Goal: Transaction & Acquisition: Subscribe to service/newsletter

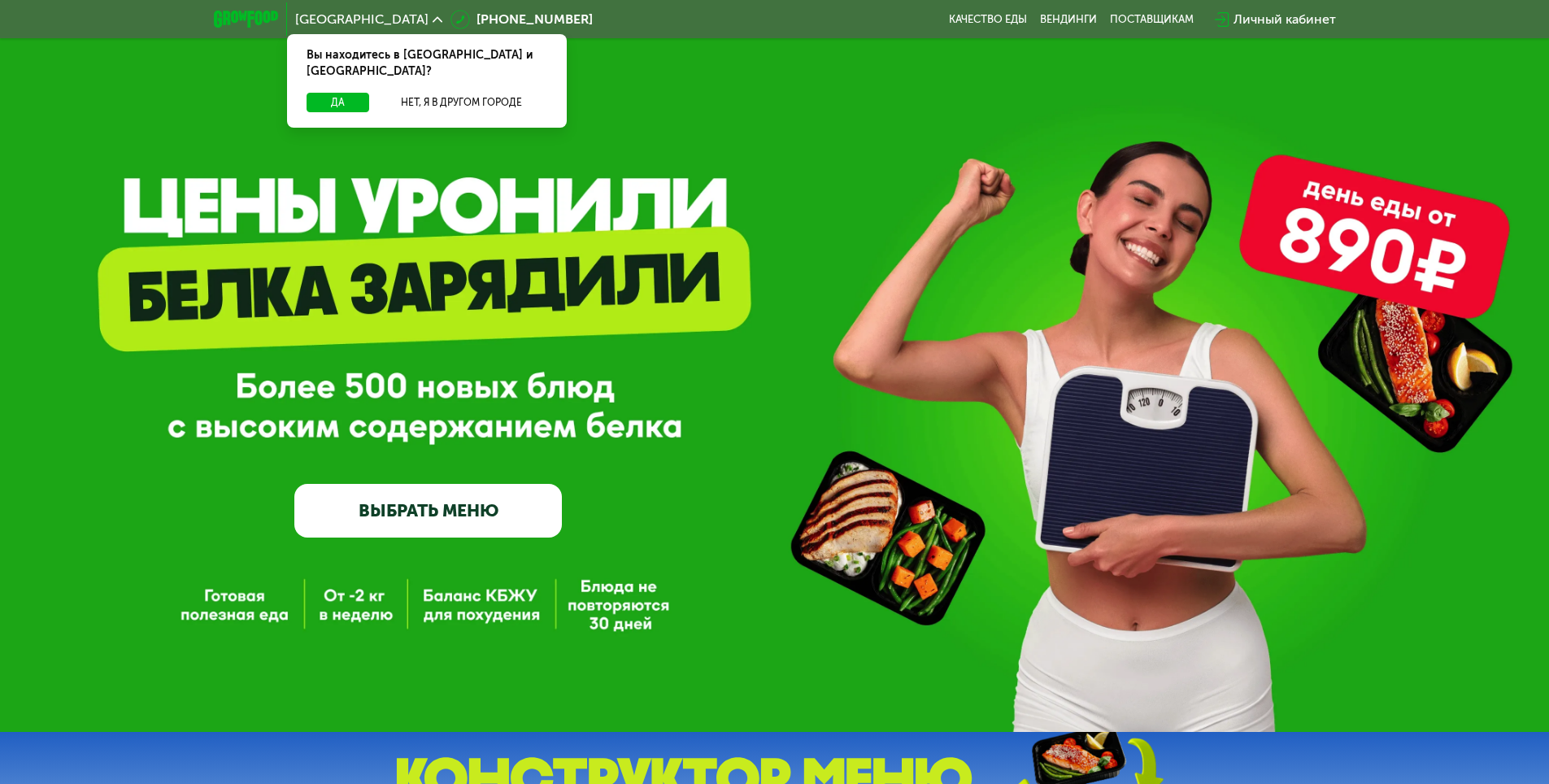
click at [1275, 18] on div "Личный кабинет" at bounding box center [1285, 19] width 102 height 19
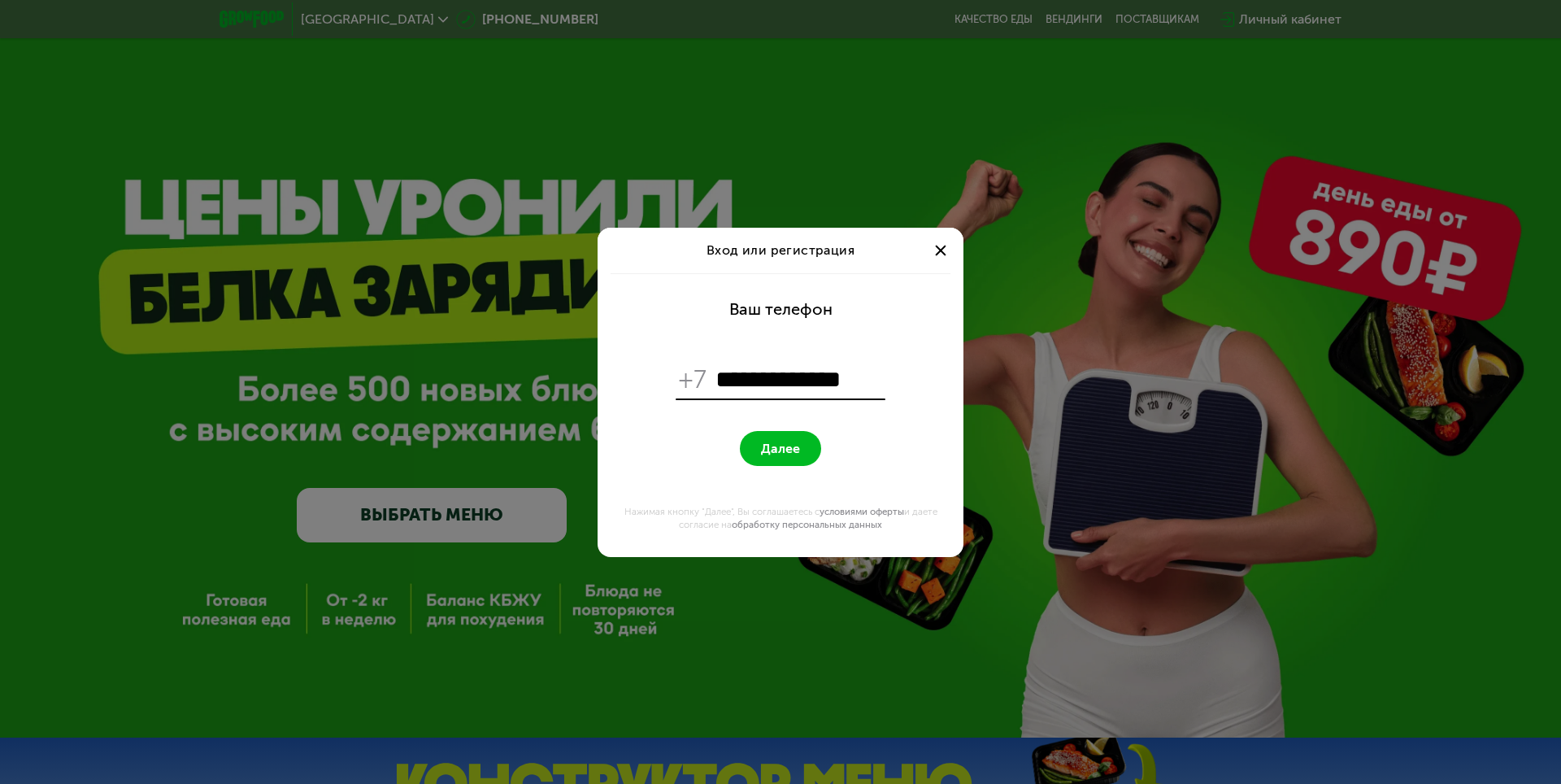
type input "**********"
click at [757, 452] on button "Далее" at bounding box center [780, 449] width 81 height 35
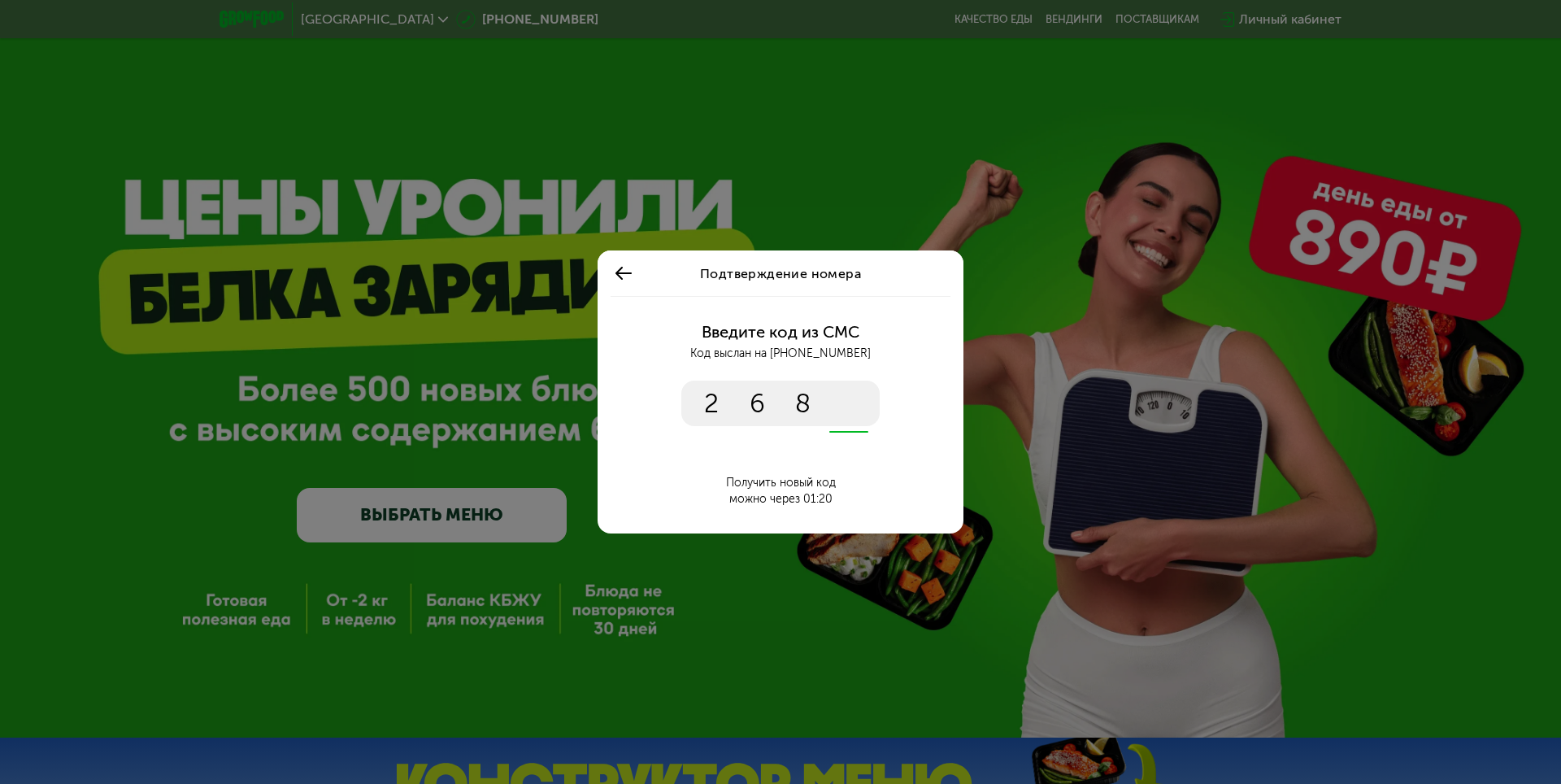
type input "****"
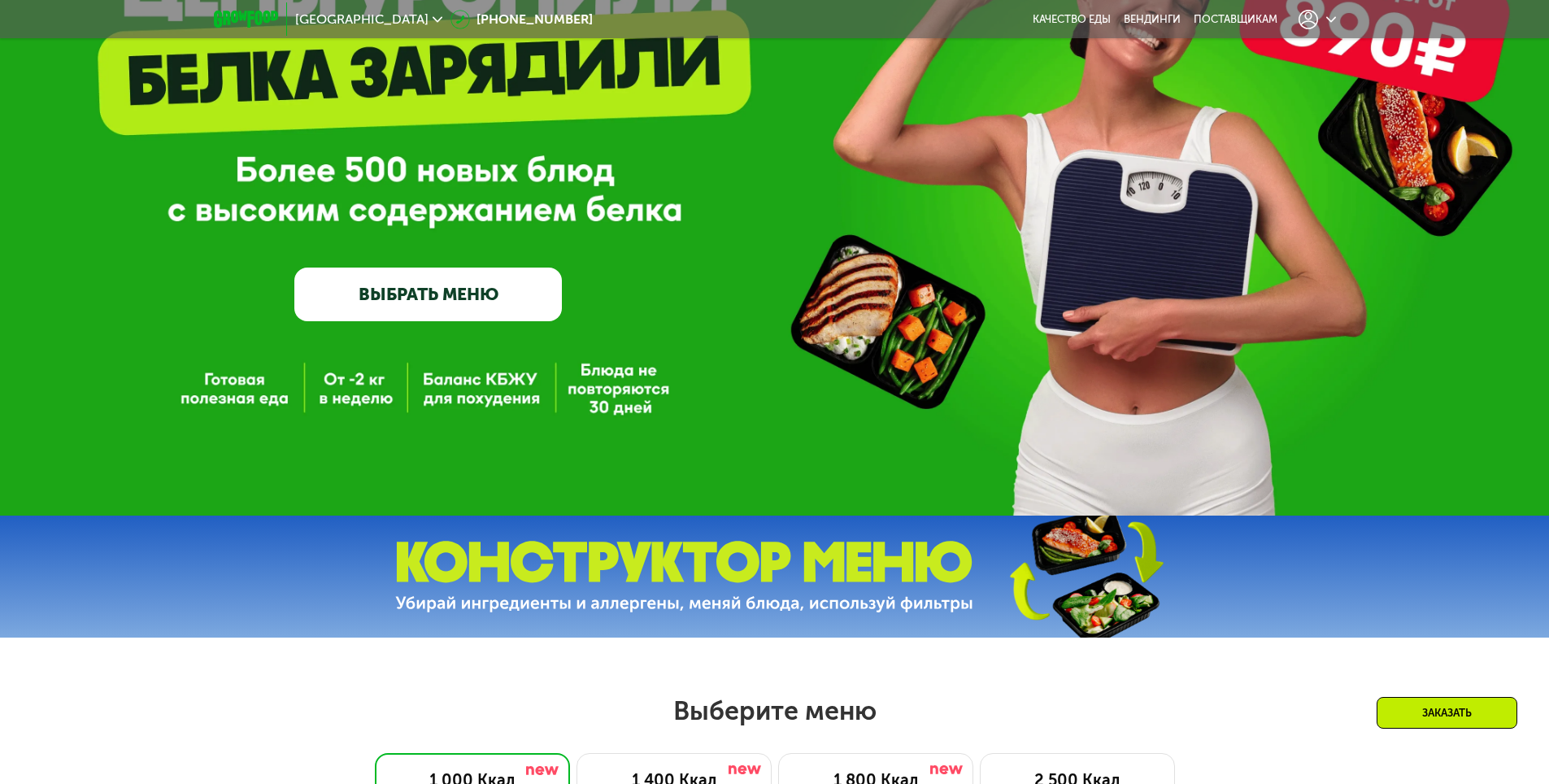
scroll to position [650, 0]
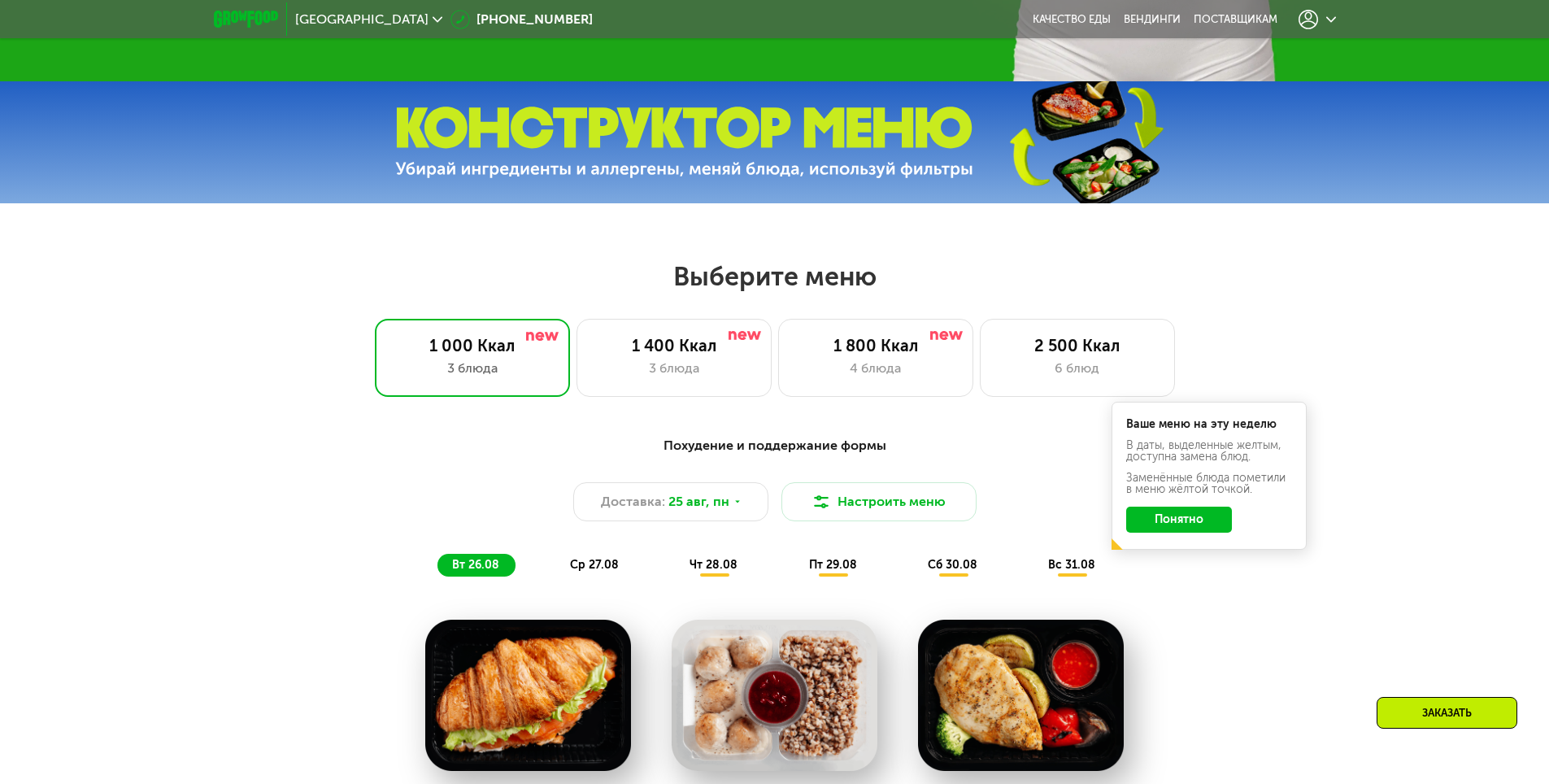
click at [1464, 721] on div "Заказать" at bounding box center [1447, 712] width 141 height 31
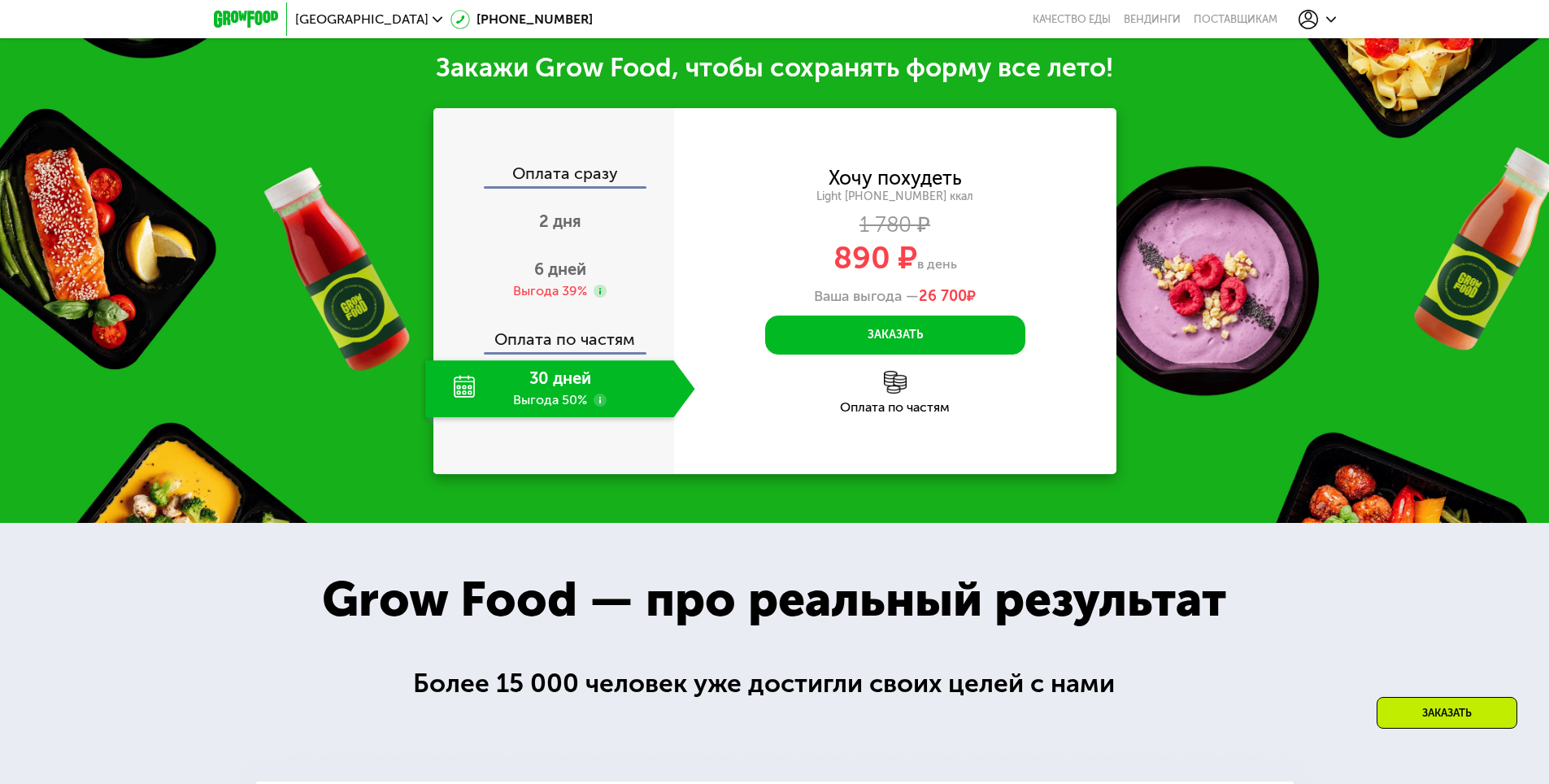
scroll to position [1797, 0]
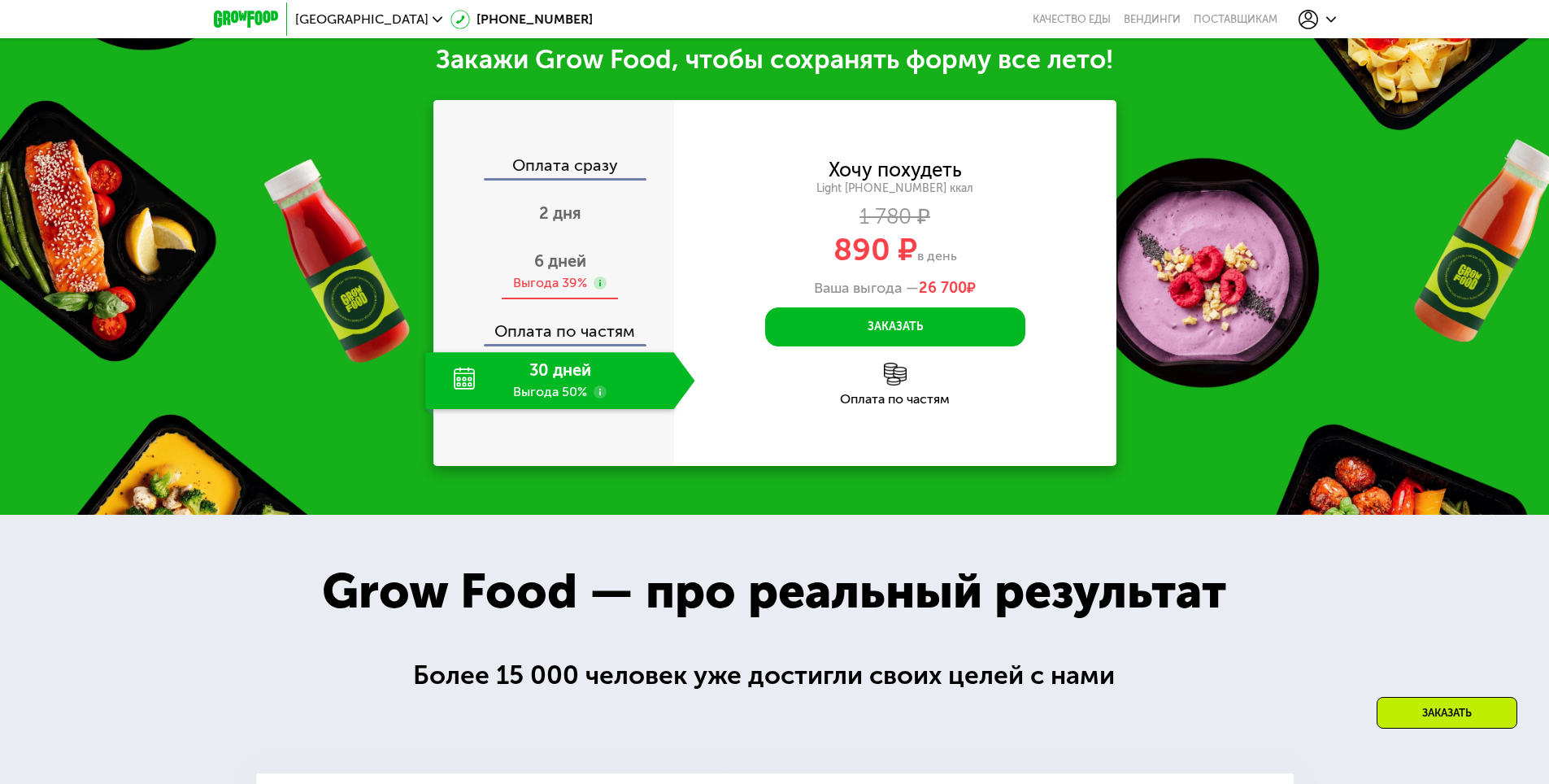
click at [549, 271] on span "6 дней" at bounding box center [560, 261] width 52 height 19
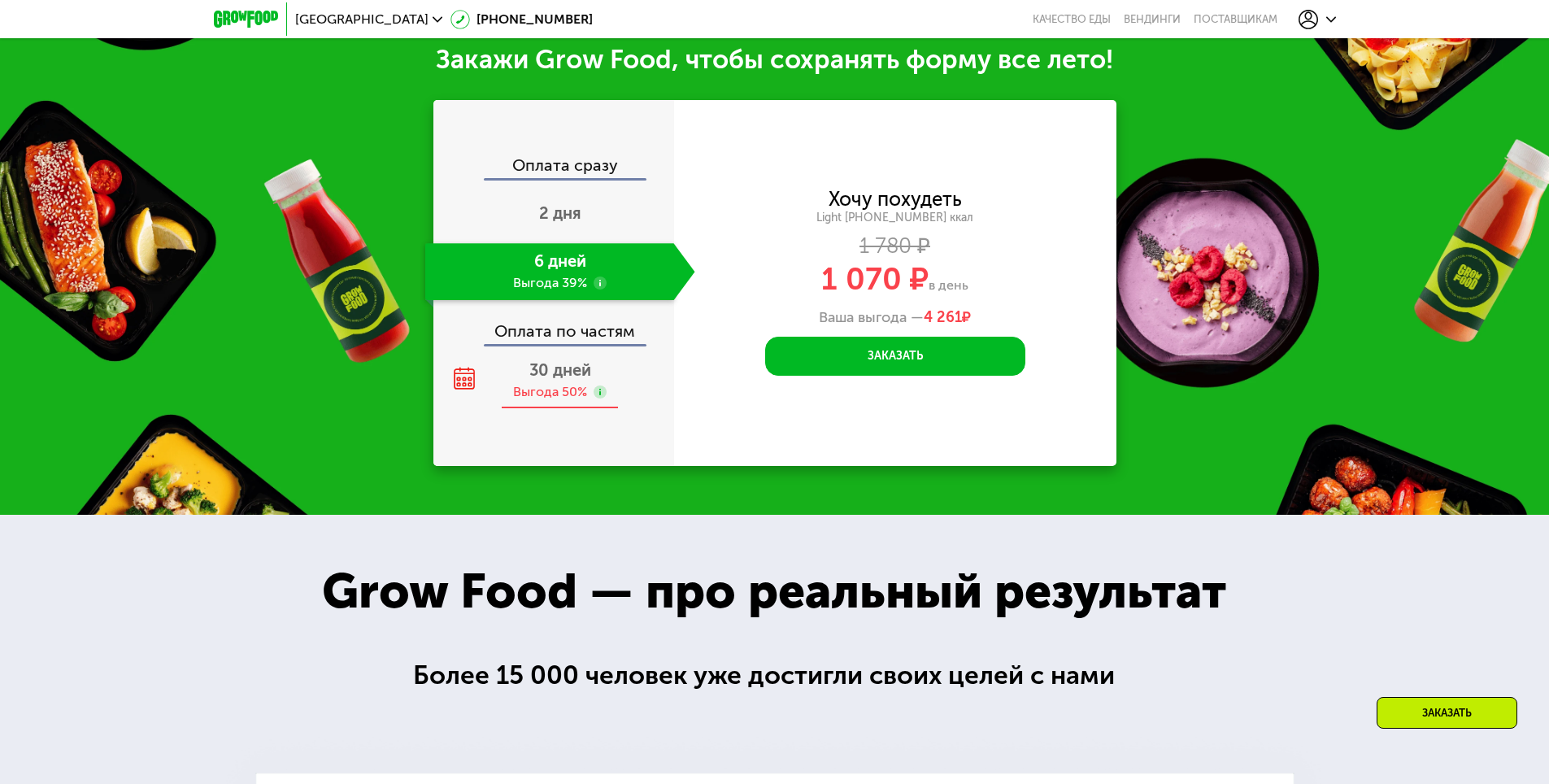
click at [560, 376] on span "30 дней" at bounding box center [559, 369] width 62 height 19
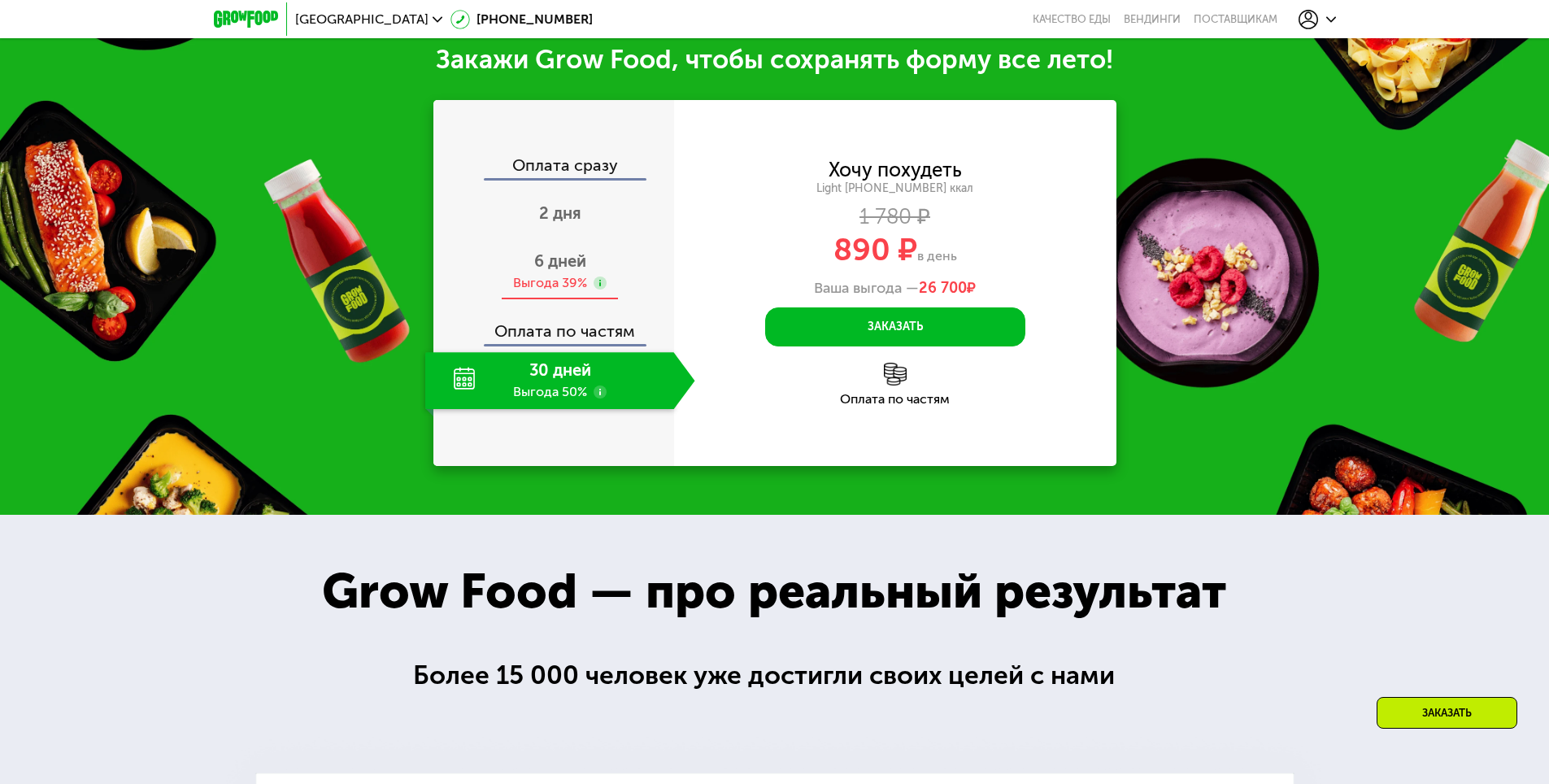
click at [555, 289] on div "Выгода 39%" at bounding box center [550, 282] width 74 height 18
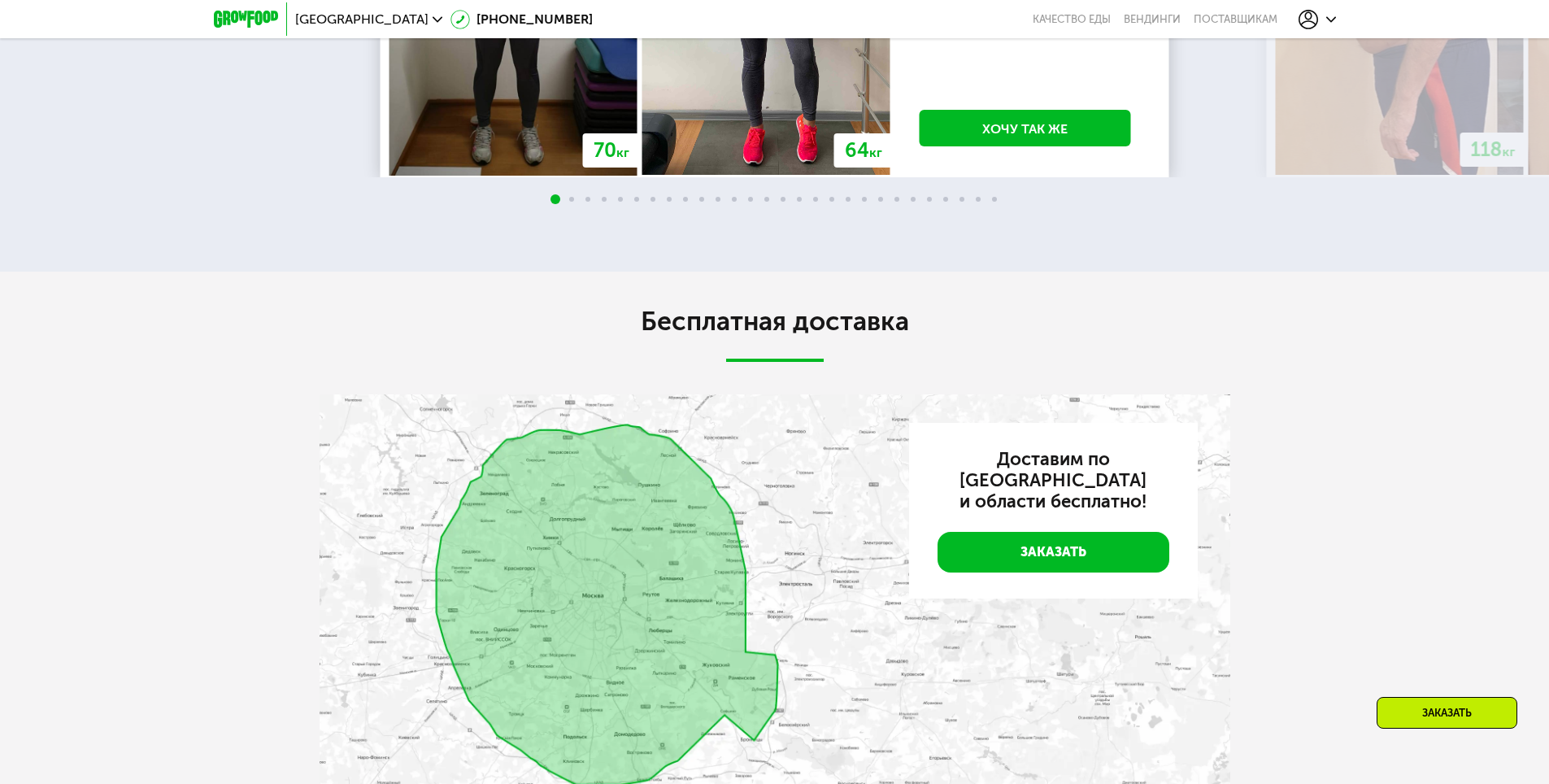
scroll to position [3423, 0]
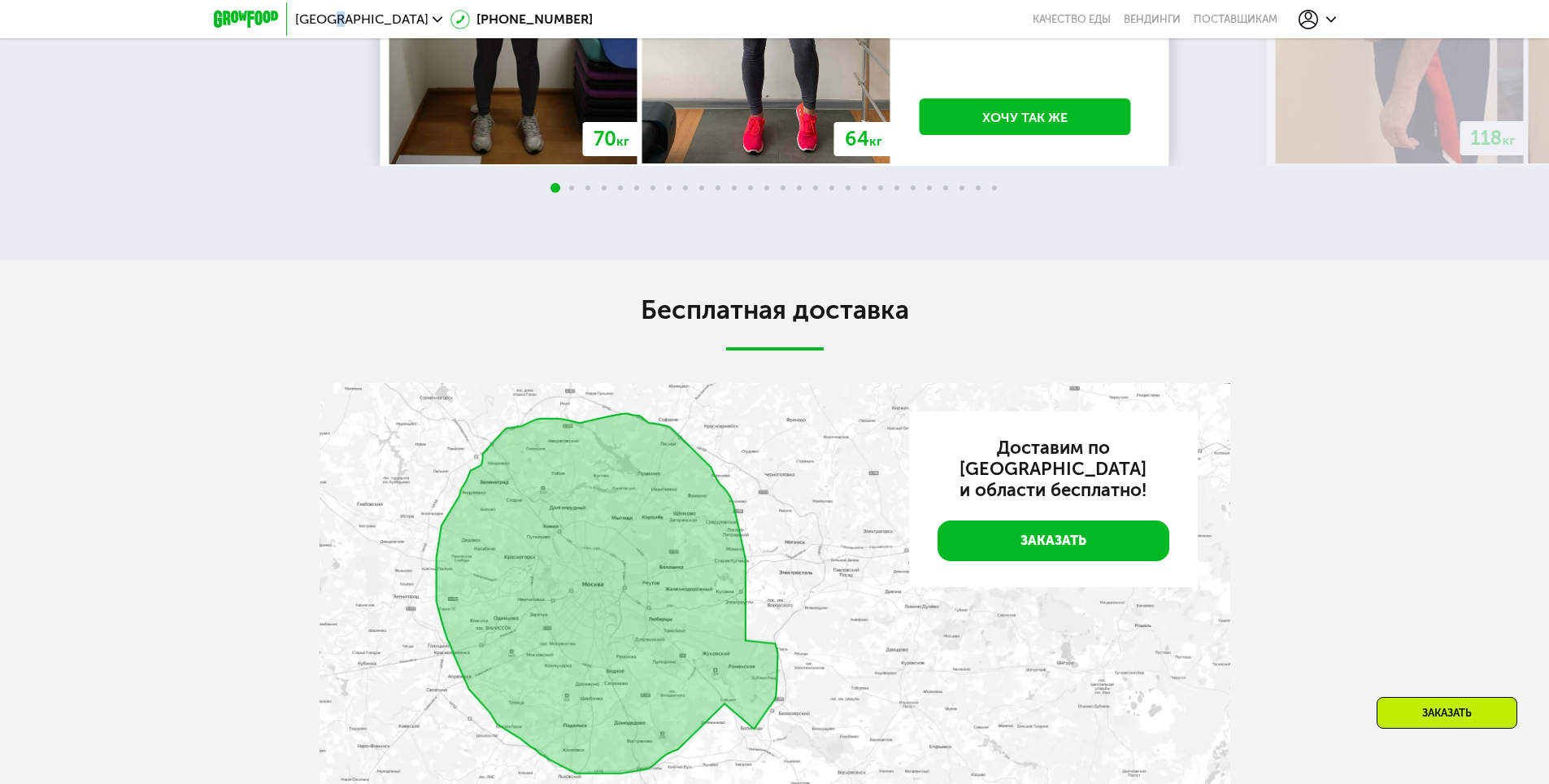
click at [338, 18] on span "Москва" at bounding box center [361, 19] width 134 height 13
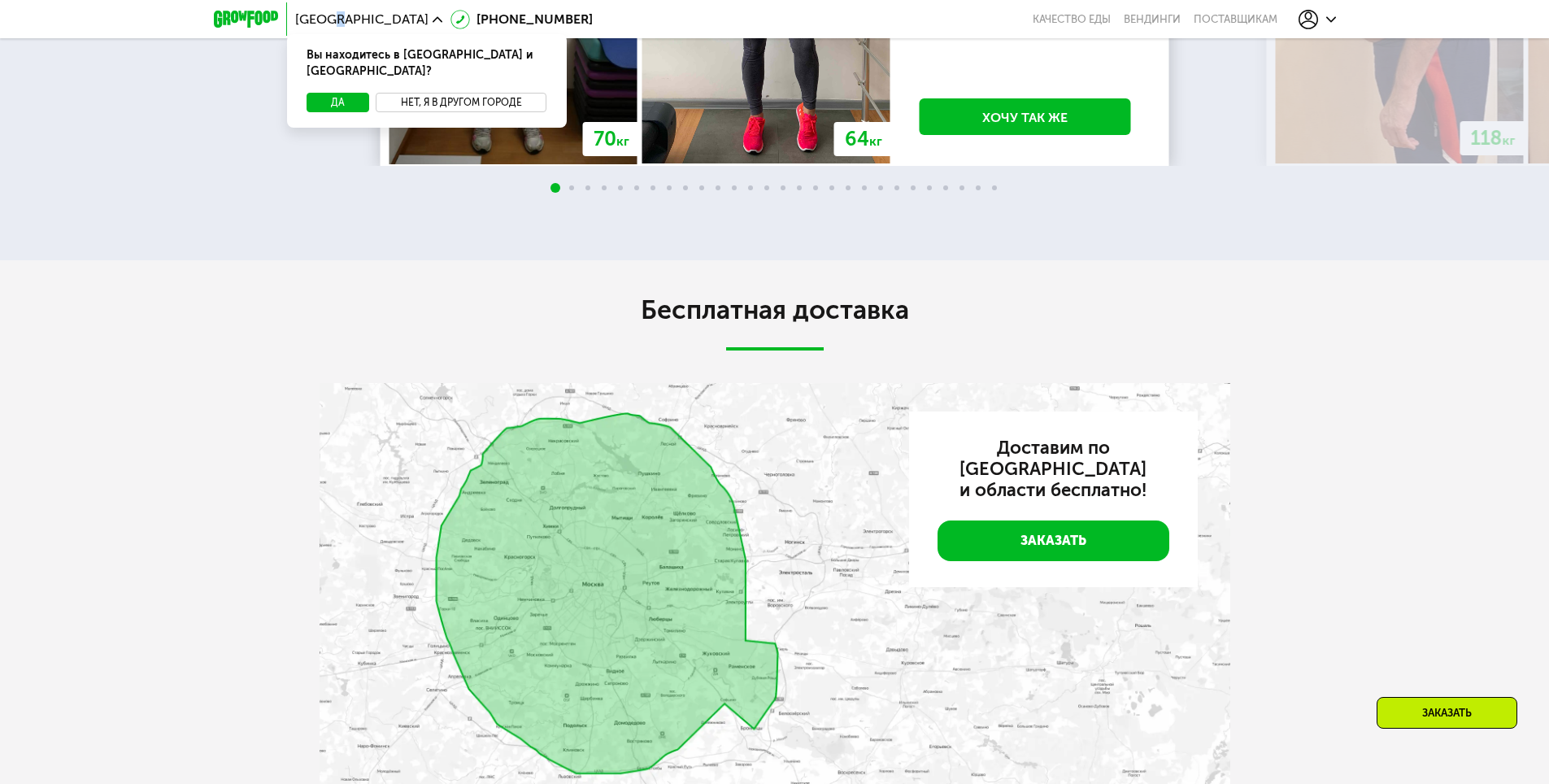
click at [444, 93] on button "Нет, я в другом городе" at bounding box center [462, 102] width 171 height 19
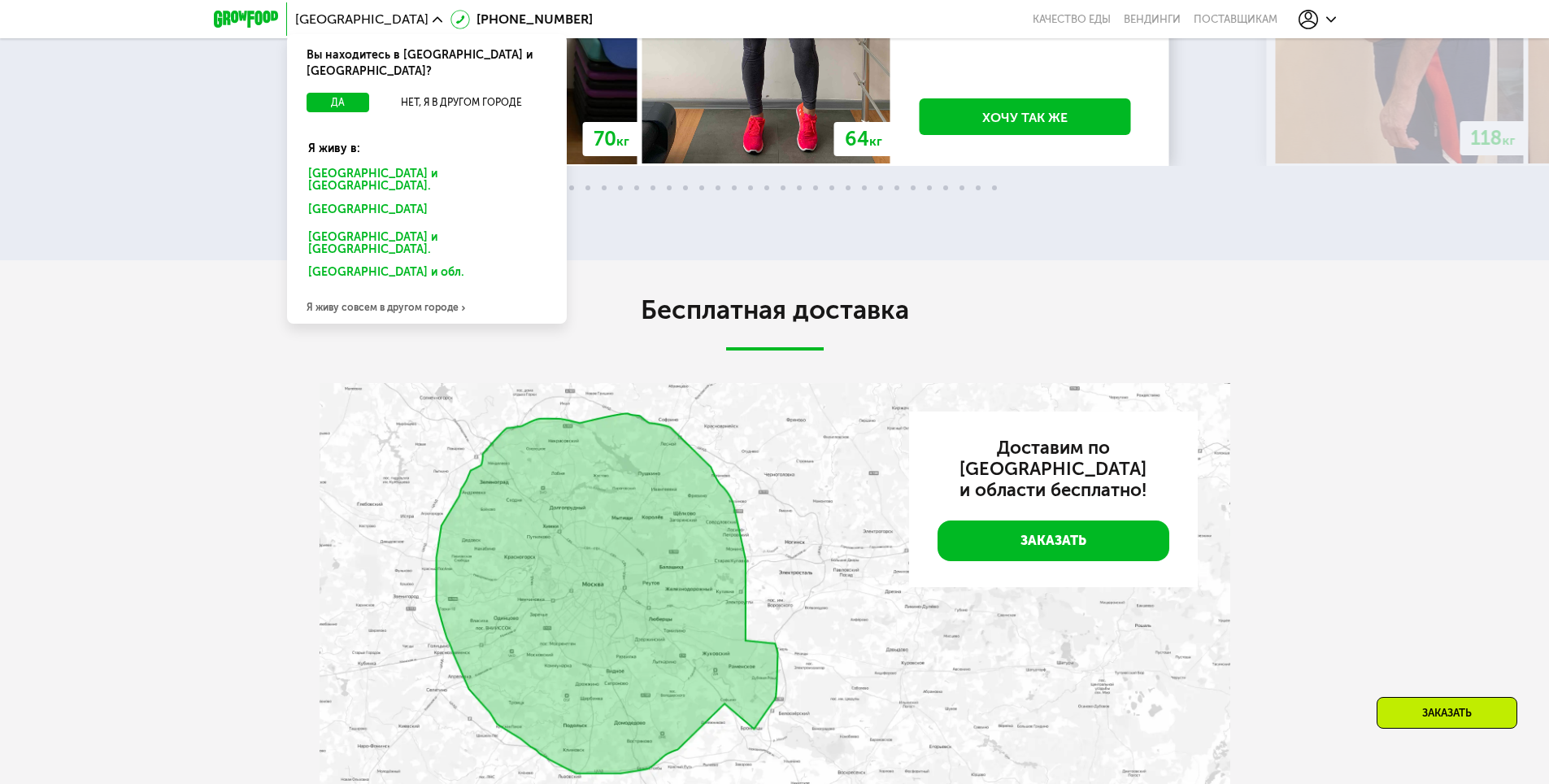
click at [391, 199] on div "Санкт-Петербурге и обл." at bounding box center [423, 212] width 253 height 26
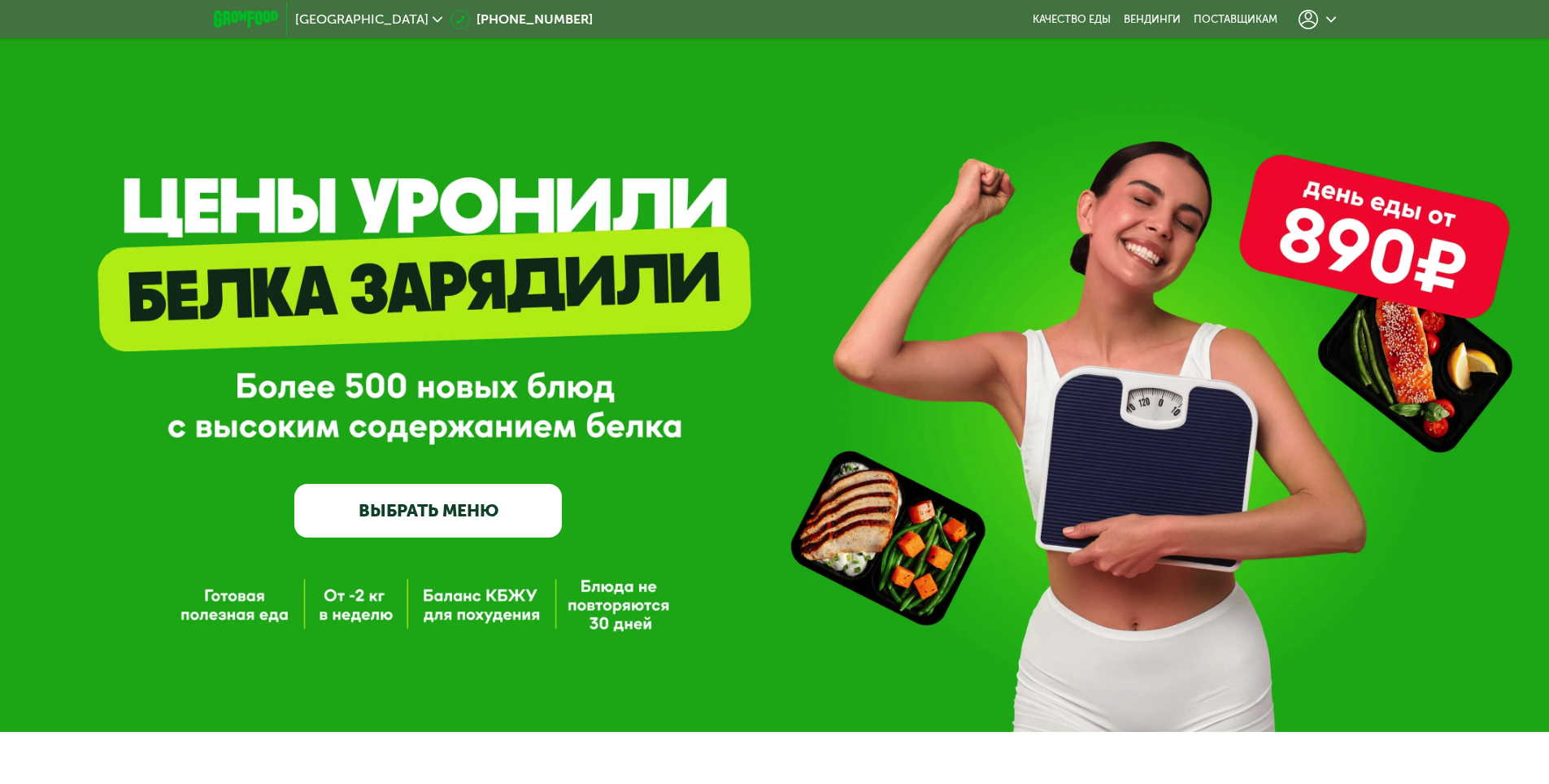
click at [1330, 20] on use at bounding box center [1331, 19] width 10 height 6
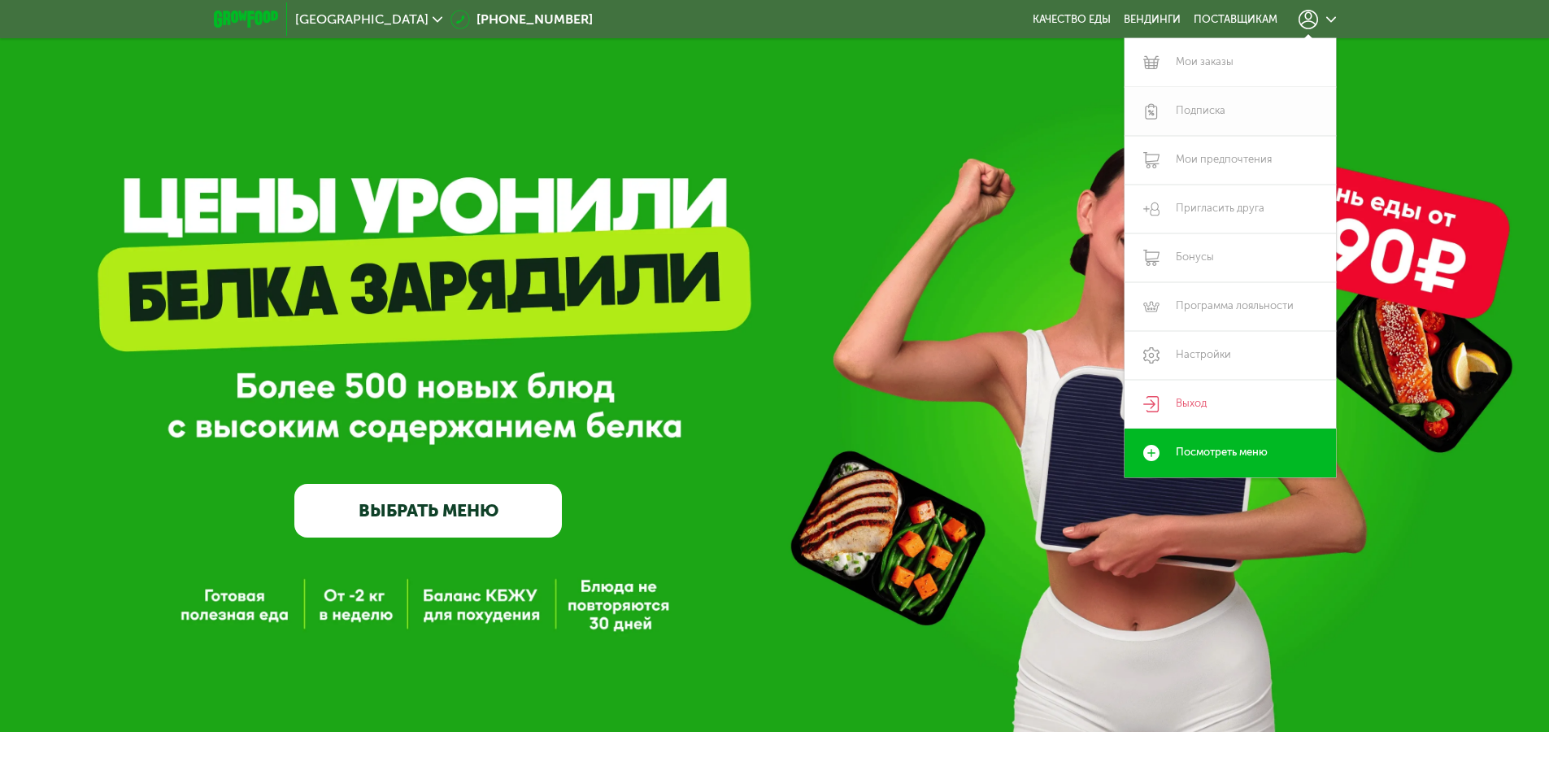
click at [1191, 102] on link "Подписка" at bounding box center [1229, 111] width 211 height 49
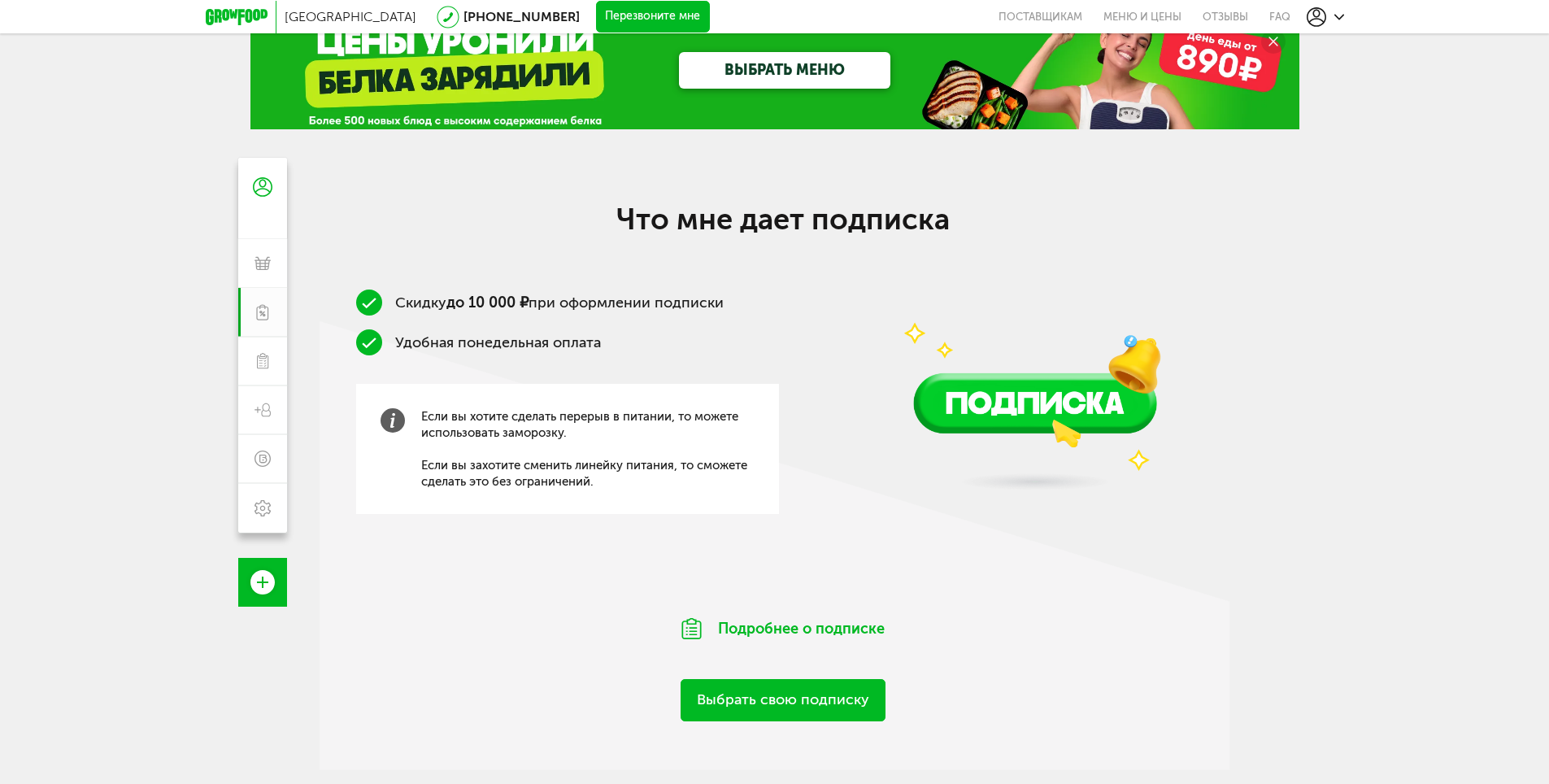
scroll to position [162, 0]
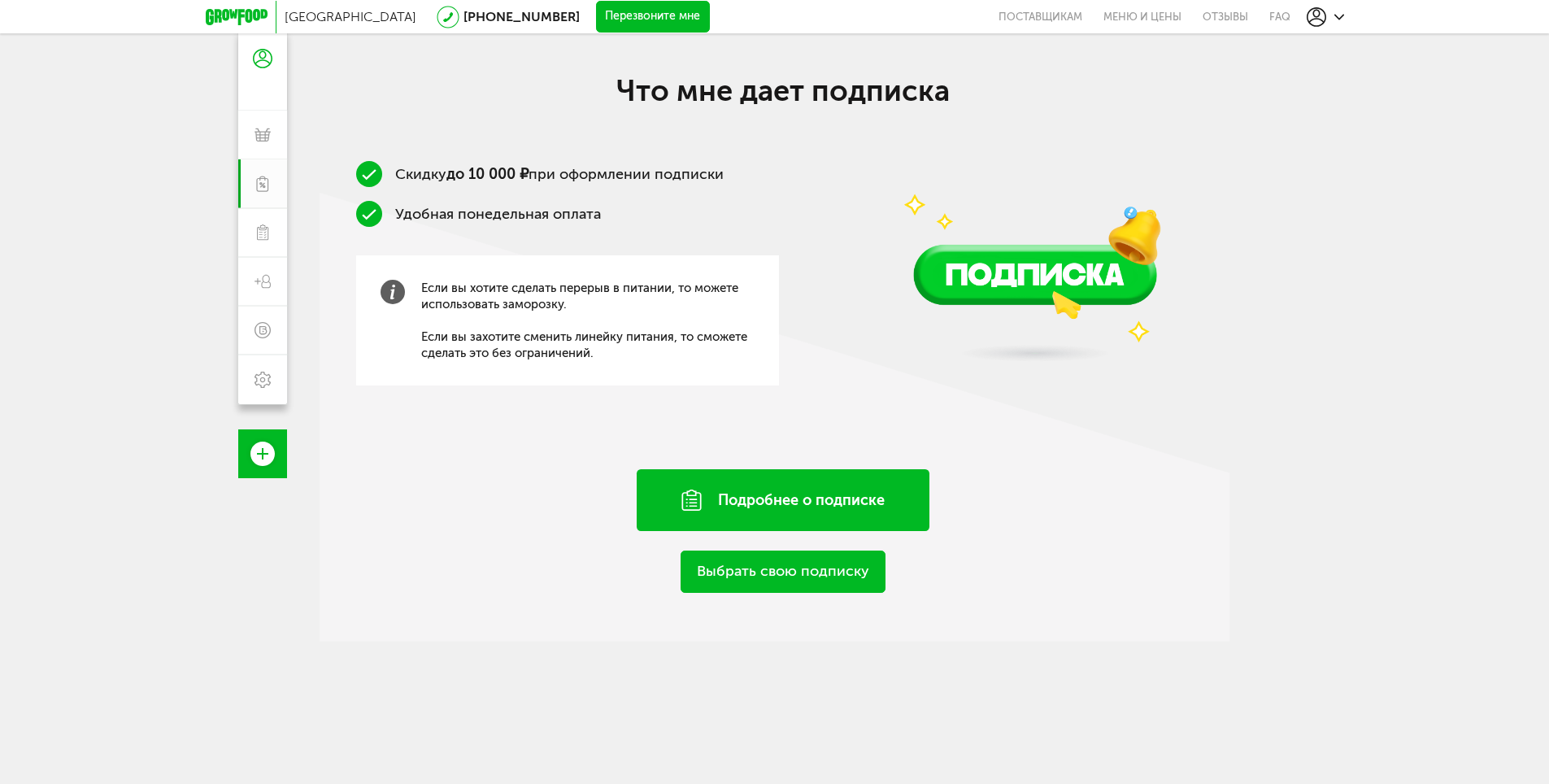
click at [790, 487] on div "Подробнее о подписке" at bounding box center [783, 499] width 293 height 62
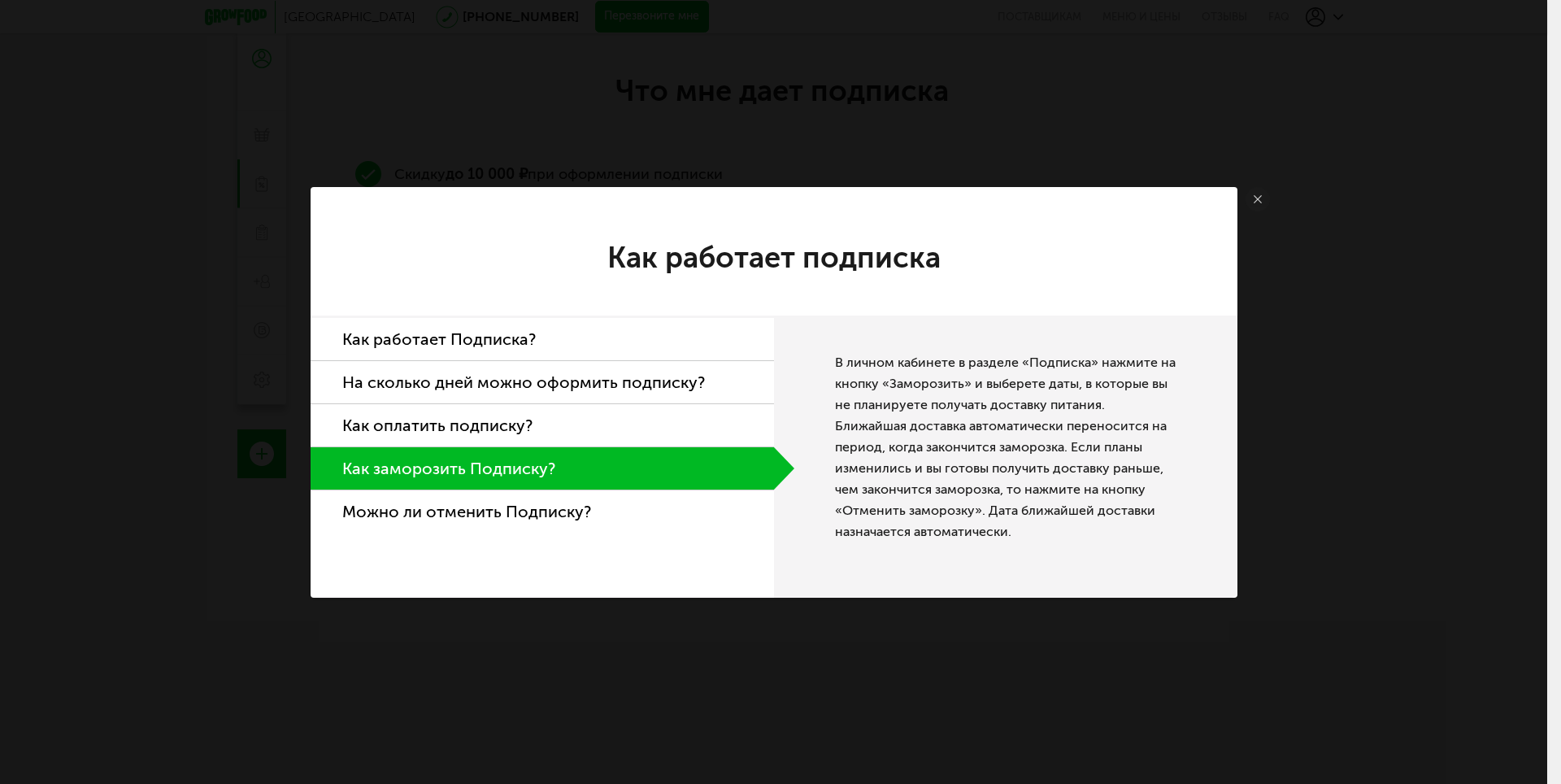
click at [451, 335] on li "Как работает Подписка?" at bounding box center [542, 339] width 464 height 43
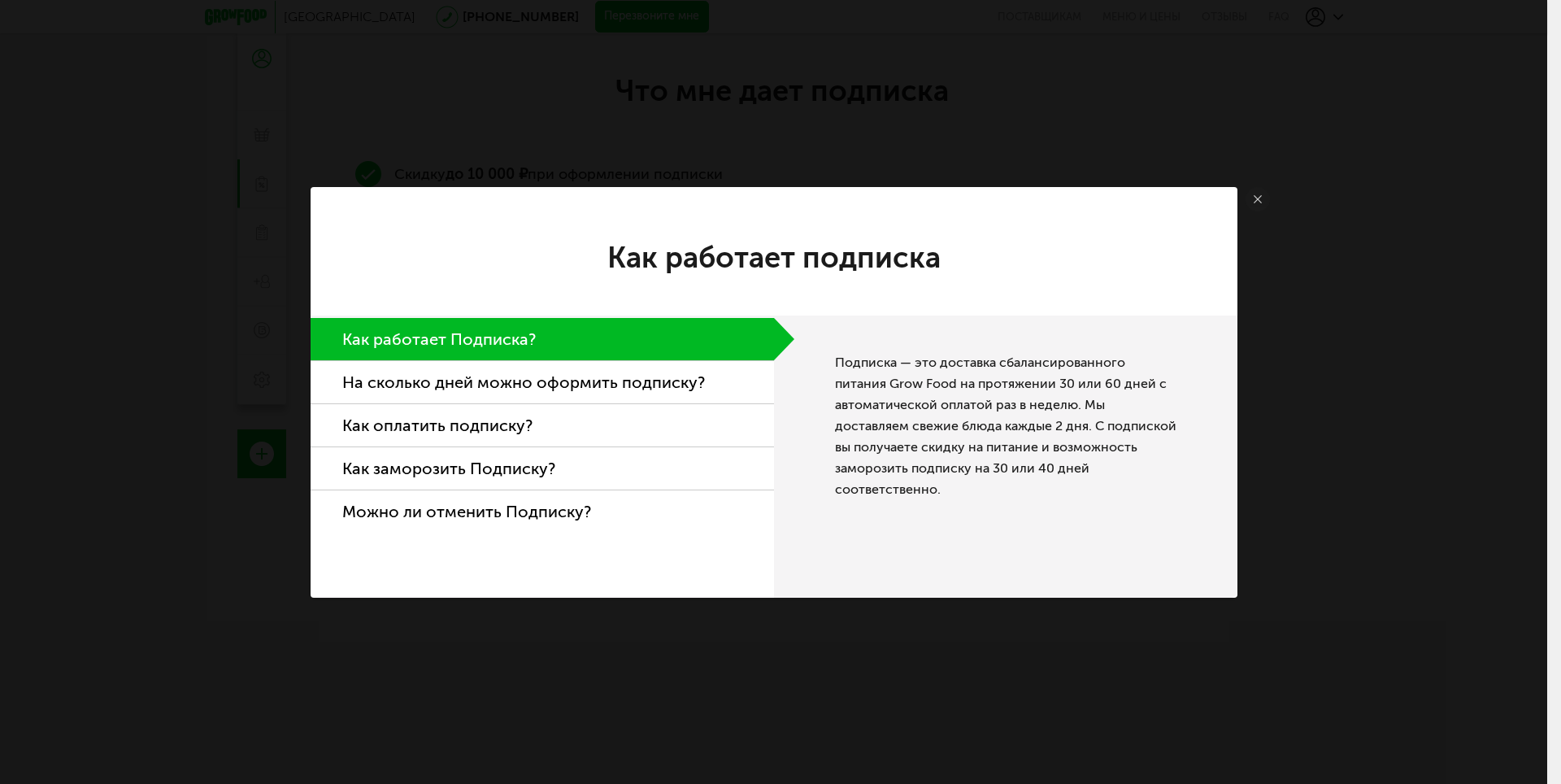
click at [439, 385] on li "На сколько дней можно оформить подписку?" at bounding box center [542, 382] width 464 height 43
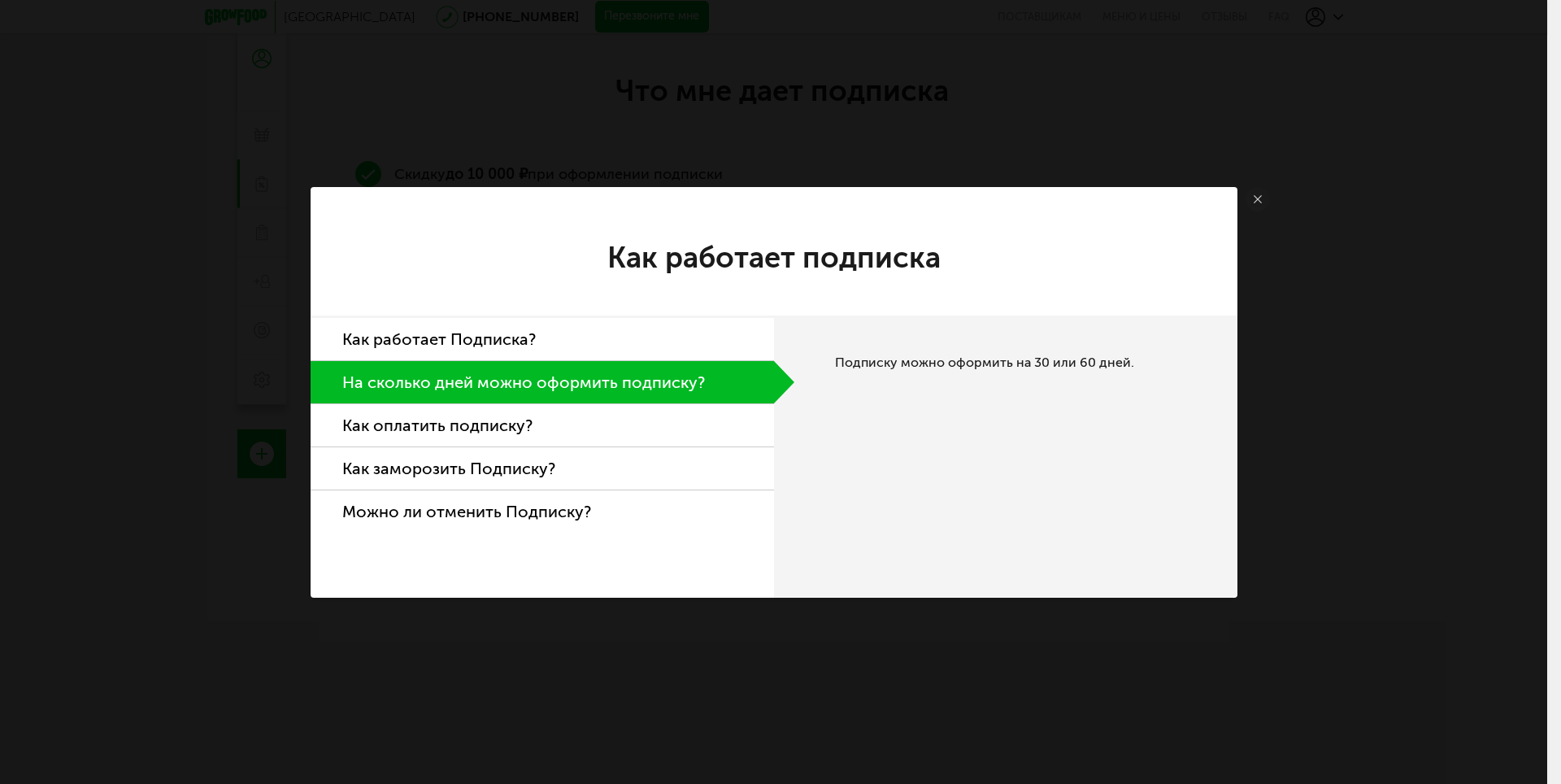
click at [445, 416] on li "Как оплатить подписку?" at bounding box center [542, 426] width 464 height 43
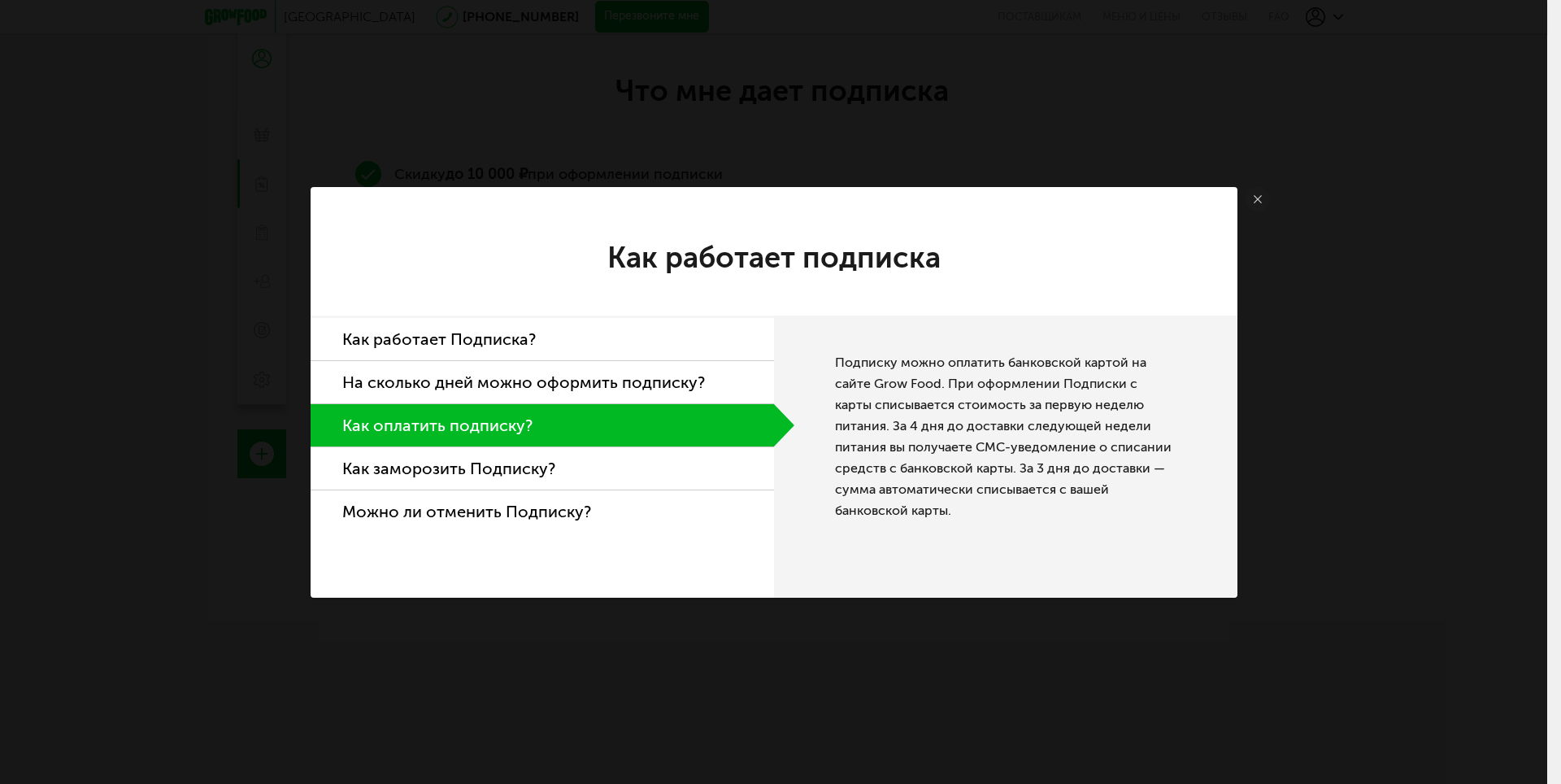
click at [453, 460] on li "Как заморозить Подписку?" at bounding box center [542, 468] width 464 height 43
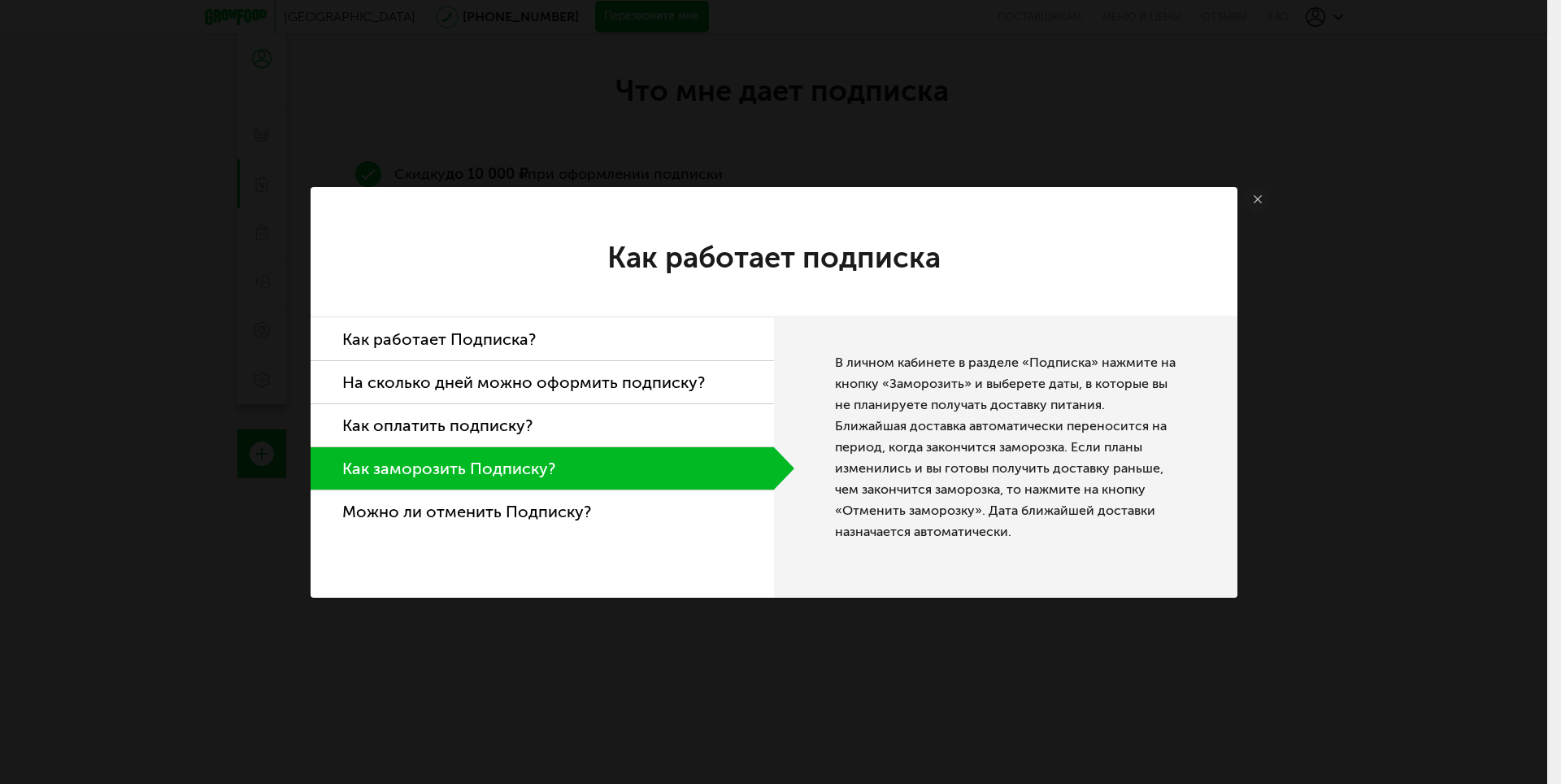
click at [460, 517] on li "Можно ли отменить Подписку?" at bounding box center [542, 511] width 464 height 42
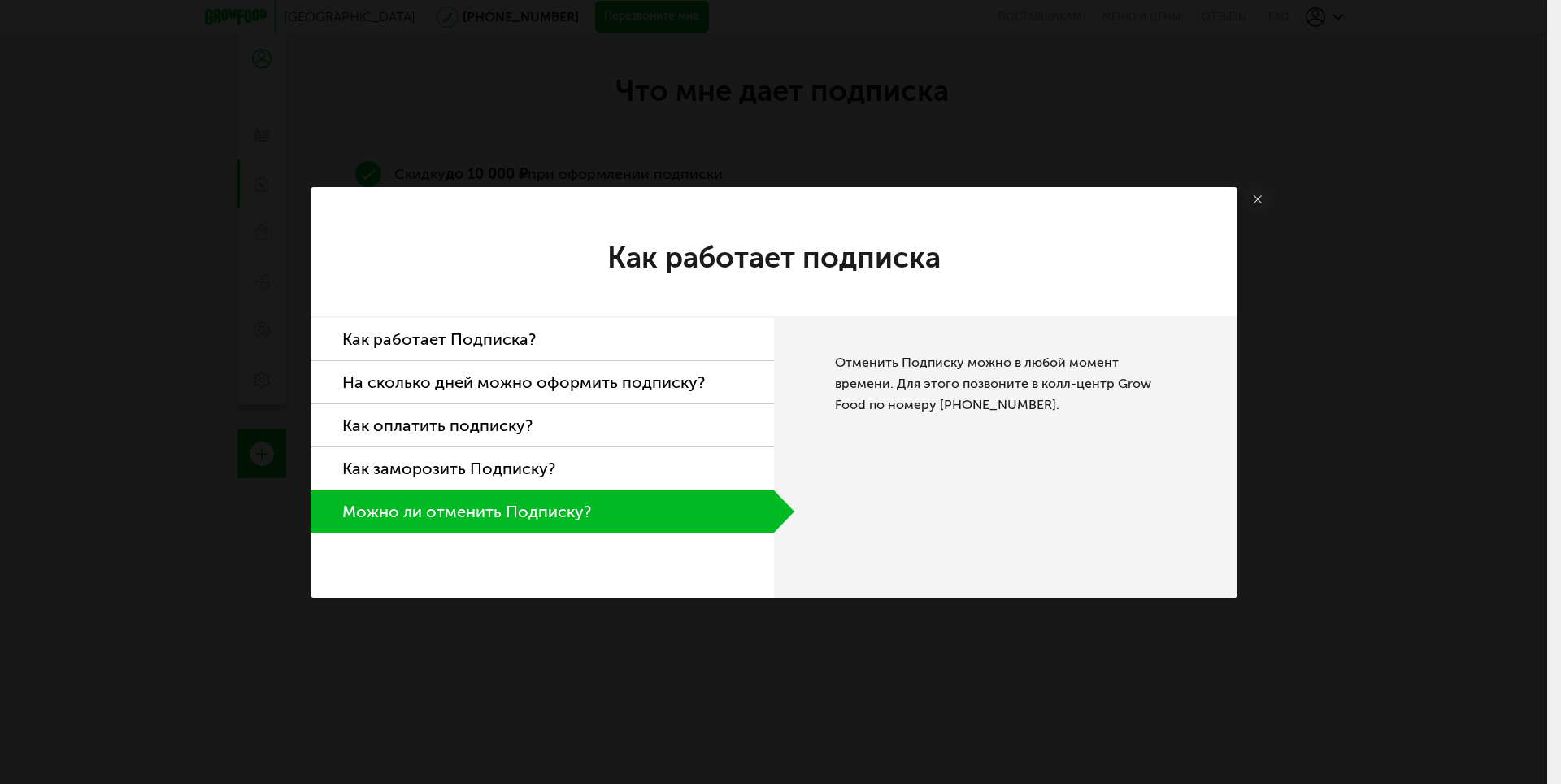
click at [1257, 195] on icon at bounding box center [1258, 199] width 8 height 8
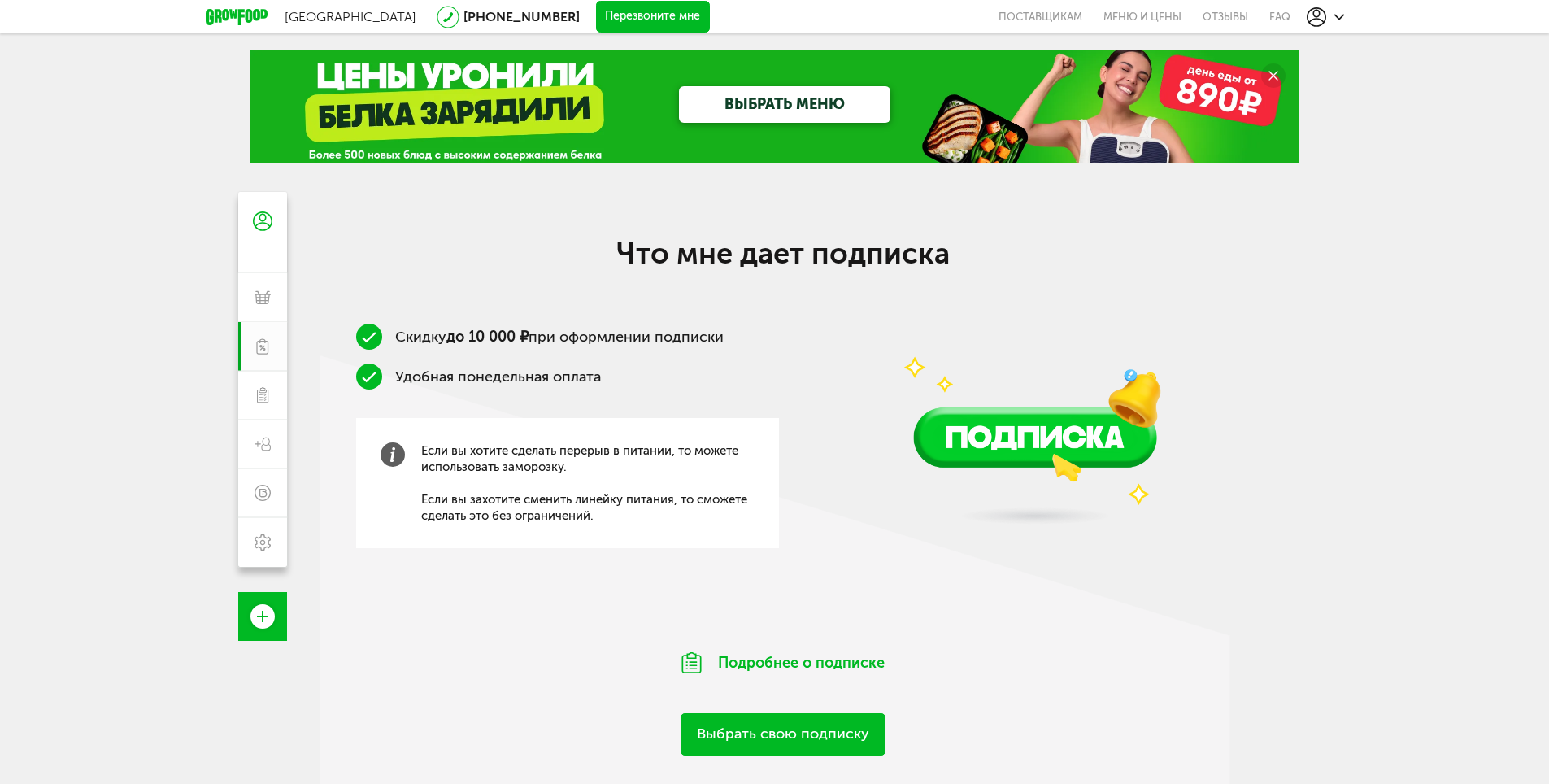
click at [887, 354] on img at bounding box center [1035, 388] width 349 height 308
click at [1151, 18] on link "Меню и цены" at bounding box center [1143, 17] width 100 height 33
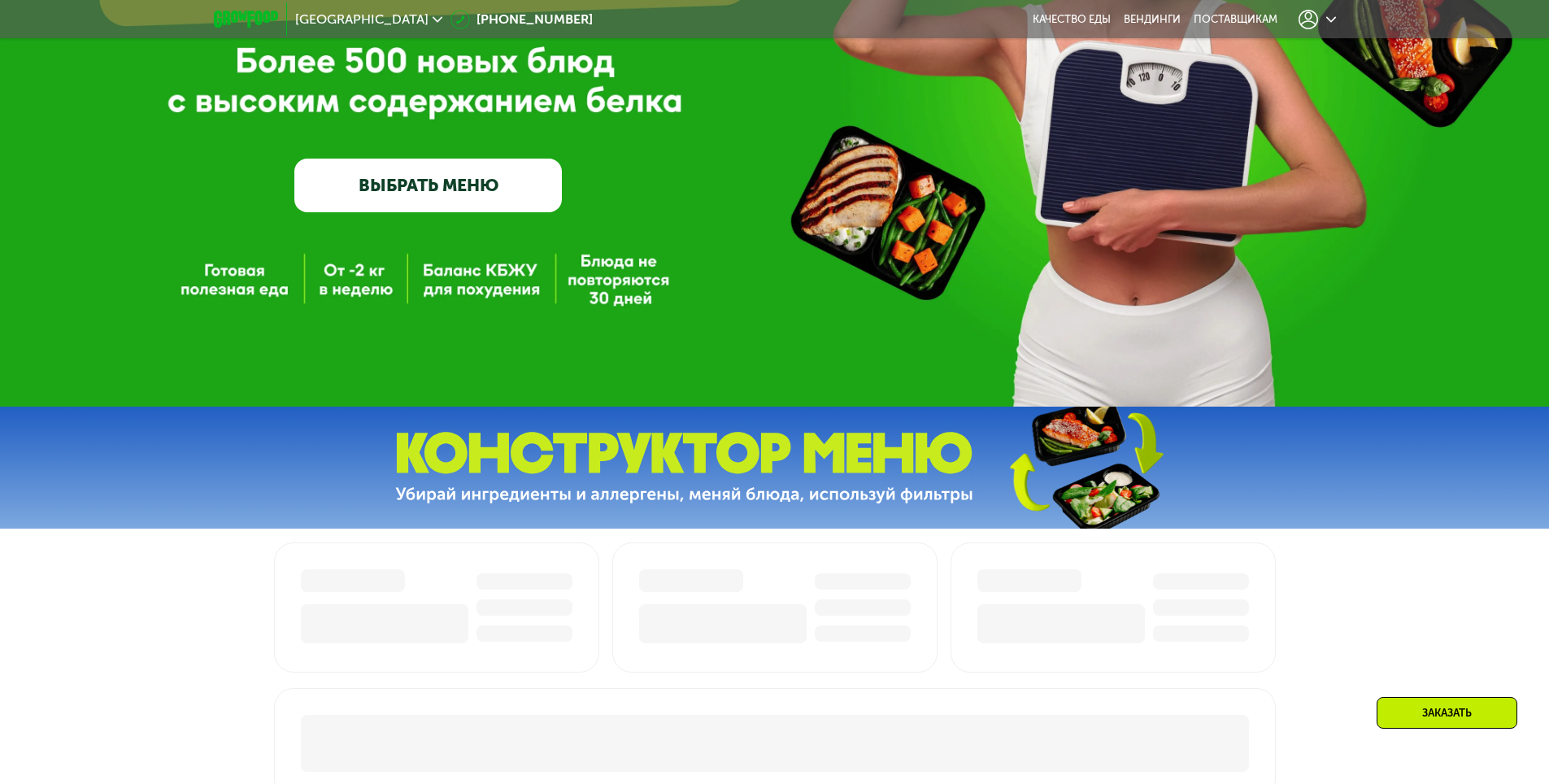
click at [380, 237] on div "GrowFood — доставка правильного питания ВЫБРАТЬ МЕНЮ" at bounding box center [774, 41] width 1549 height 731
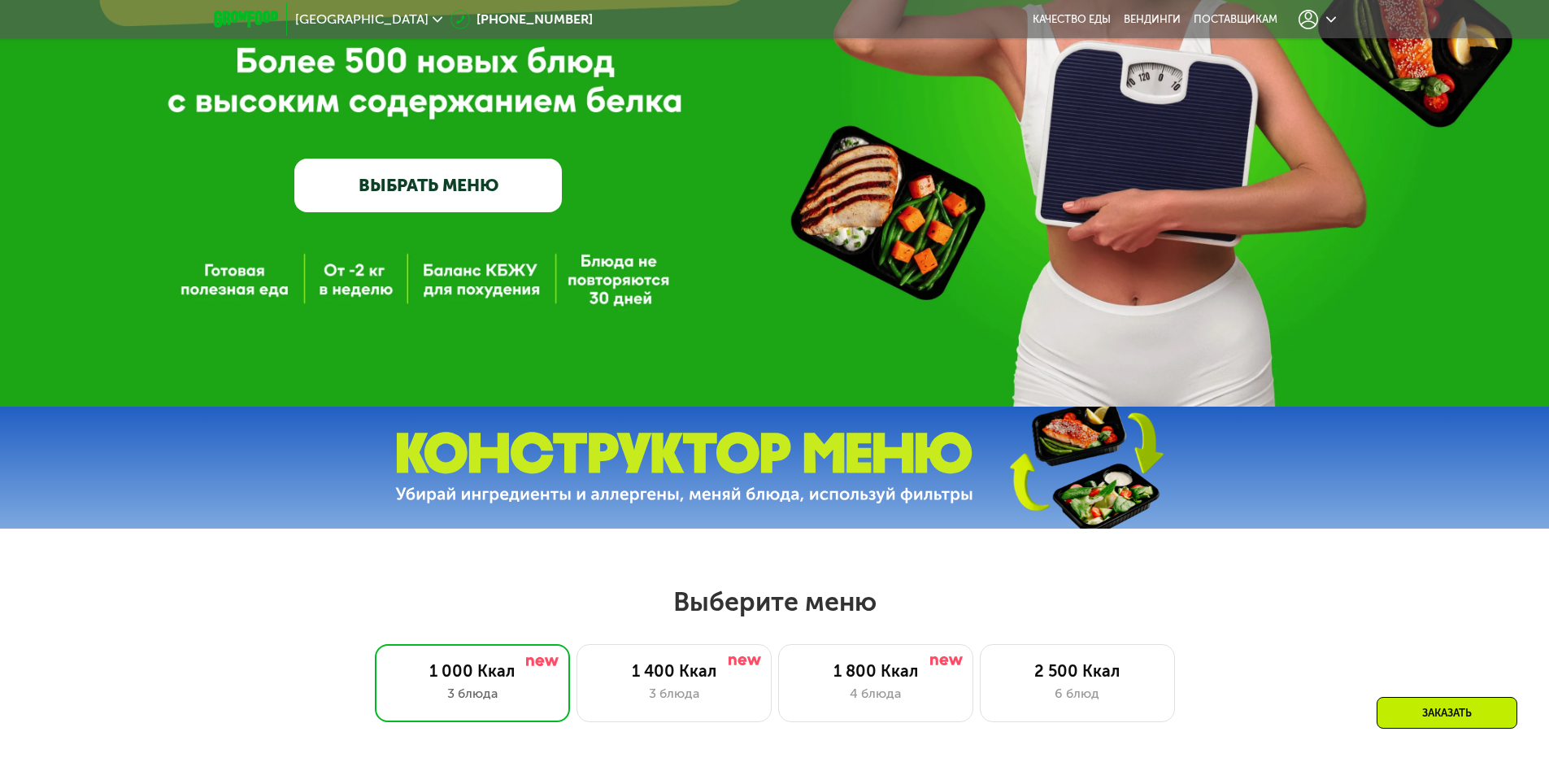
click at [377, 201] on link "ВЫБРАТЬ МЕНЮ" at bounding box center [428, 185] width 267 height 53
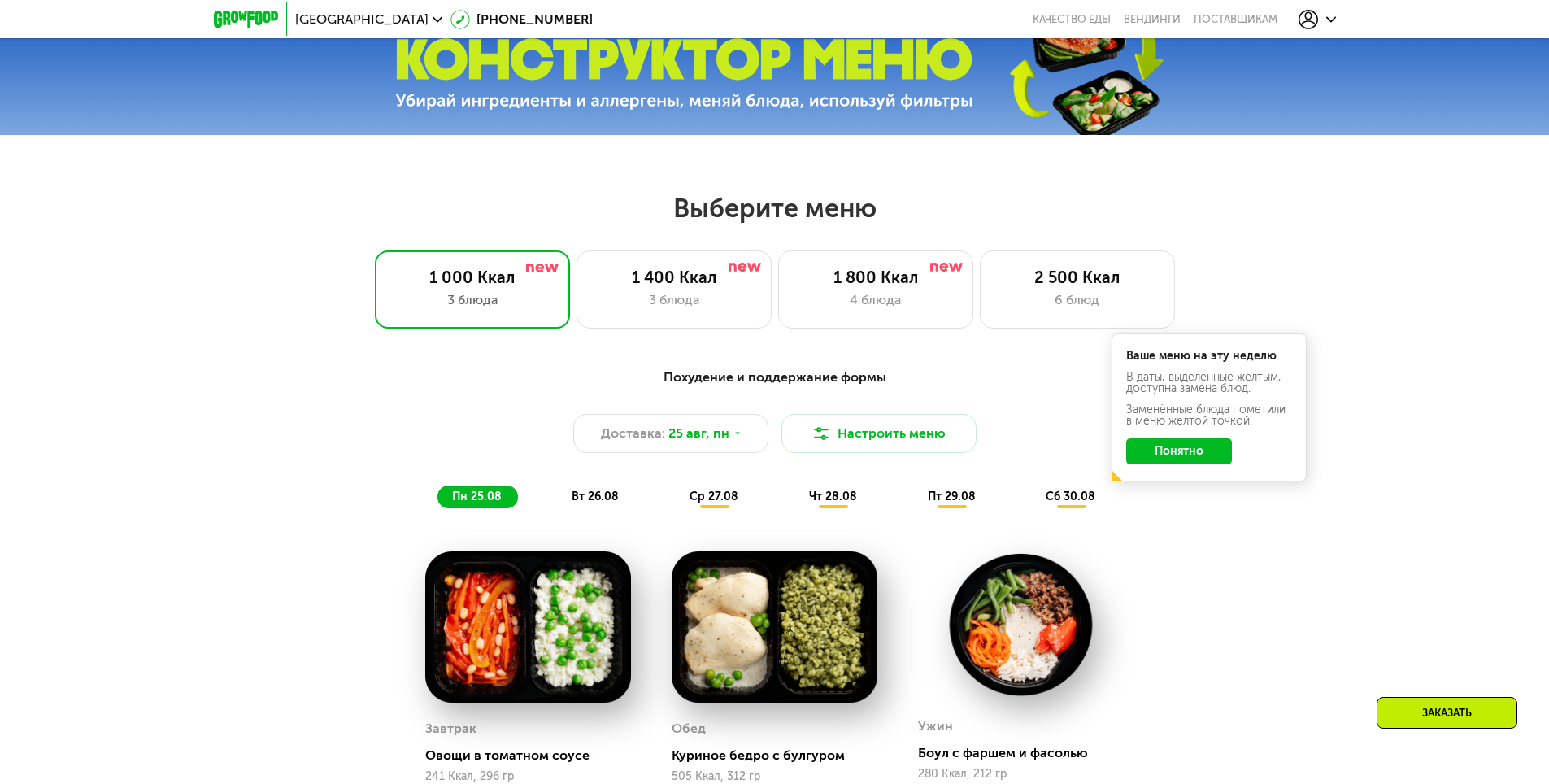
scroll to position [658, 0]
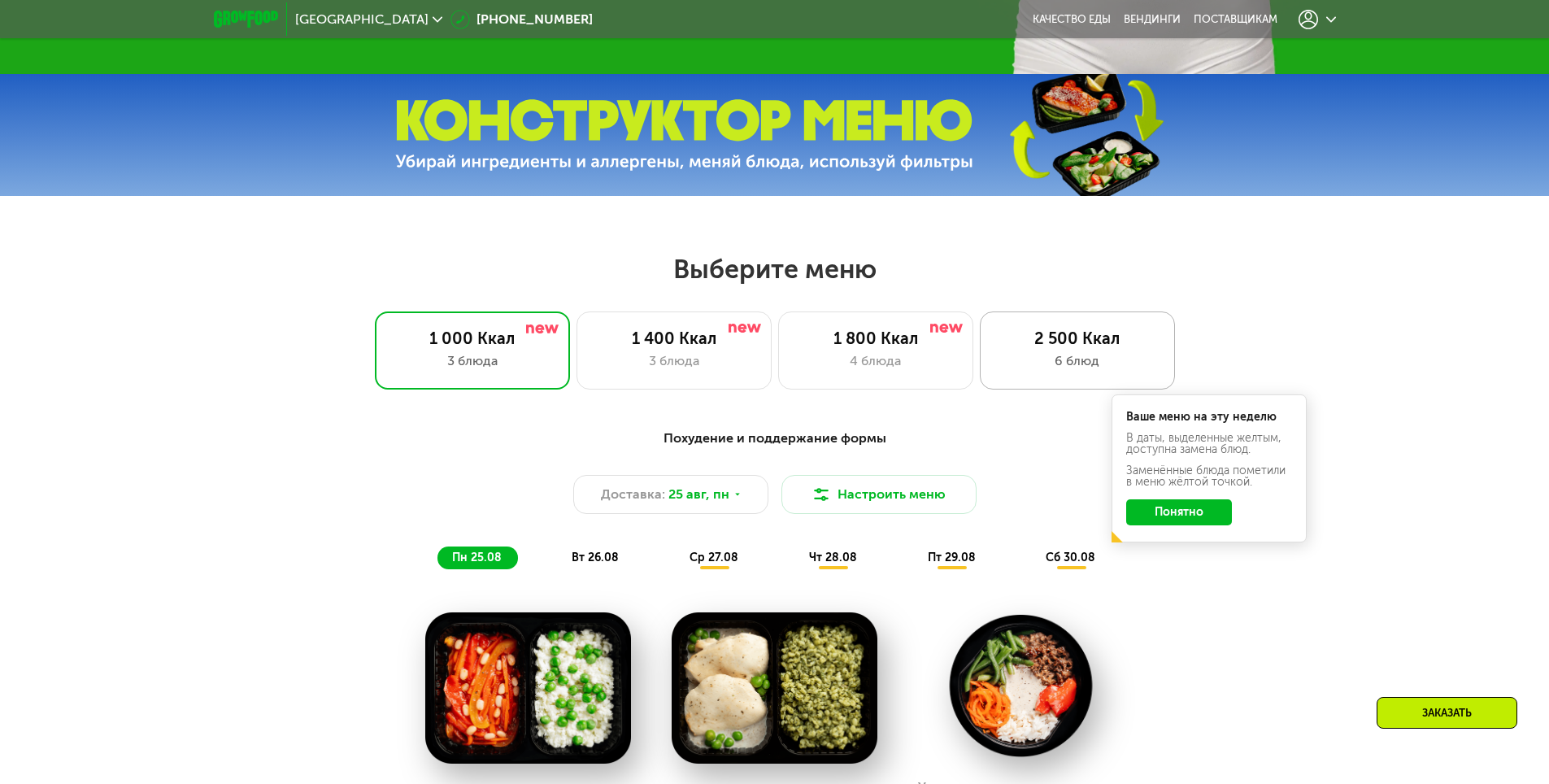
click at [1047, 348] on div "2 500 Ккал" at bounding box center [1077, 337] width 161 height 19
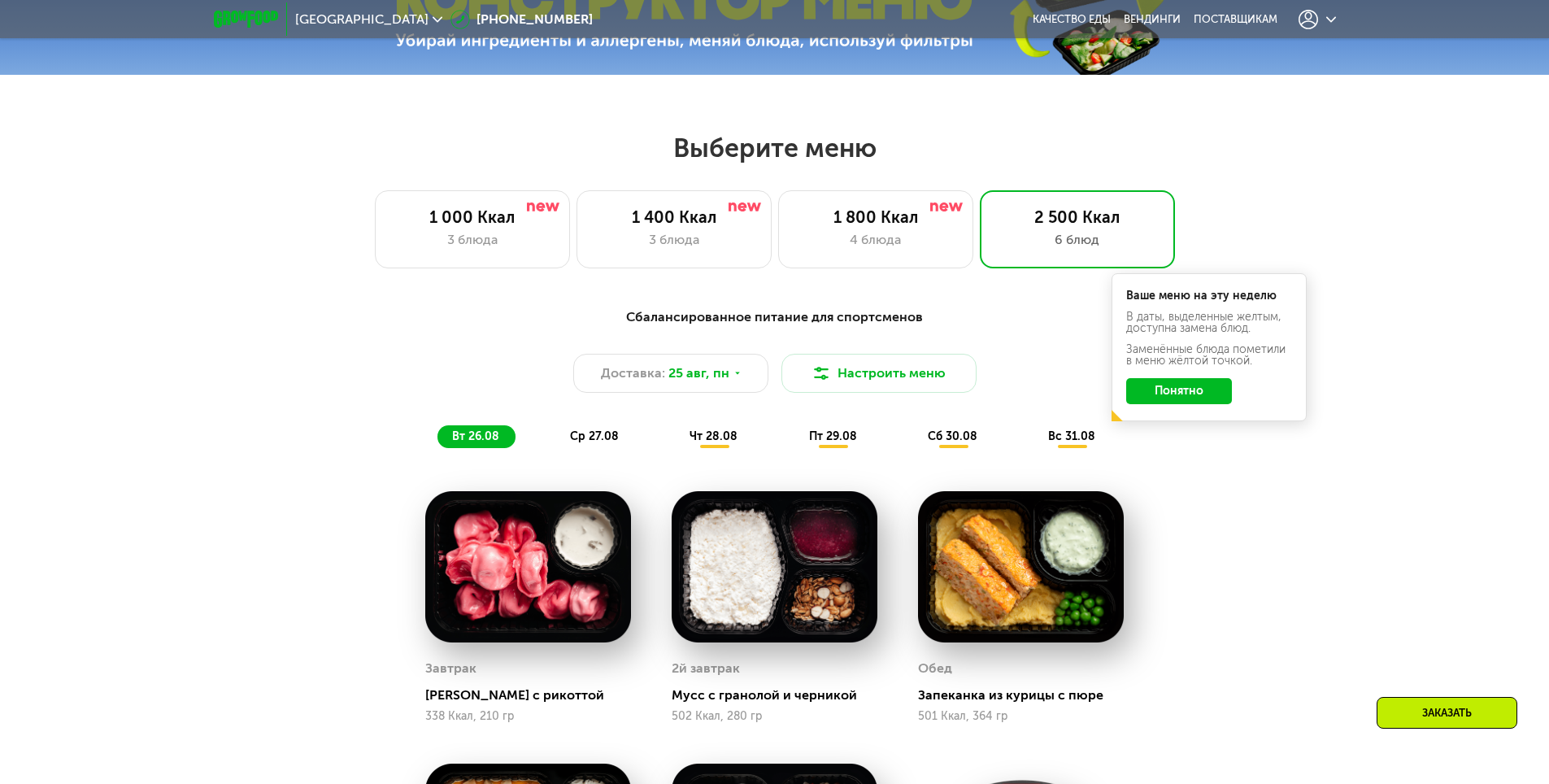
scroll to position [902, 0]
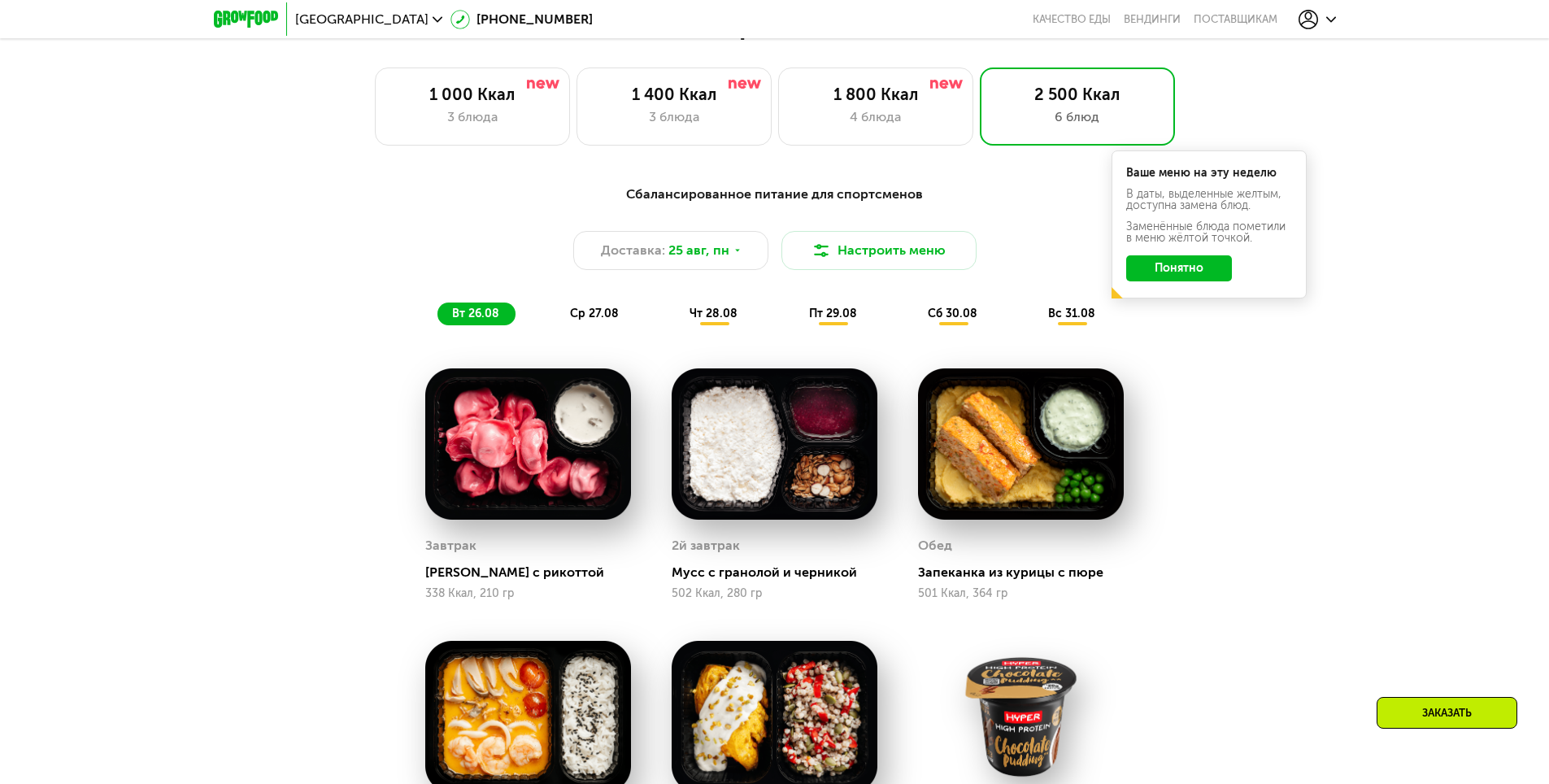
click at [1317, 20] on use at bounding box center [1308, 19] width 19 height 19
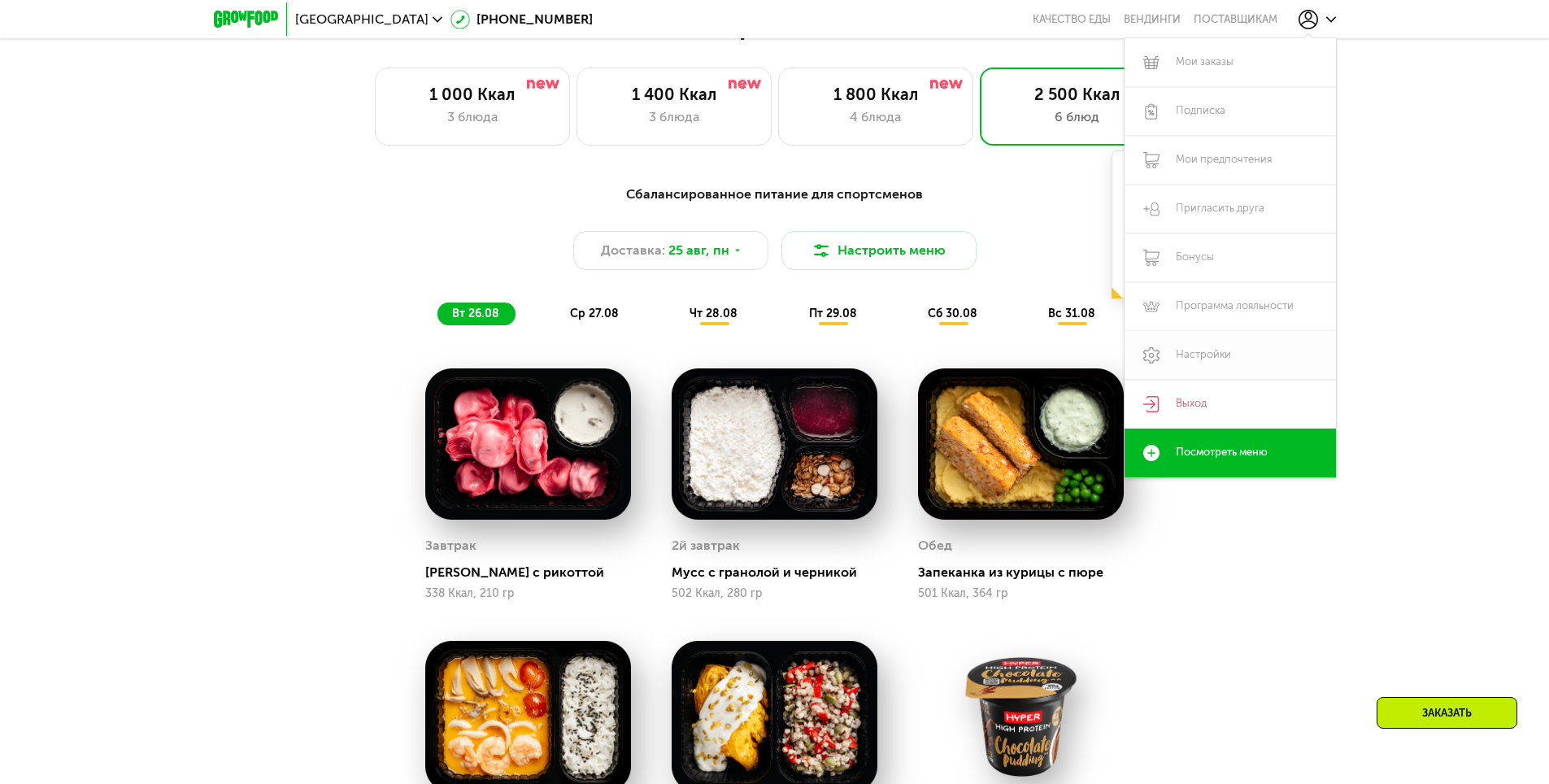
click at [1208, 352] on link "Настройки" at bounding box center [1229, 355] width 211 height 49
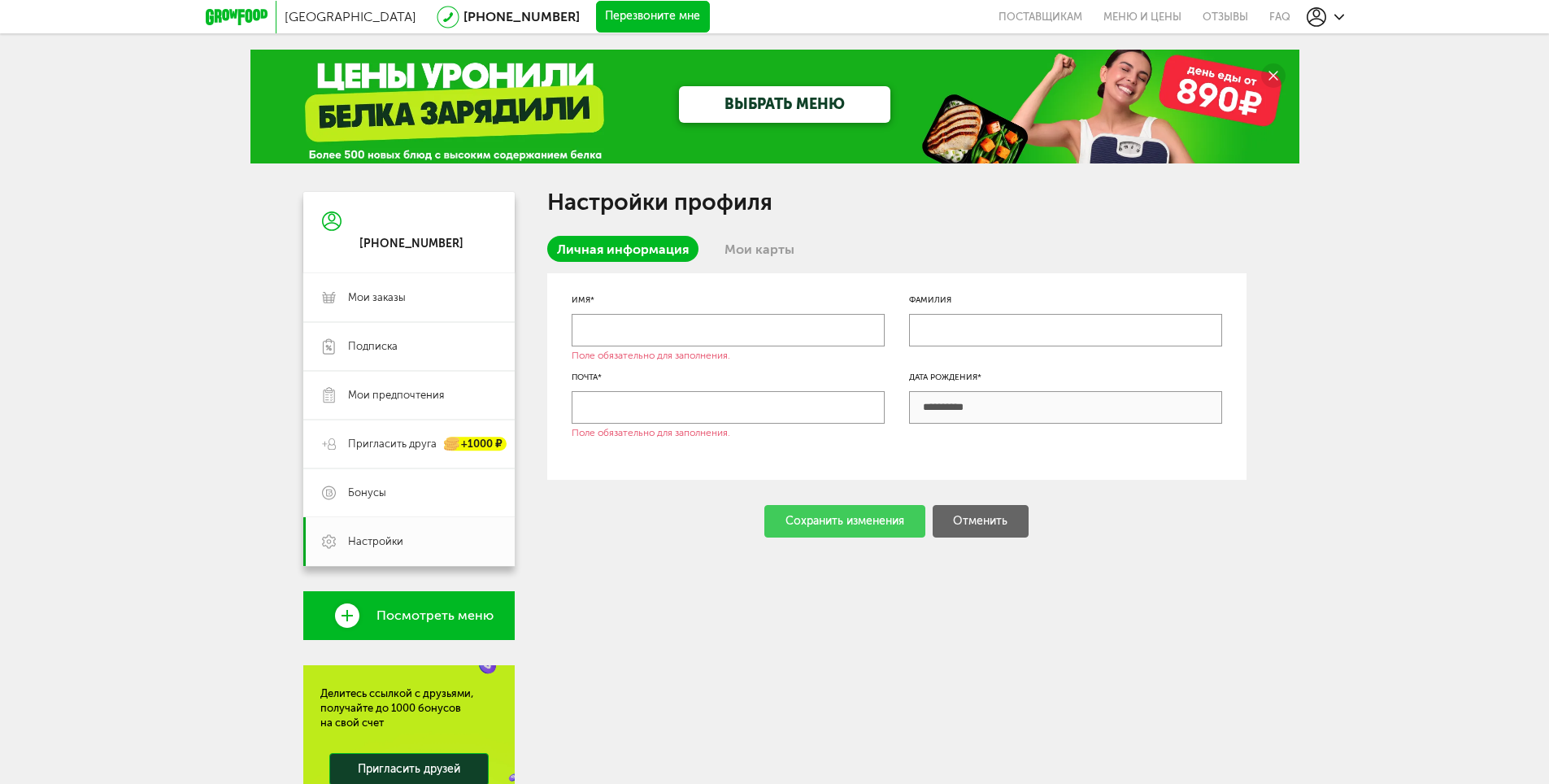
click at [688, 228] on div "**********" at bounding box center [897, 364] width 699 height 345
click at [667, 321] on input "text" at bounding box center [728, 330] width 313 height 32
type input "*"
type input "****"
click at [593, 407] on input "text" at bounding box center [728, 406] width 313 height 32
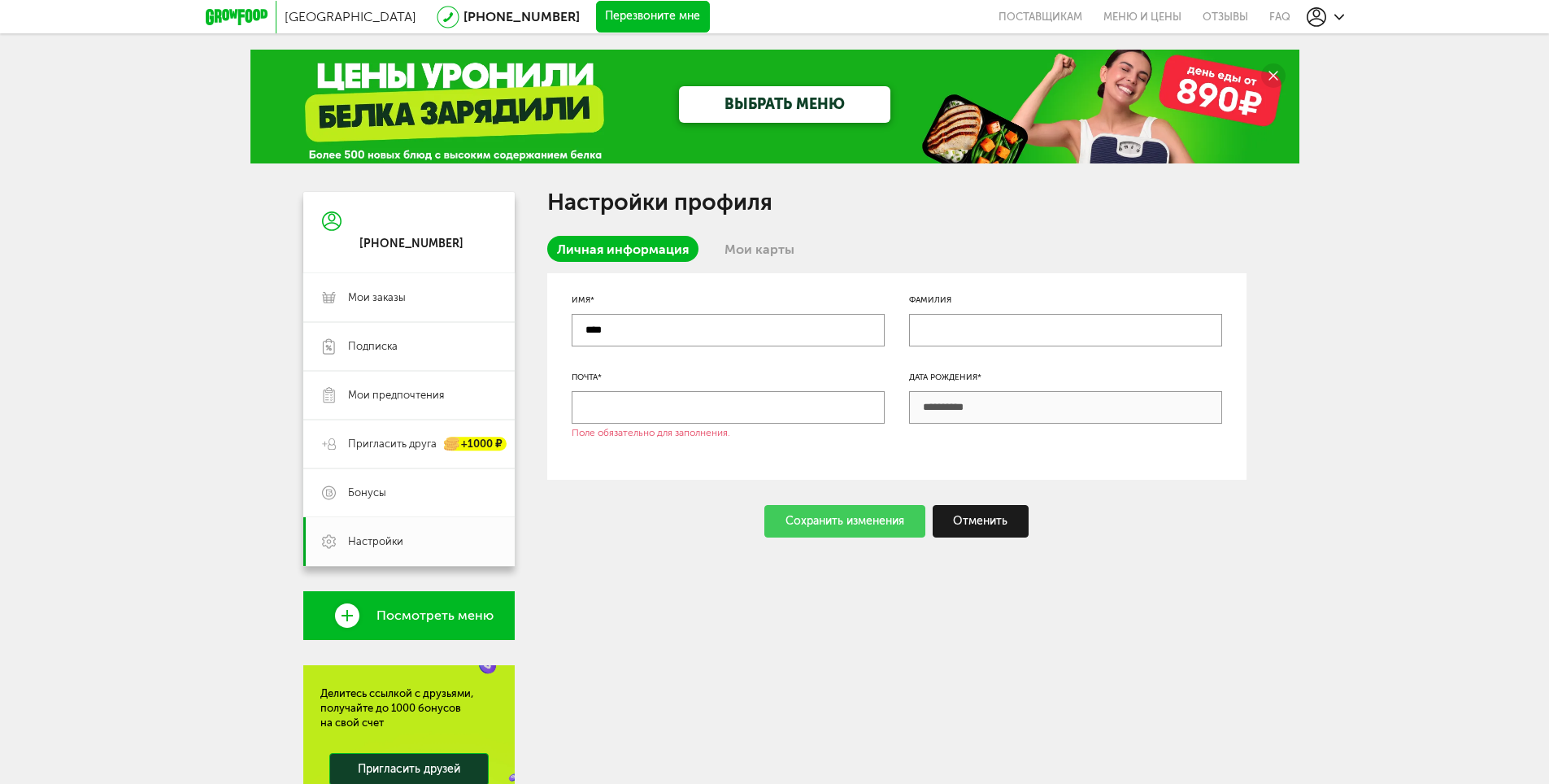
click at [933, 329] on input "text" at bounding box center [1065, 330] width 313 height 32
type input "****"
click at [715, 402] on input "text" at bounding box center [728, 406] width 313 height 32
type input "**********"
click at [842, 521] on div "Сохранить изменения" at bounding box center [844, 521] width 161 height 32
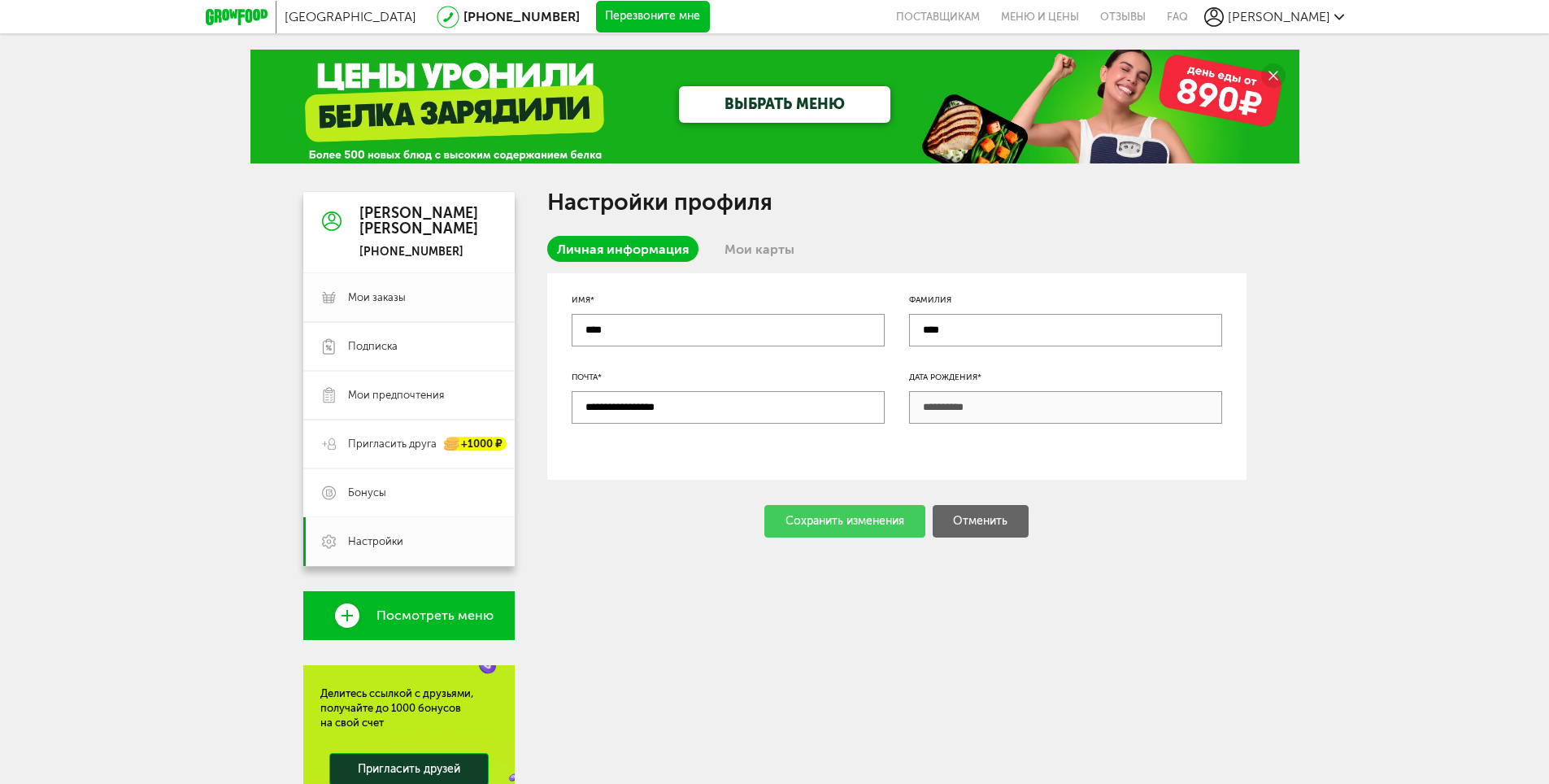
click at [374, 297] on span "Мои заказы" at bounding box center [377, 298] width 58 height 15
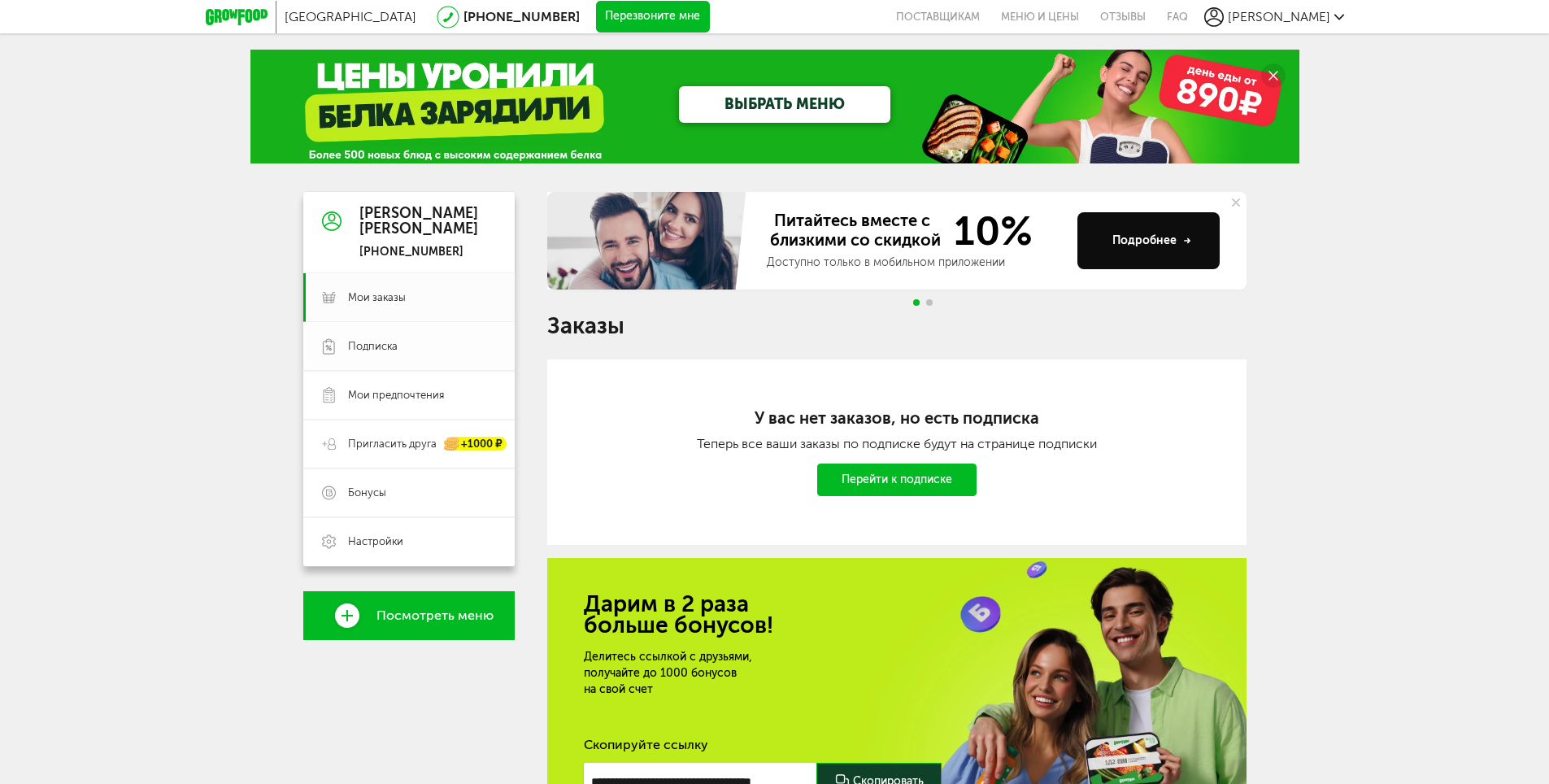
click at [363, 348] on span "Подписка" at bounding box center [373, 346] width 50 height 15
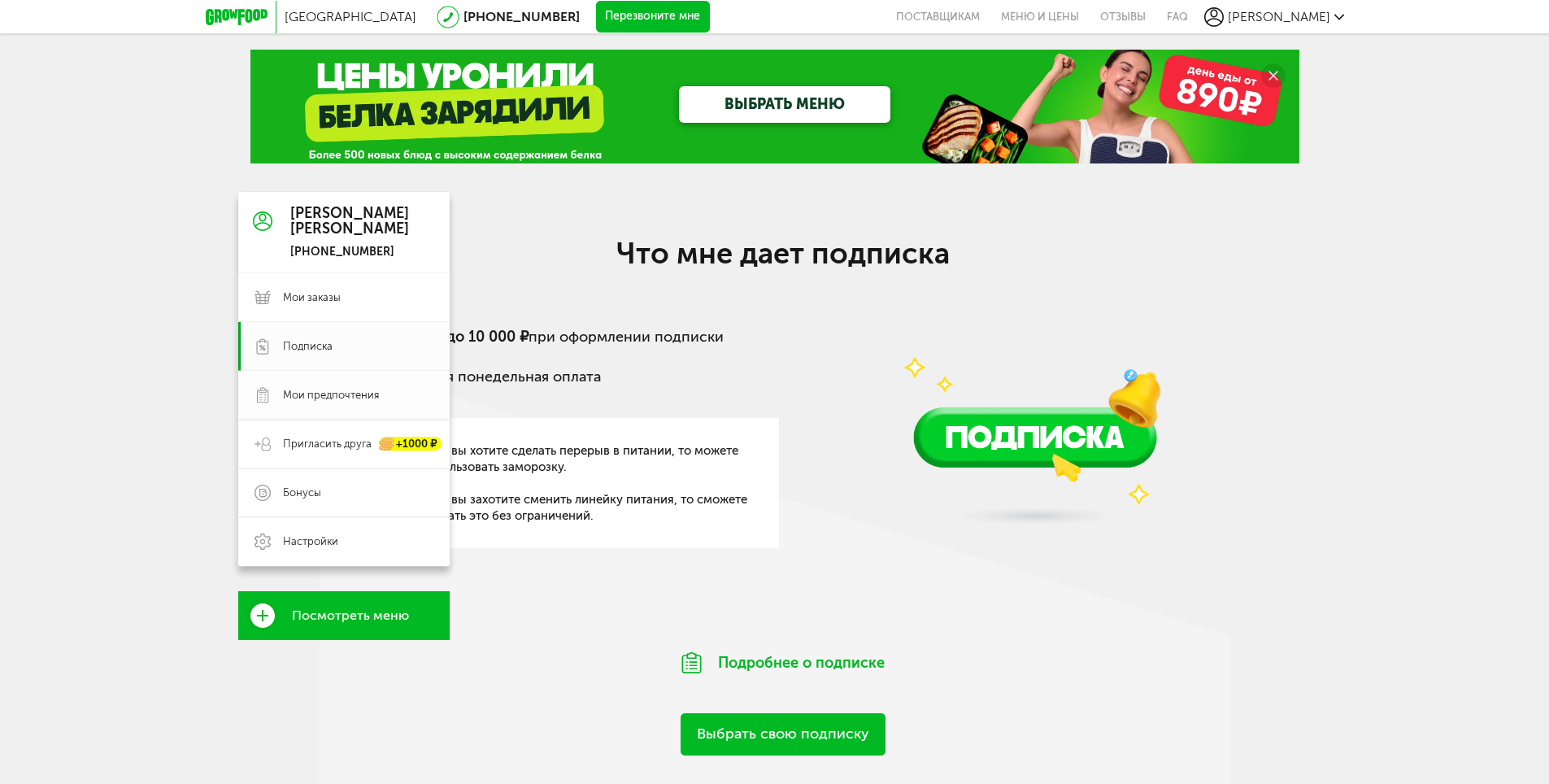
click at [296, 394] on span "Мои предпочтения" at bounding box center [331, 395] width 96 height 15
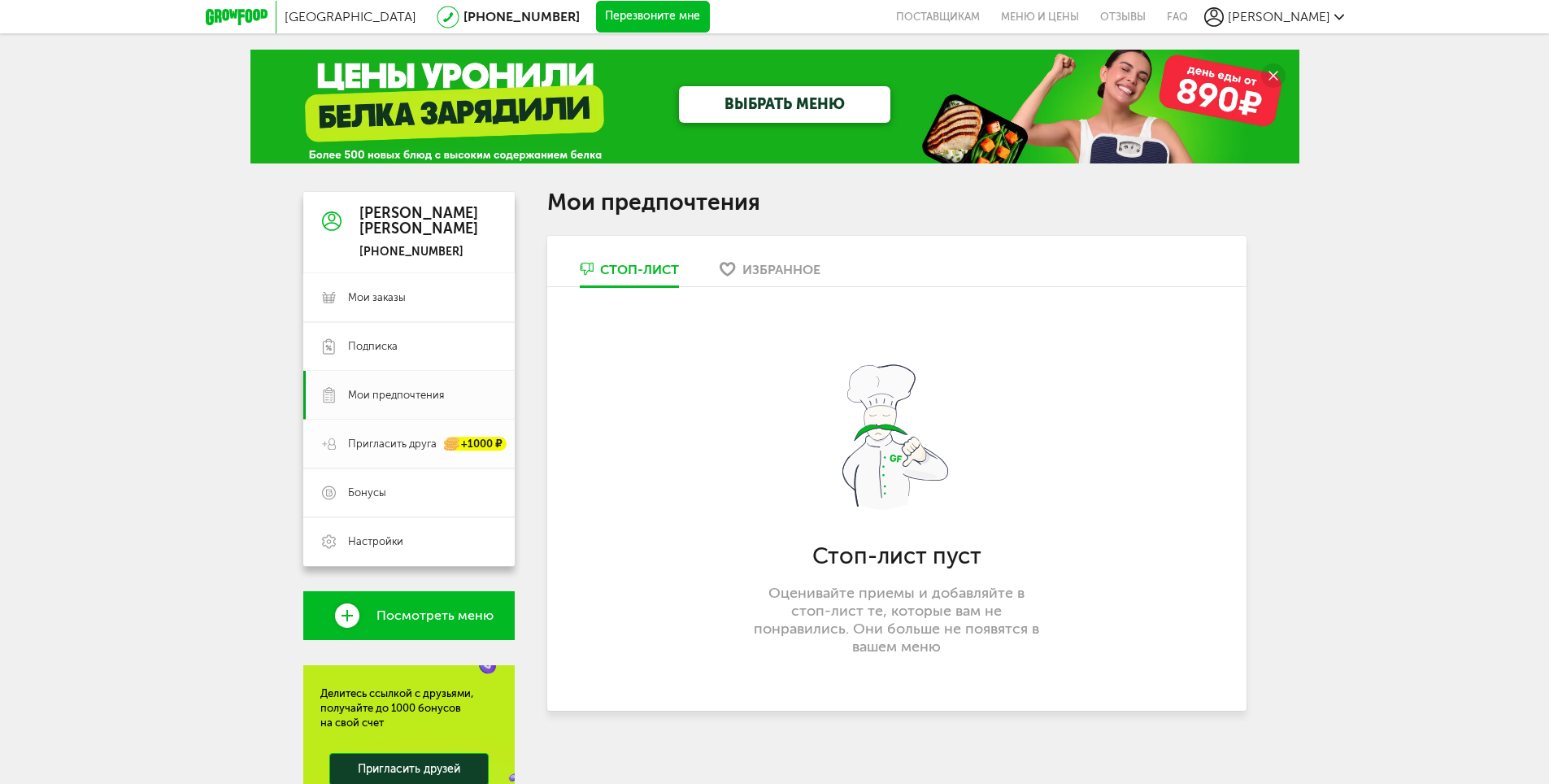
click at [365, 438] on span "Пригласить друга" at bounding box center [393, 444] width 88 height 15
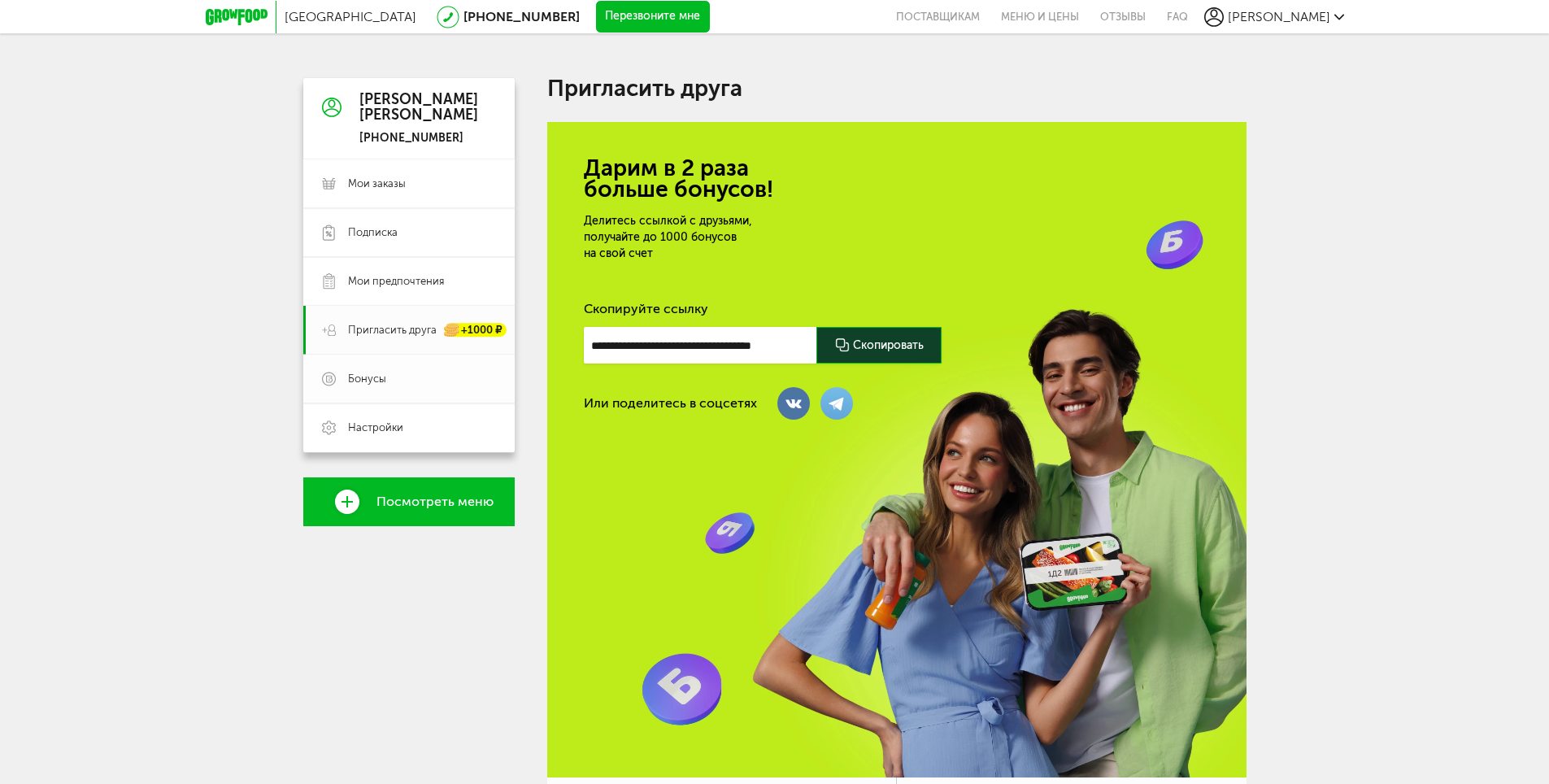
click at [391, 371] on span "Бонусы" at bounding box center [422, 379] width 148 height 15
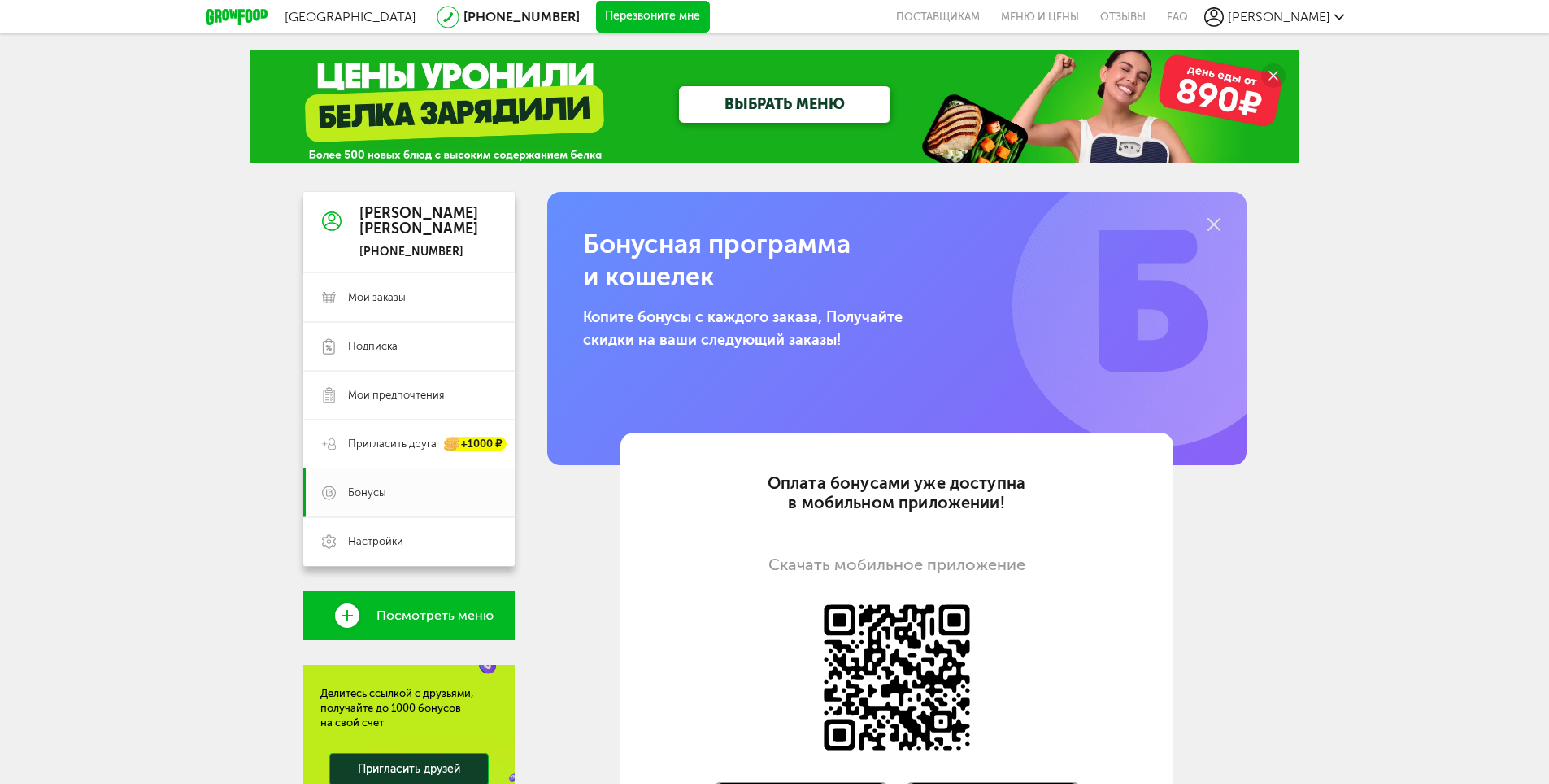
click at [748, 108] on link "ВЫБРАТЬ МЕНЮ" at bounding box center [784, 105] width 211 height 37
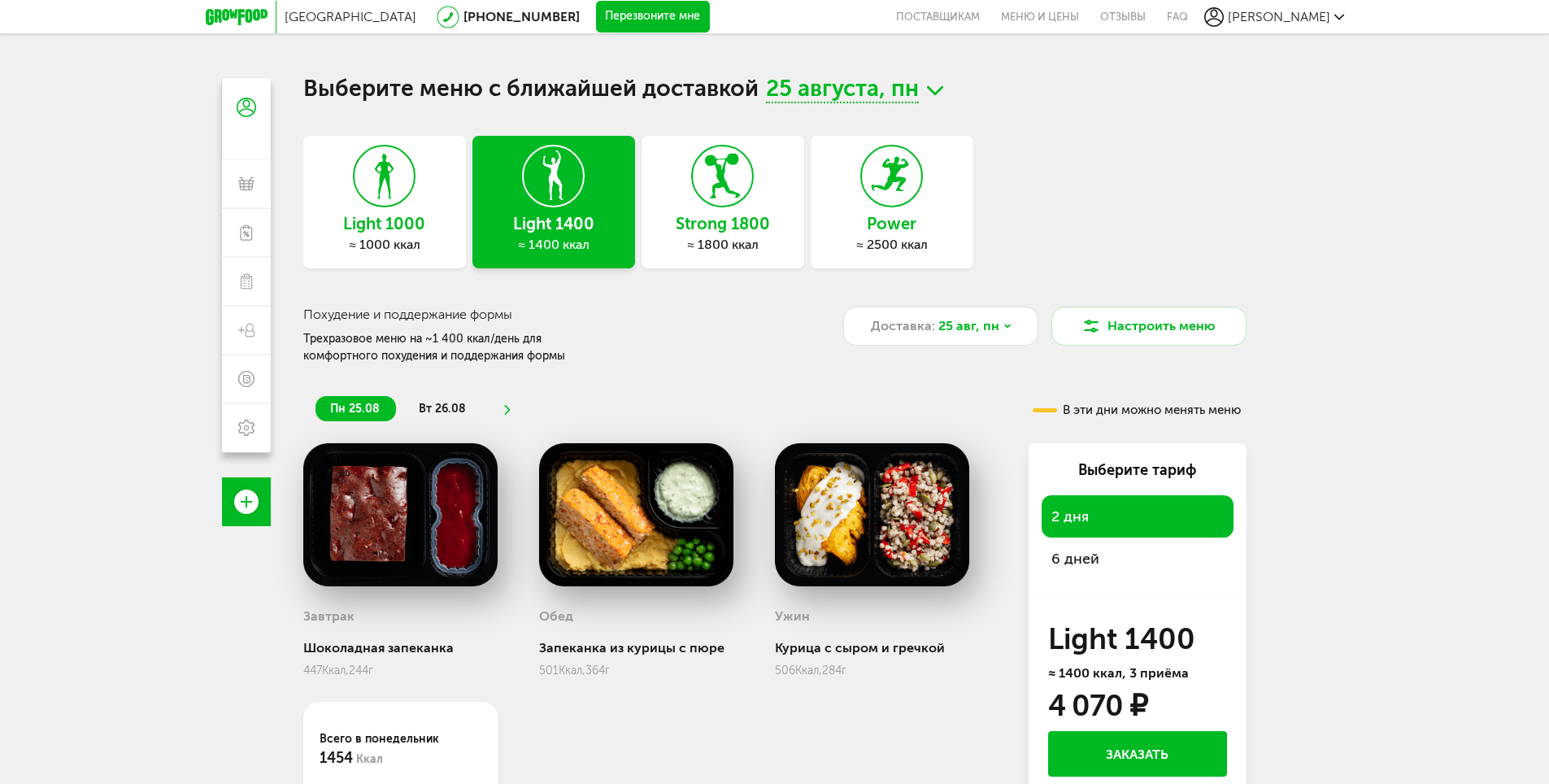
click at [749, 204] on icon at bounding box center [722, 176] width 59 height 61
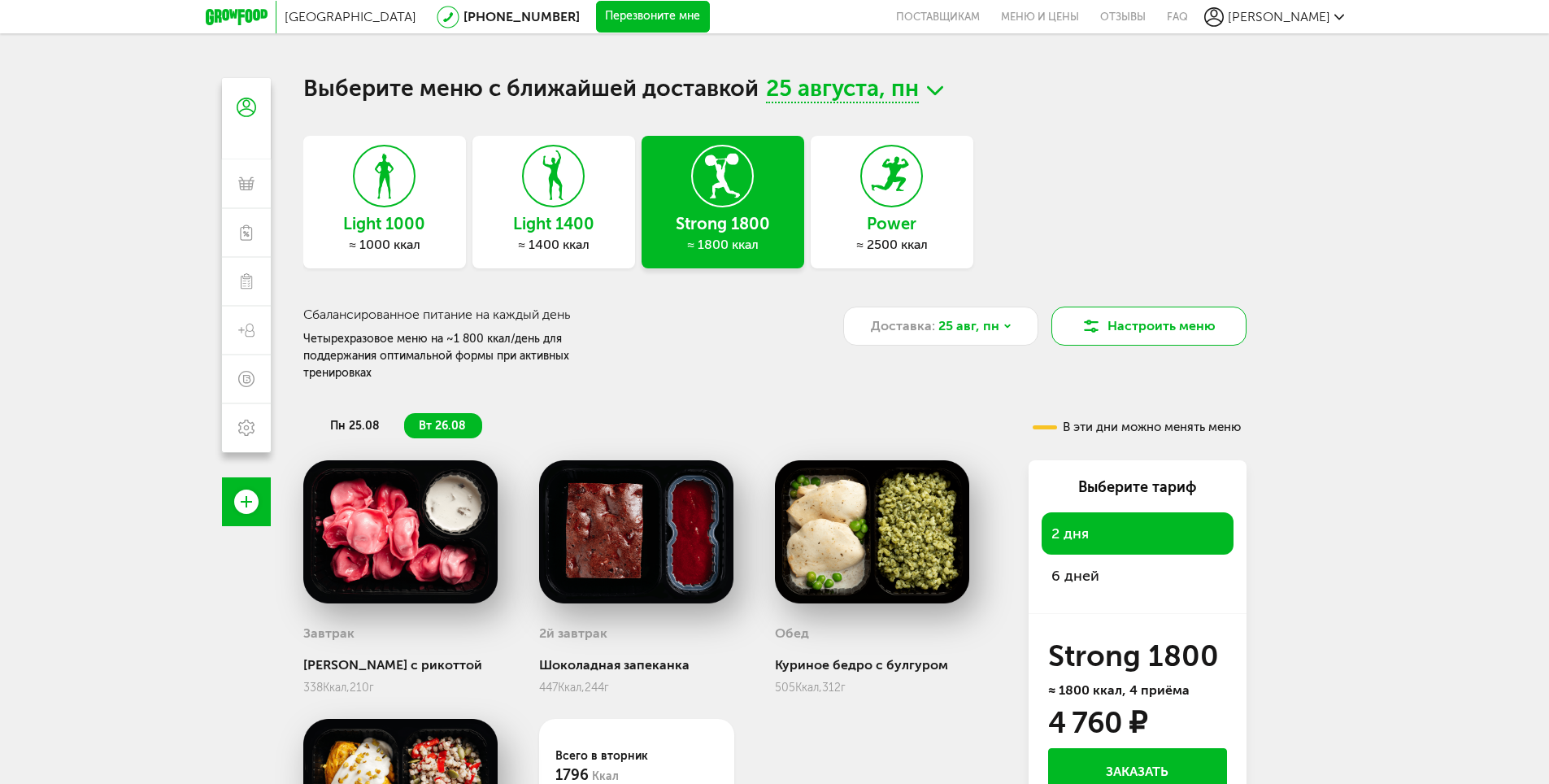
click at [1198, 324] on button "Настроить меню" at bounding box center [1149, 326] width 195 height 39
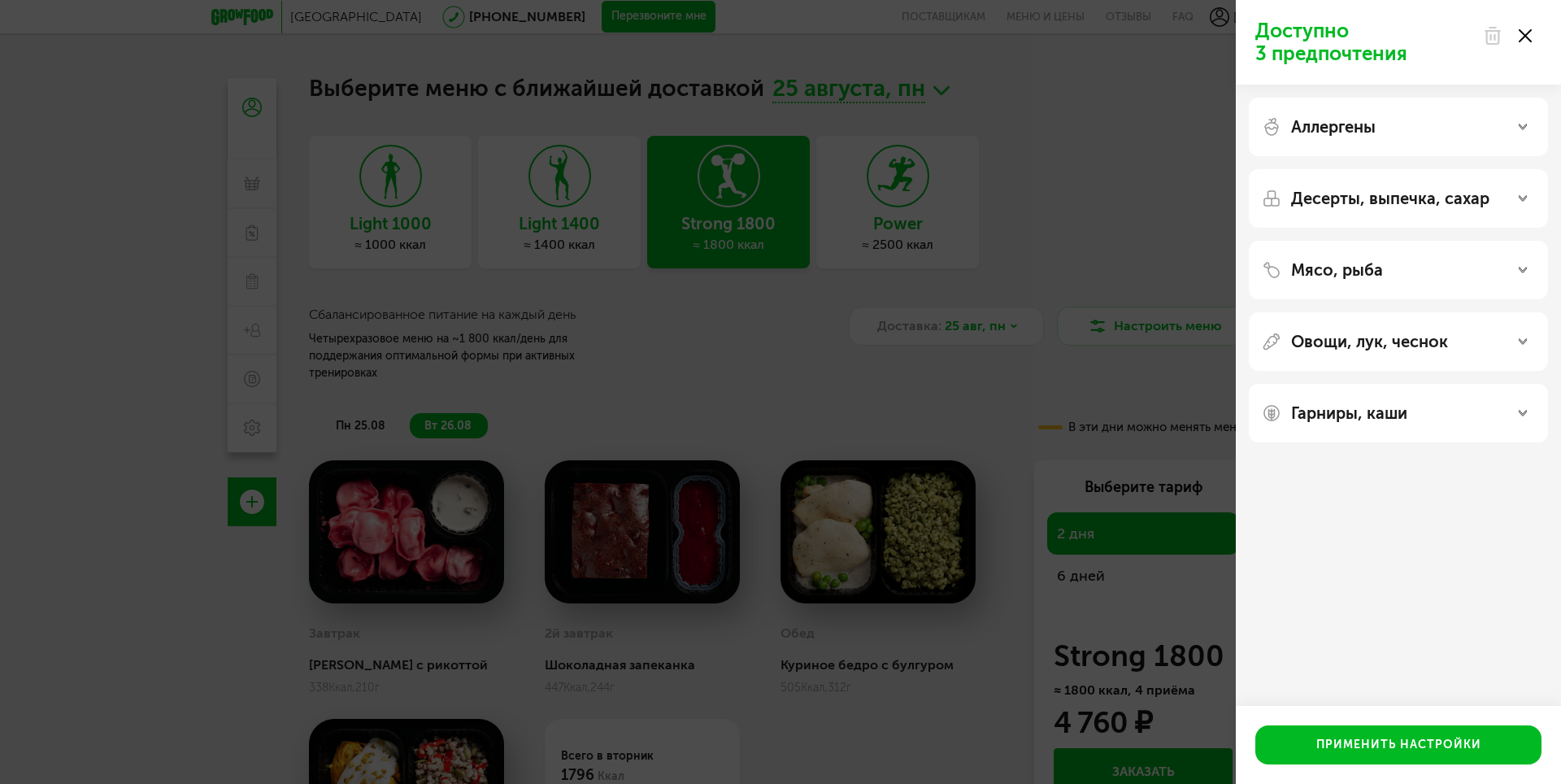
click at [1433, 190] on p "Десерты, выпечка, сахар" at bounding box center [1390, 198] width 198 height 19
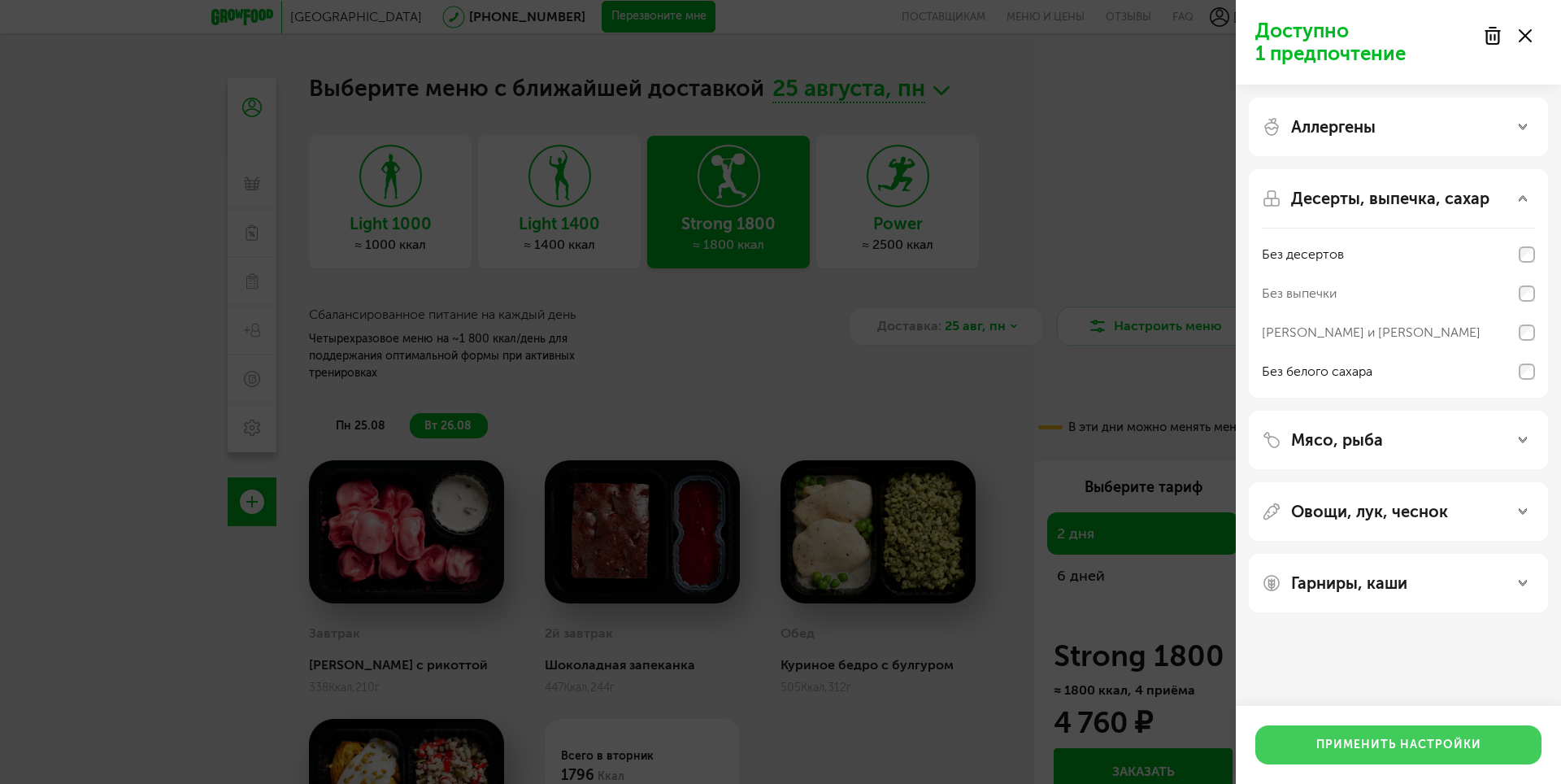
click at [1398, 751] on button "Применить настройки" at bounding box center [1398, 744] width 287 height 39
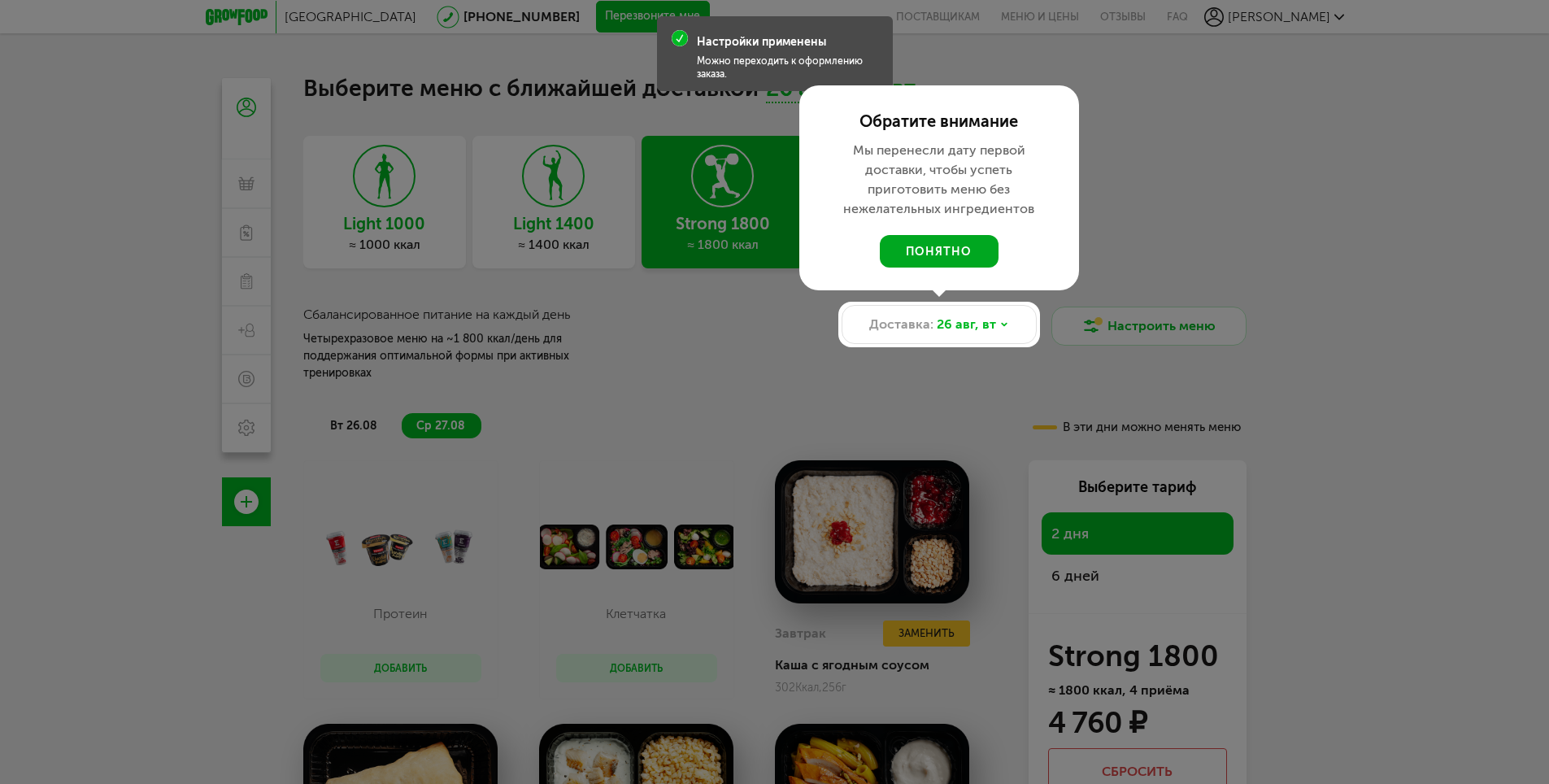
click at [934, 255] on button "понятно" at bounding box center [939, 251] width 119 height 32
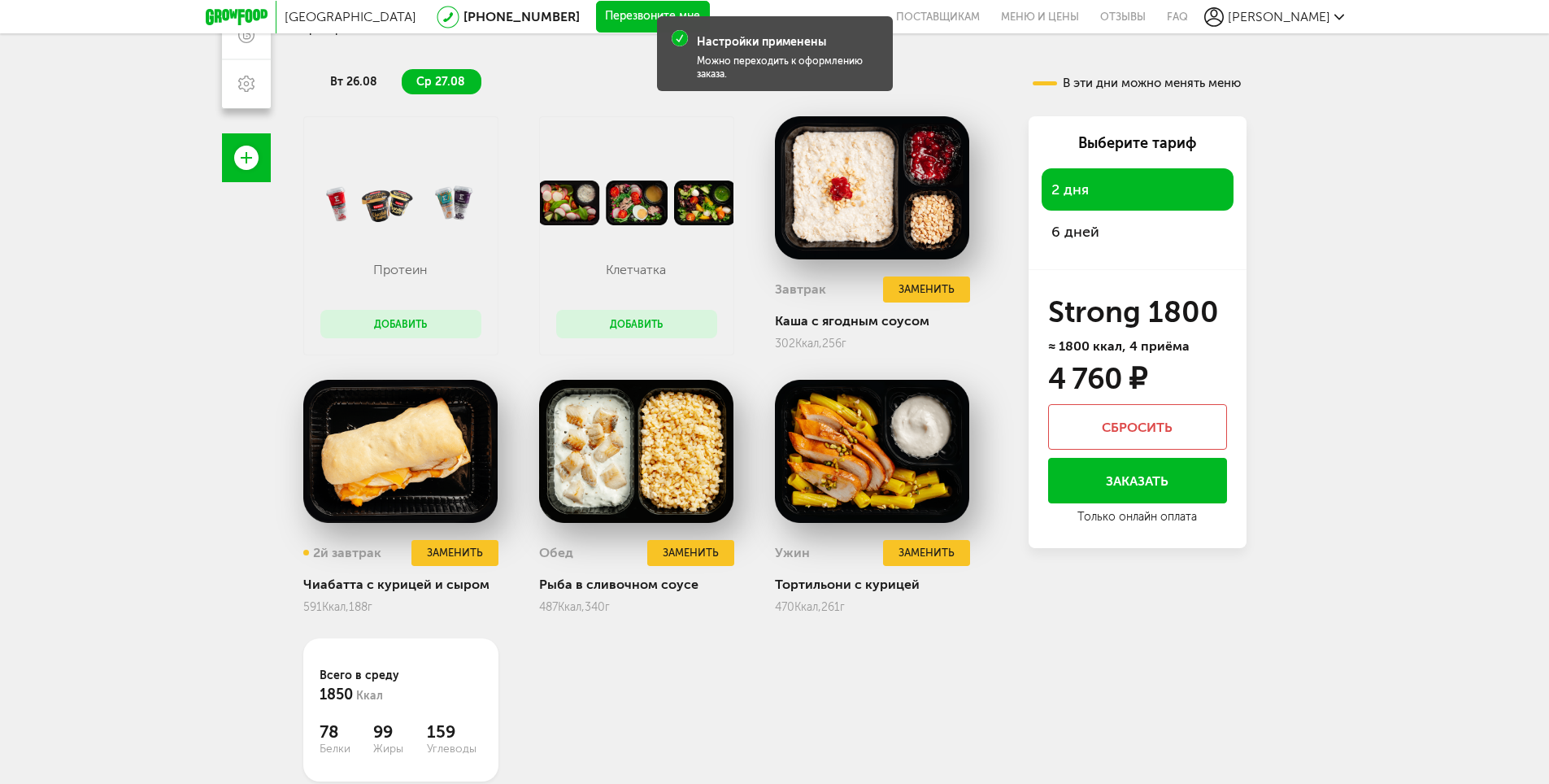
scroll to position [377, 0]
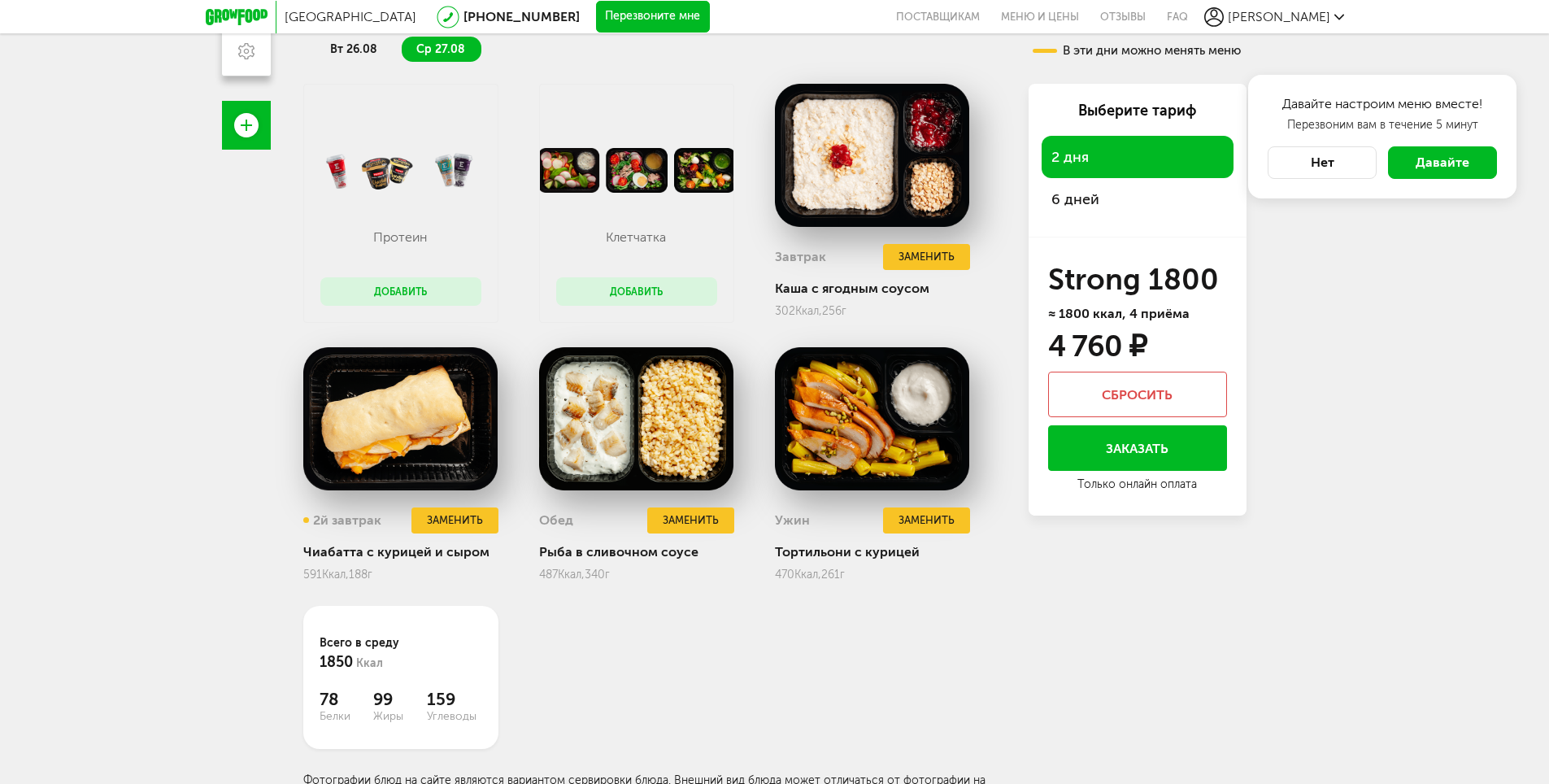
click at [1438, 170] on span "Давайте" at bounding box center [1442, 162] width 53 height 16
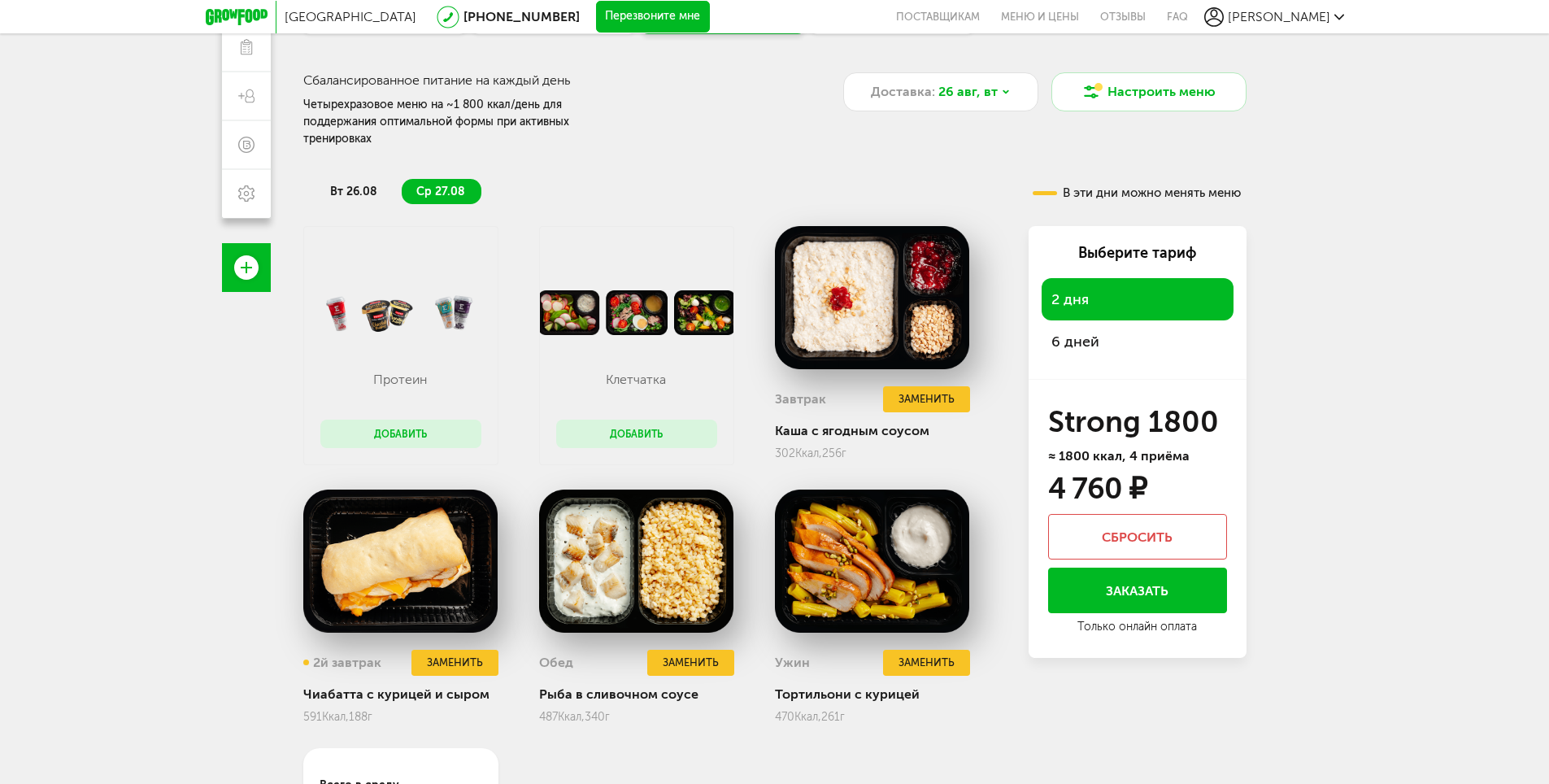
scroll to position [244, 0]
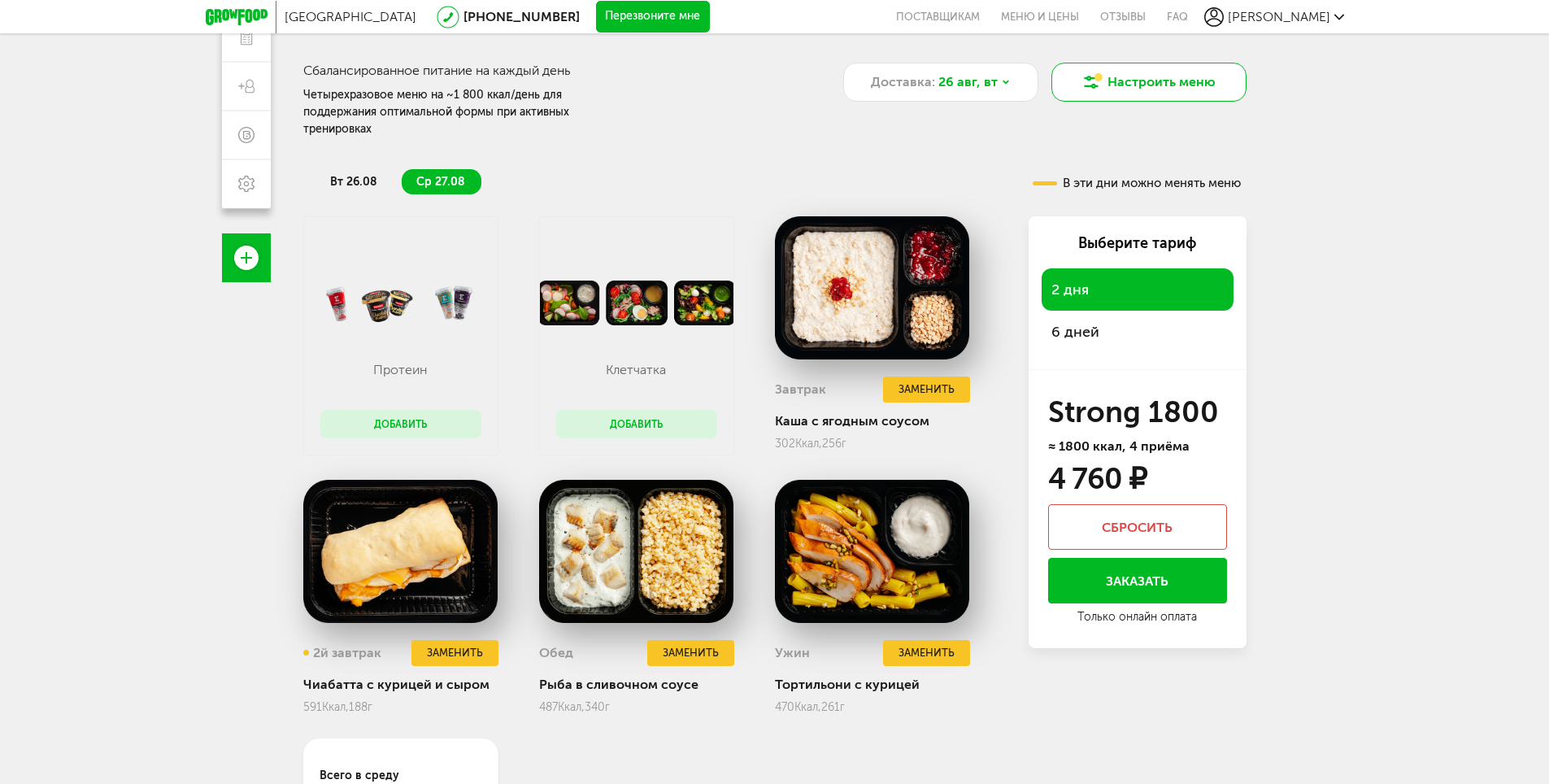
click at [1167, 85] on button "Настроить меню" at bounding box center [1149, 82] width 195 height 39
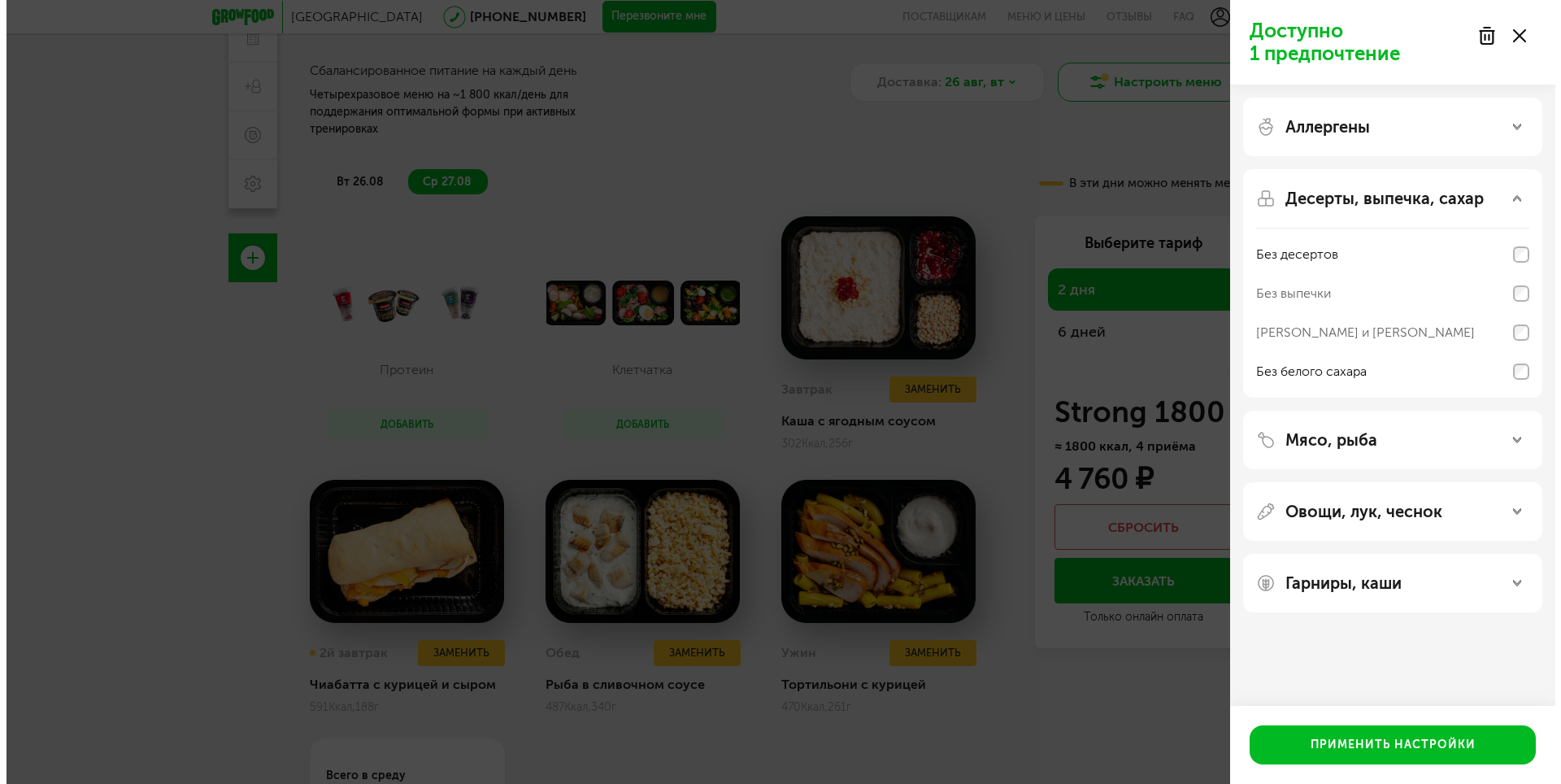
scroll to position [143, 0]
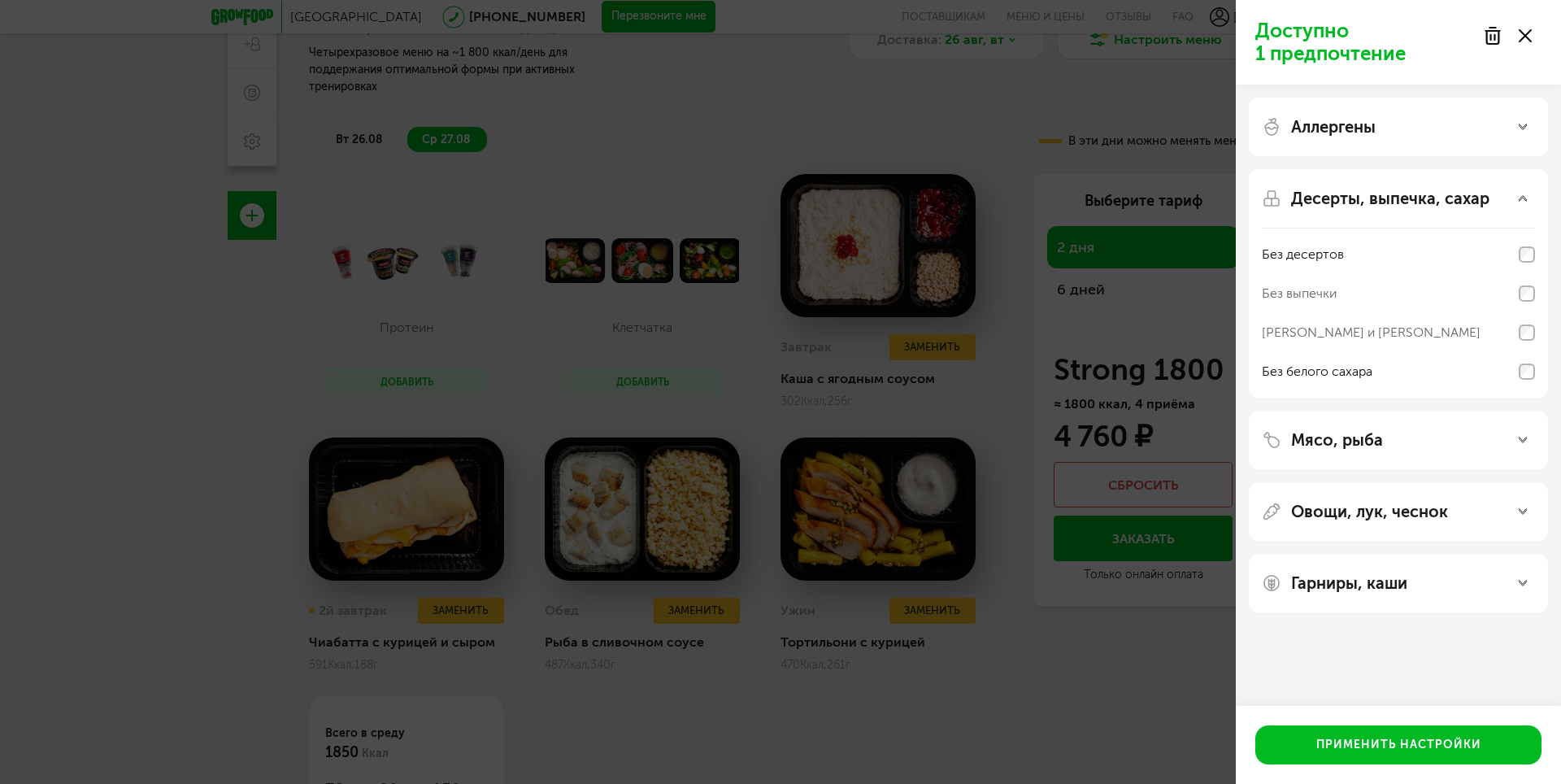
click at [1496, 584] on div "Гарниры, каши" at bounding box center [1398, 582] width 273 height 19
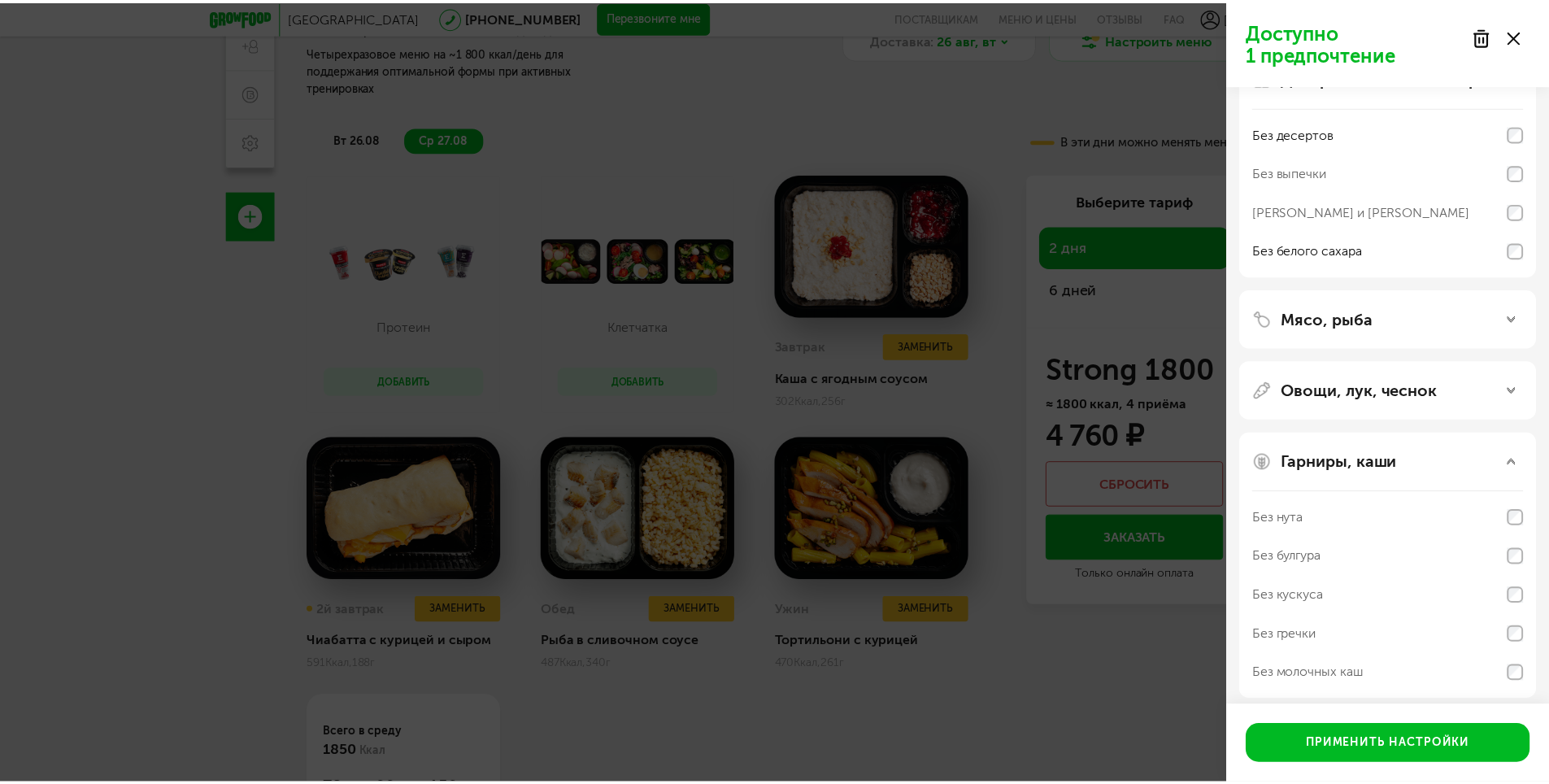
scroll to position [132, 0]
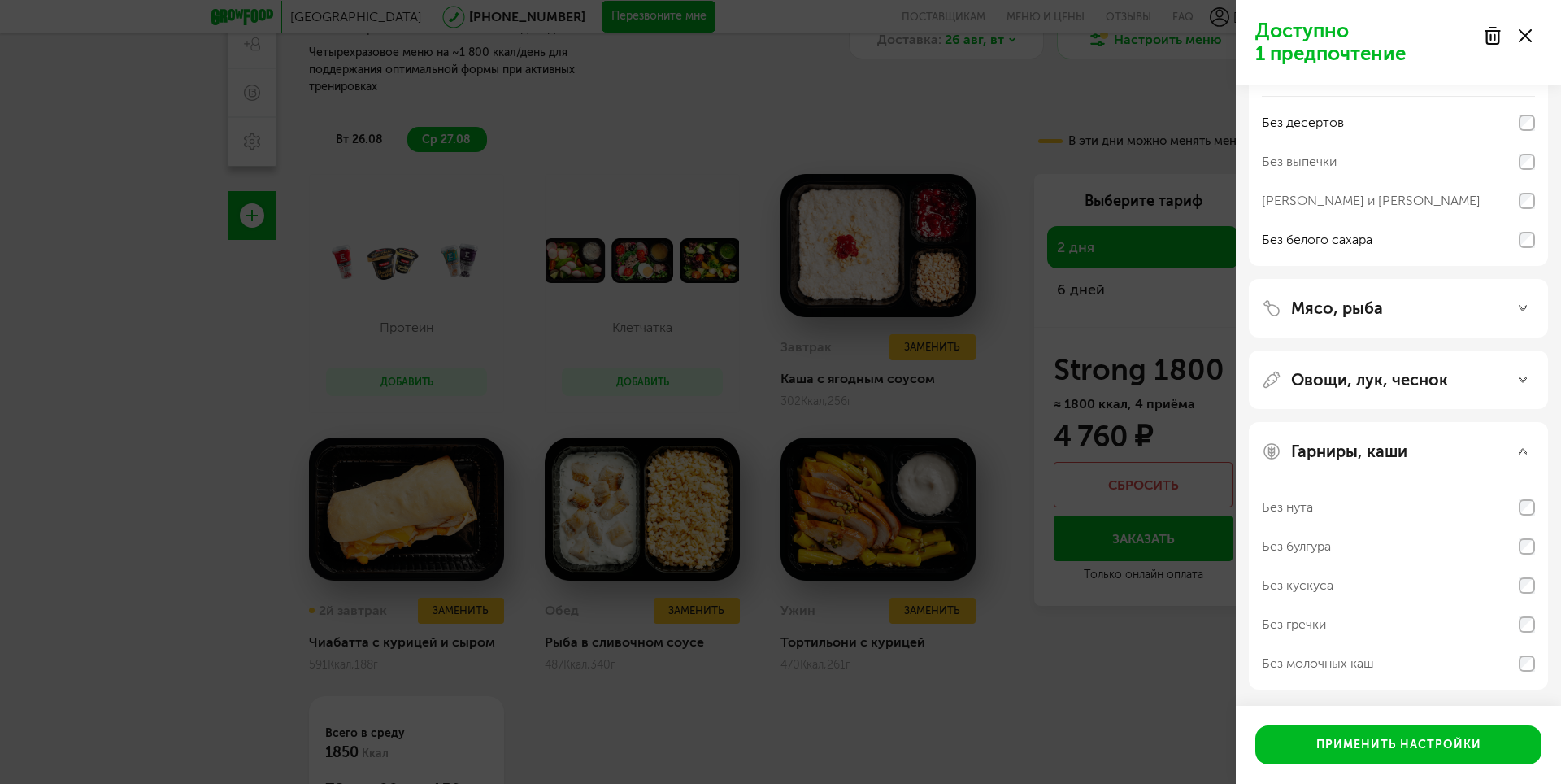
click at [1524, 311] on icon at bounding box center [1522, 308] width 8 height 8
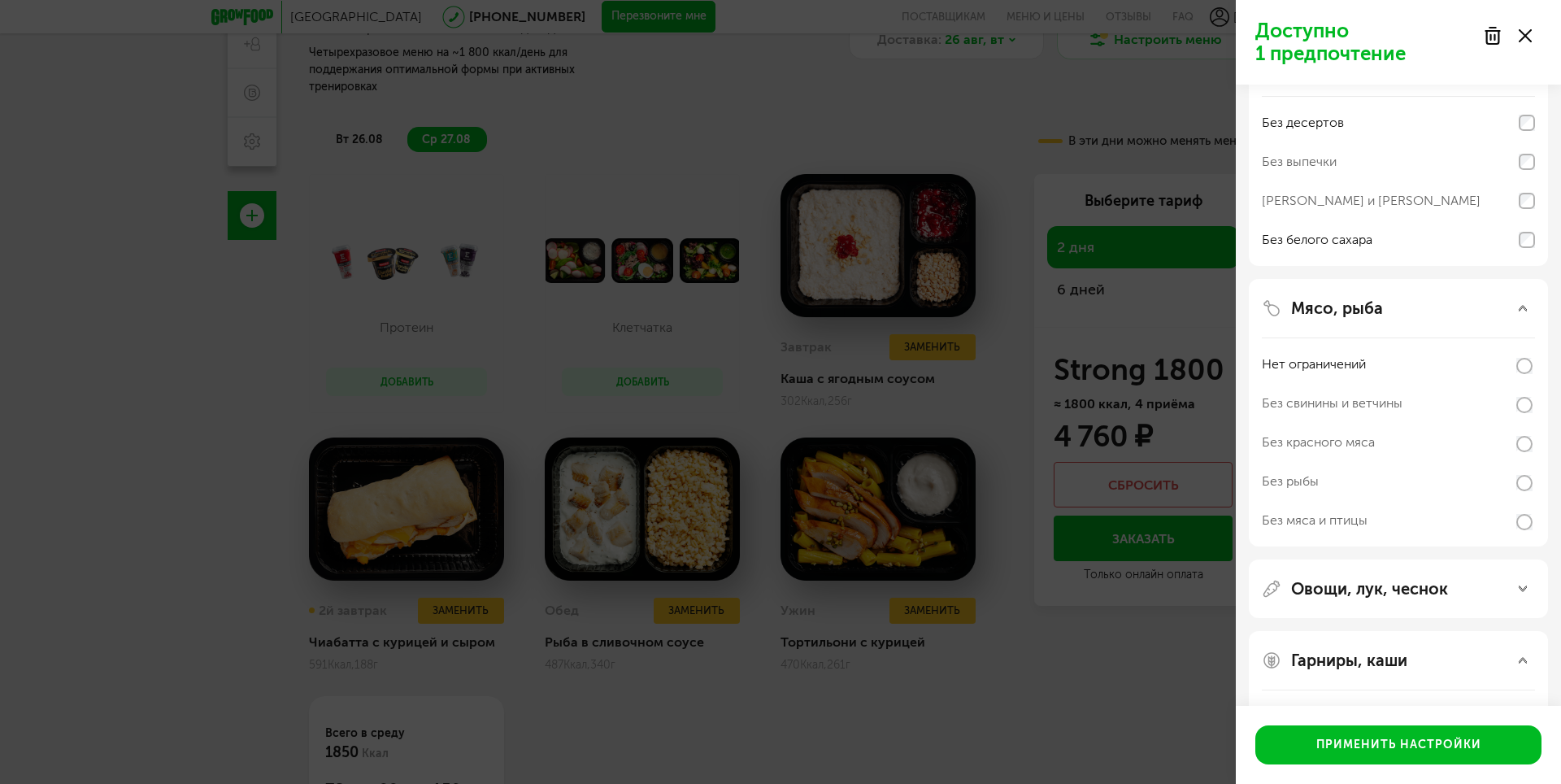
click at [1520, 305] on icon at bounding box center [1522, 308] width 8 height 8
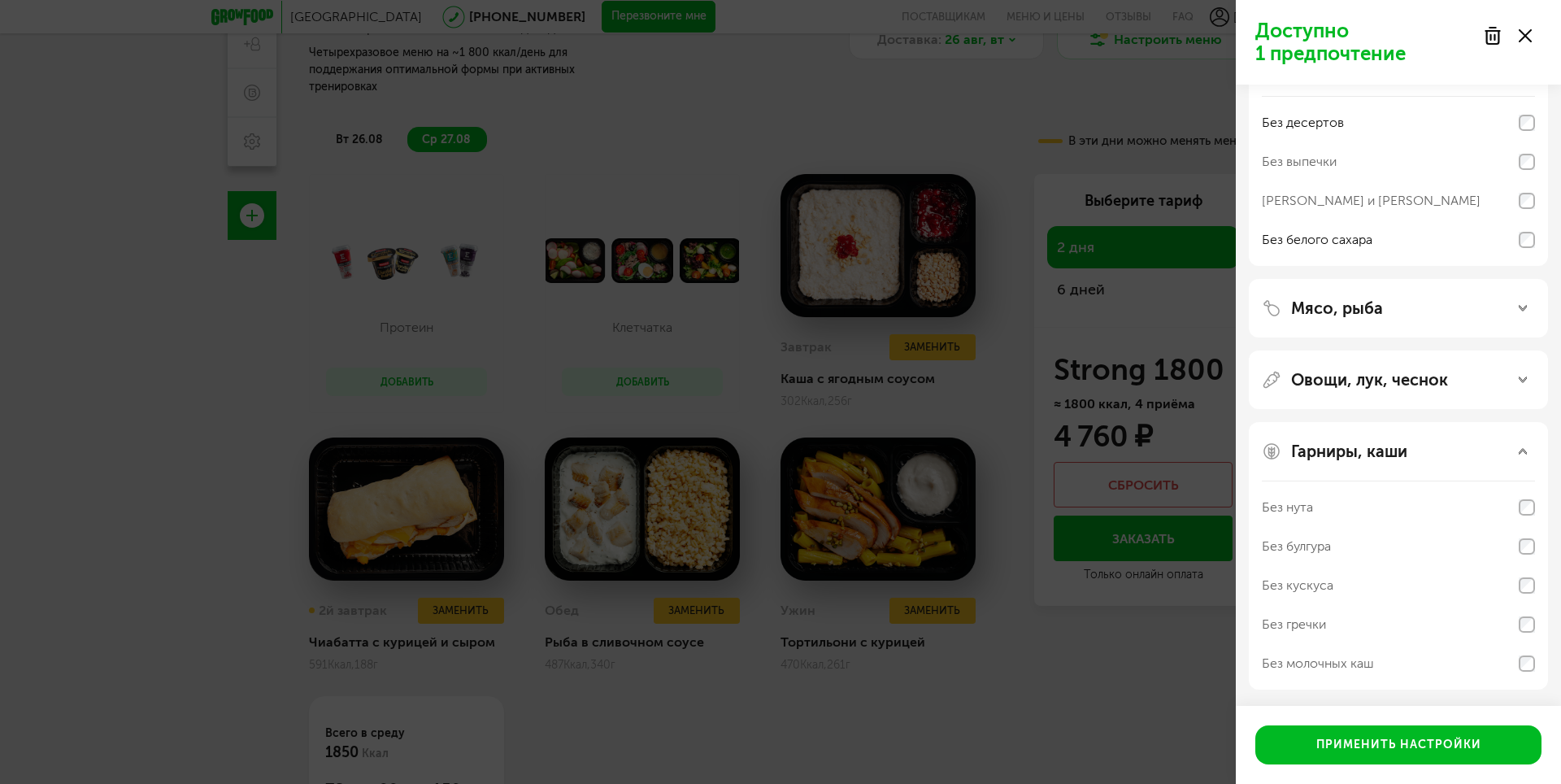
click at [1514, 376] on div "Овощи, лук, чеснок" at bounding box center [1398, 379] width 273 height 19
click at [1520, 379] on icon at bounding box center [1522, 380] width 8 height 8
click at [1086, 126] on div "Доступно 1 предпочтение Аллергены Десерты, выпечка, сахар Без десертов Без выпе…" at bounding box center [780, 392] width 1561 height 784
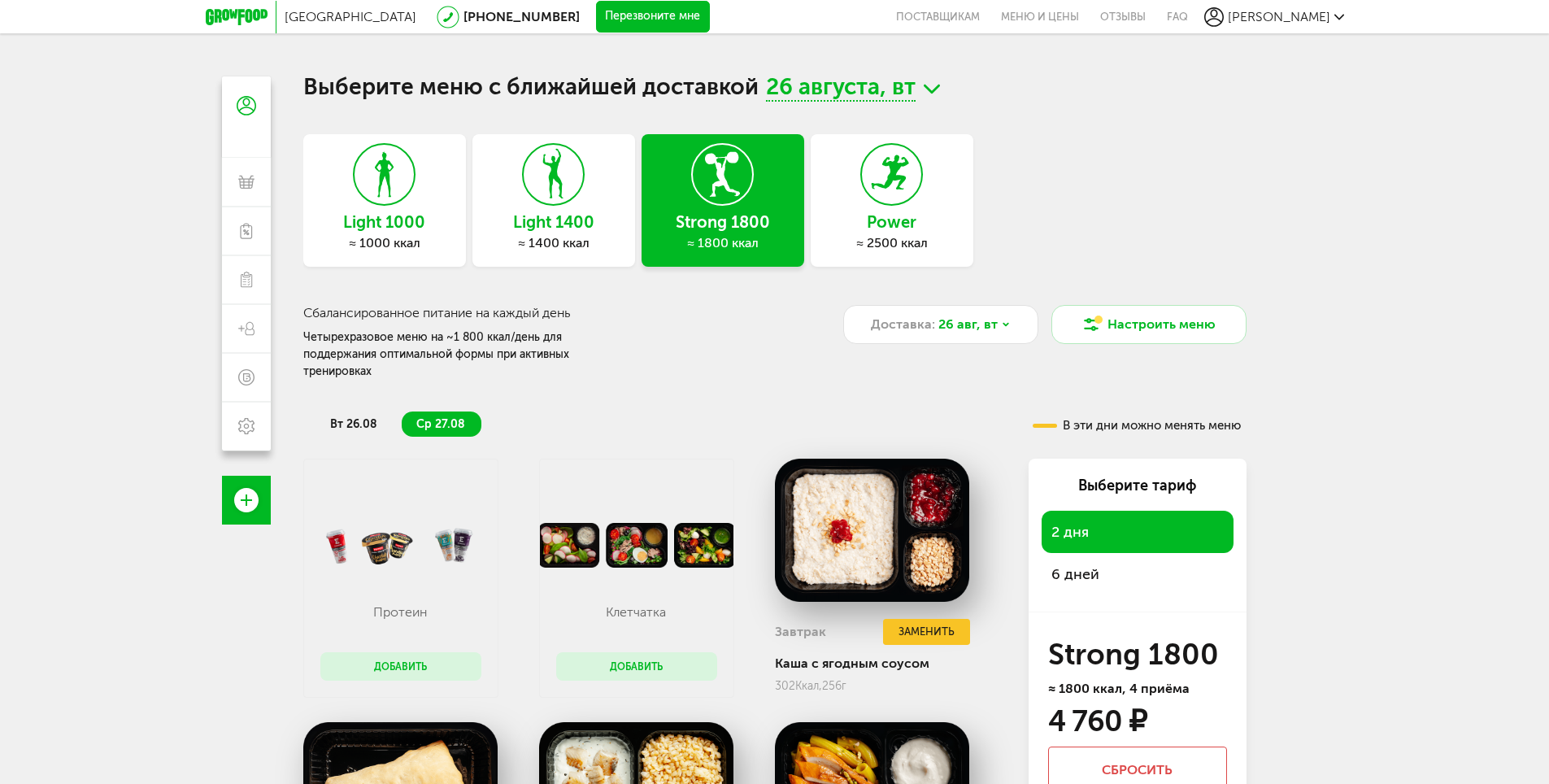
scroll to position [0, 0]
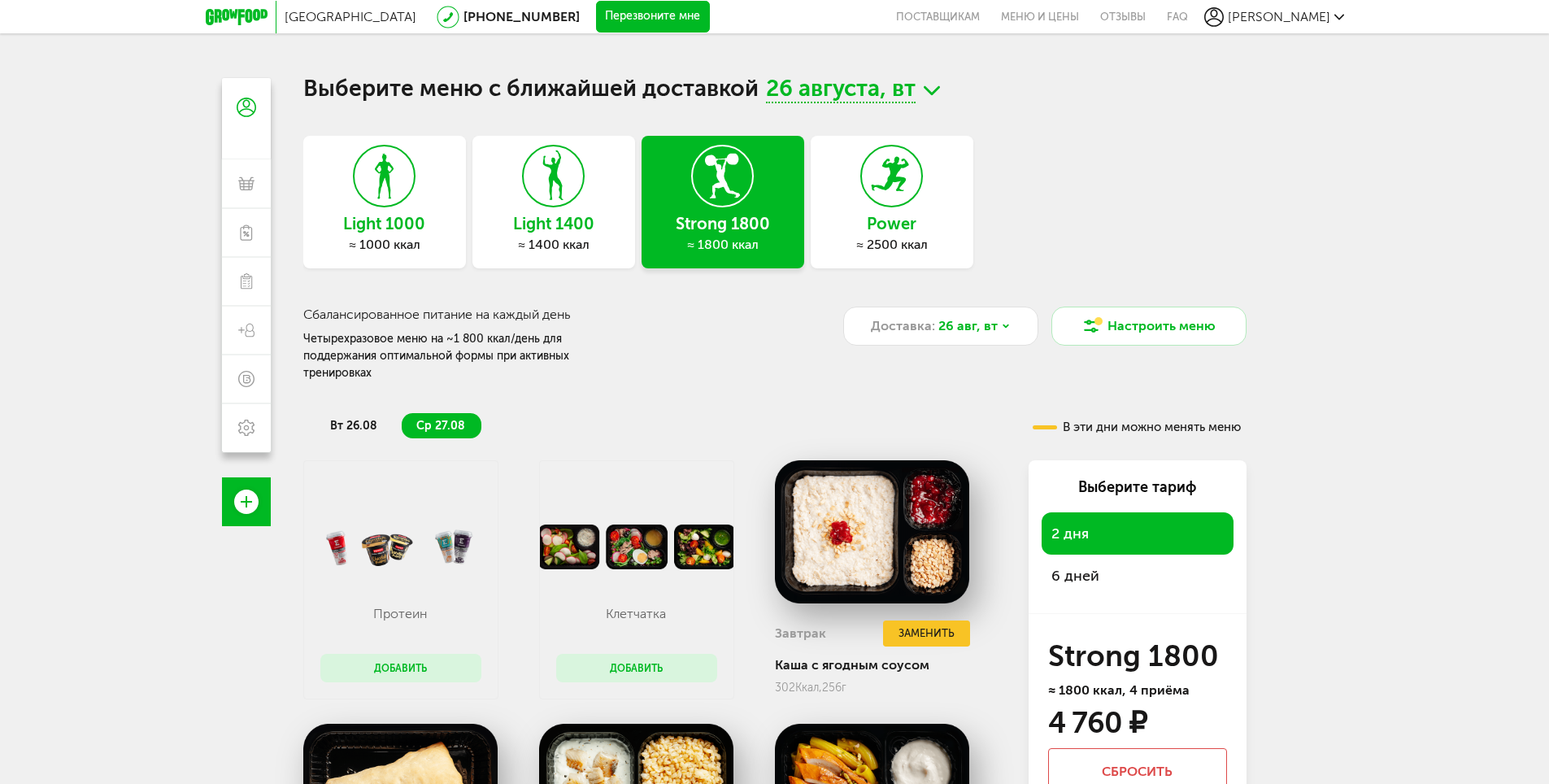
click at [1310, 245] on div "[GEOGRAPHIC_DATA] [PHONE_NUMBER] Перезвоните мне поставщикам Меню и цены Отзывы…" at bounding box center [774, 463] width 1549 height 927
click at [352, 418] on span "вт 26.08" at bounding box center [353, 425] width 47 height 14
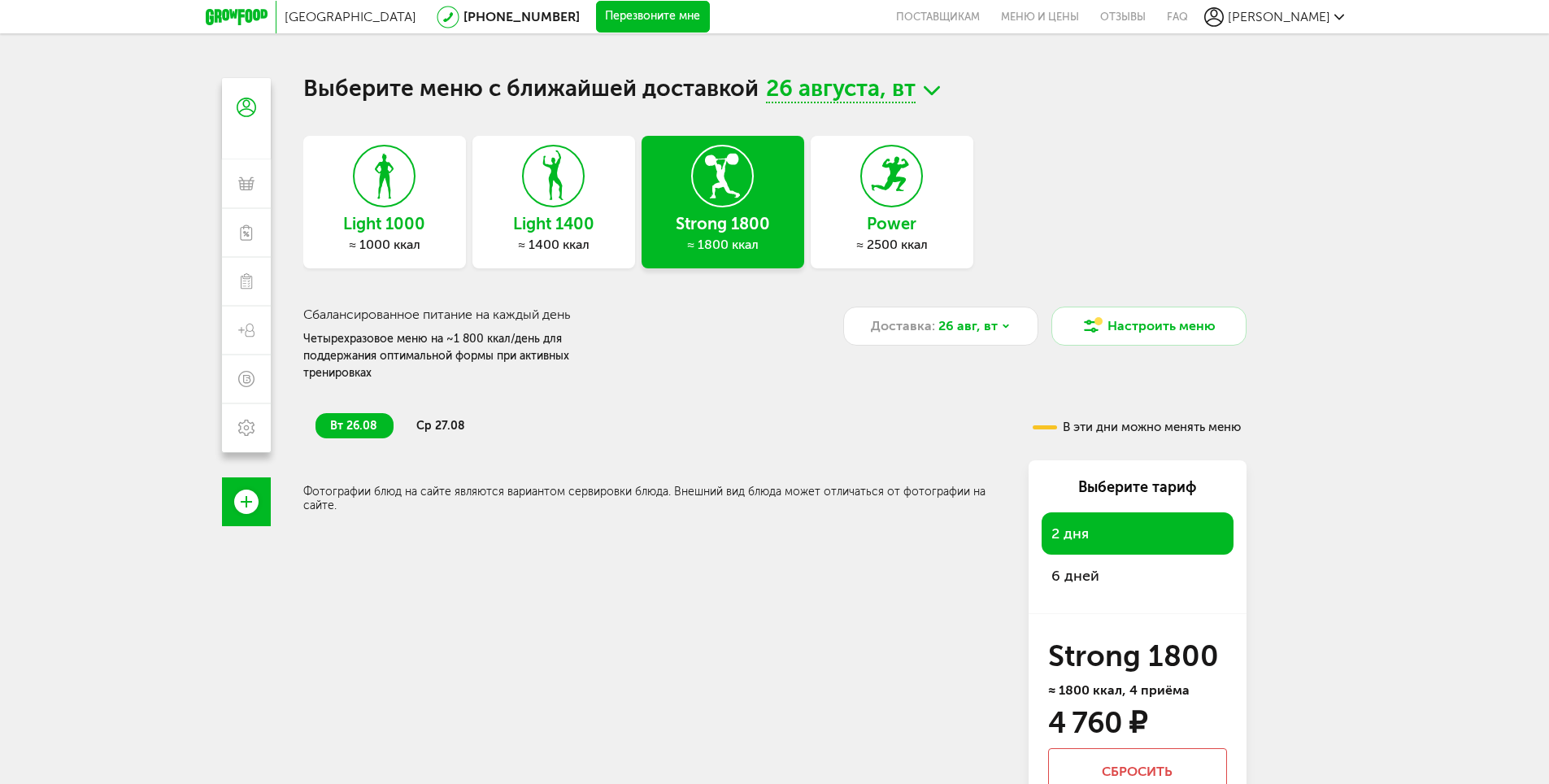
click at [449, 418] on span "ср 27.08" at bounding box center [440, 425] width 49 height 14
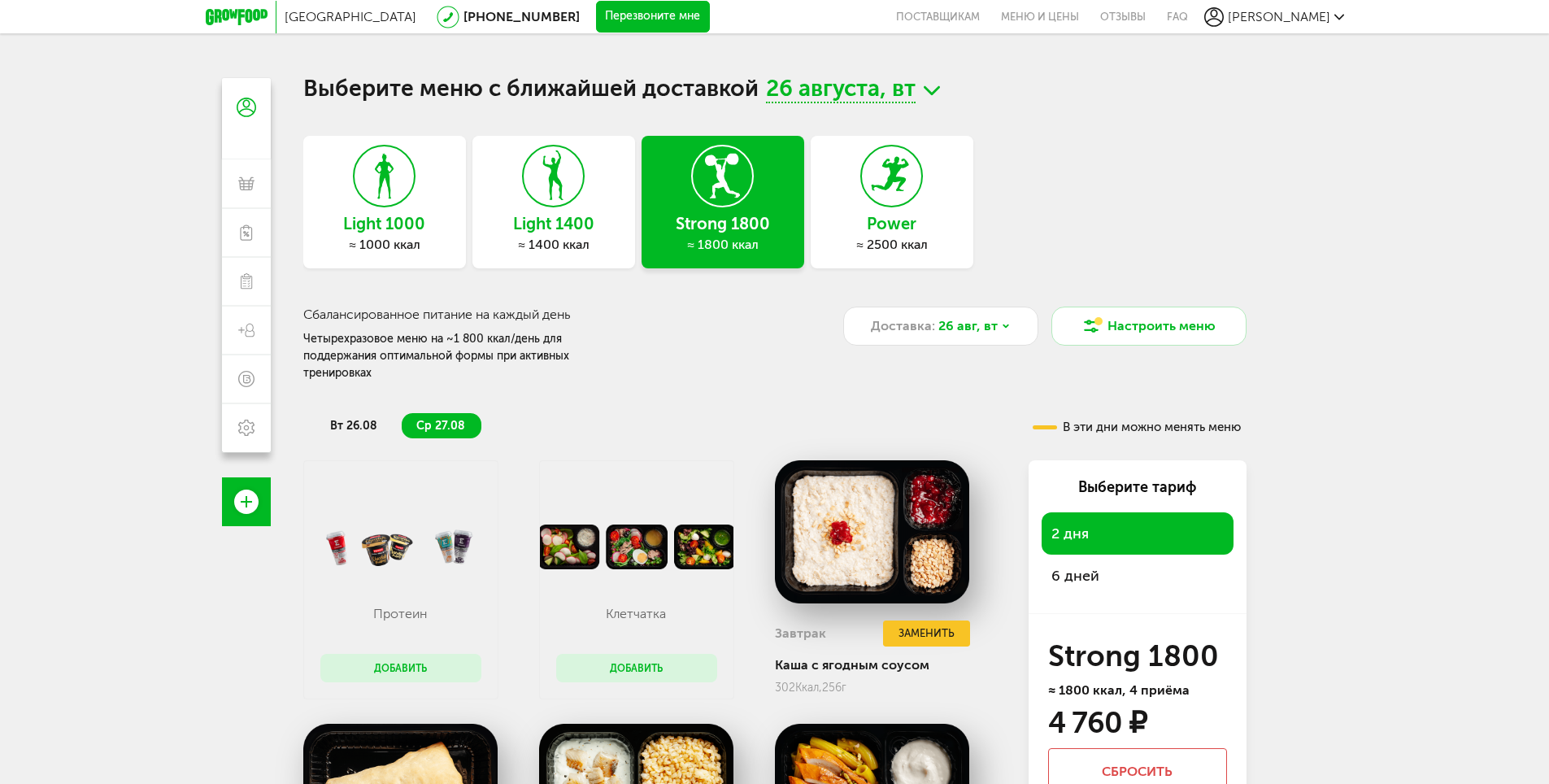
click at [369, 418] on span "вт 26.08" at bounding box center [353, 425] width 47 height 14
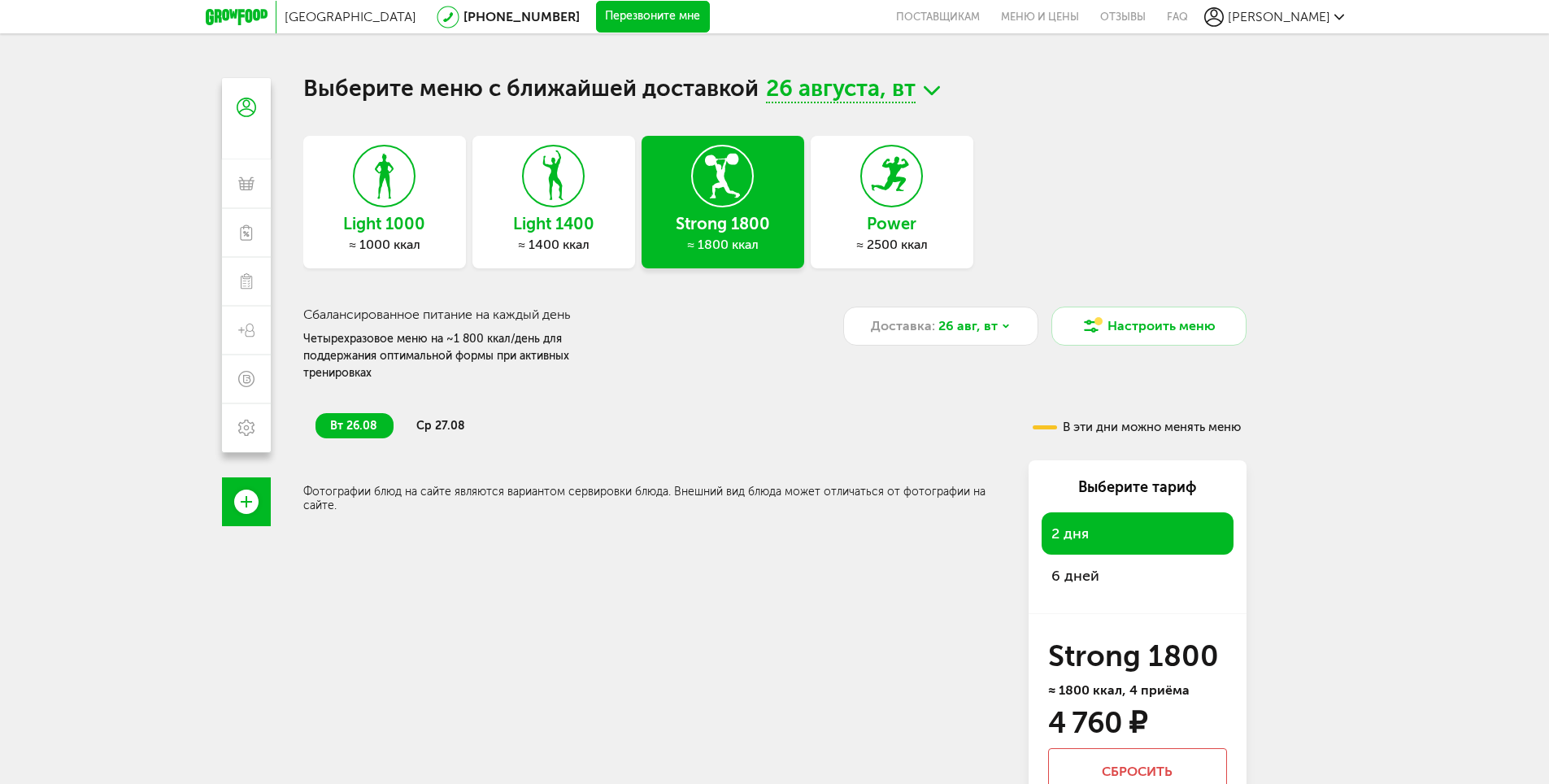
click at [452, 418] on span "ср 27.08" at bounding box center [440, 425] width 49 height 14
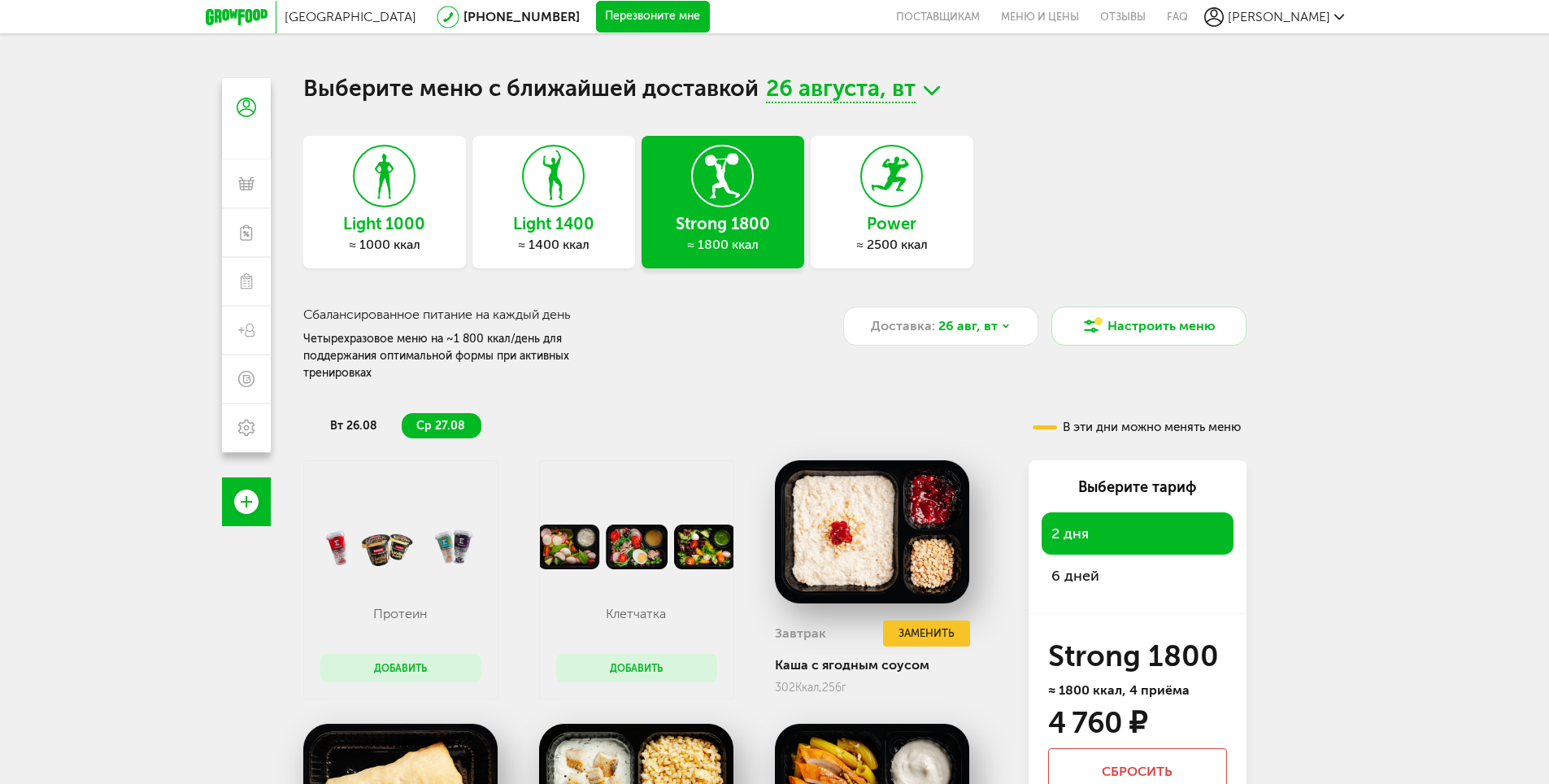
click at [333, 418] on span "вт 26.08" at bounding box center [353, 425] width 47 height 14
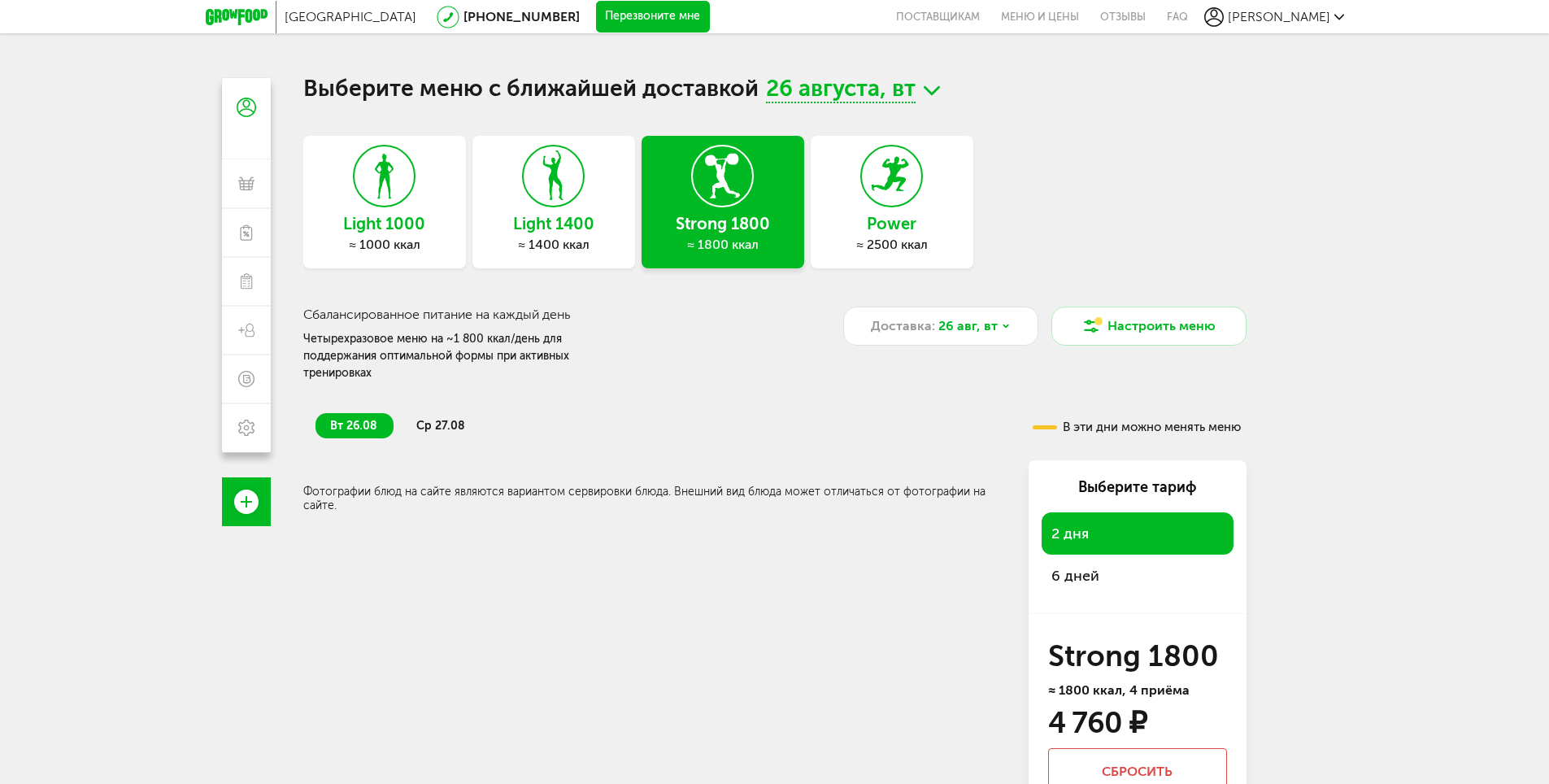
click at [447, 418] on span "ср 27.08" at bounding box center [440, 425] width 49 height 14
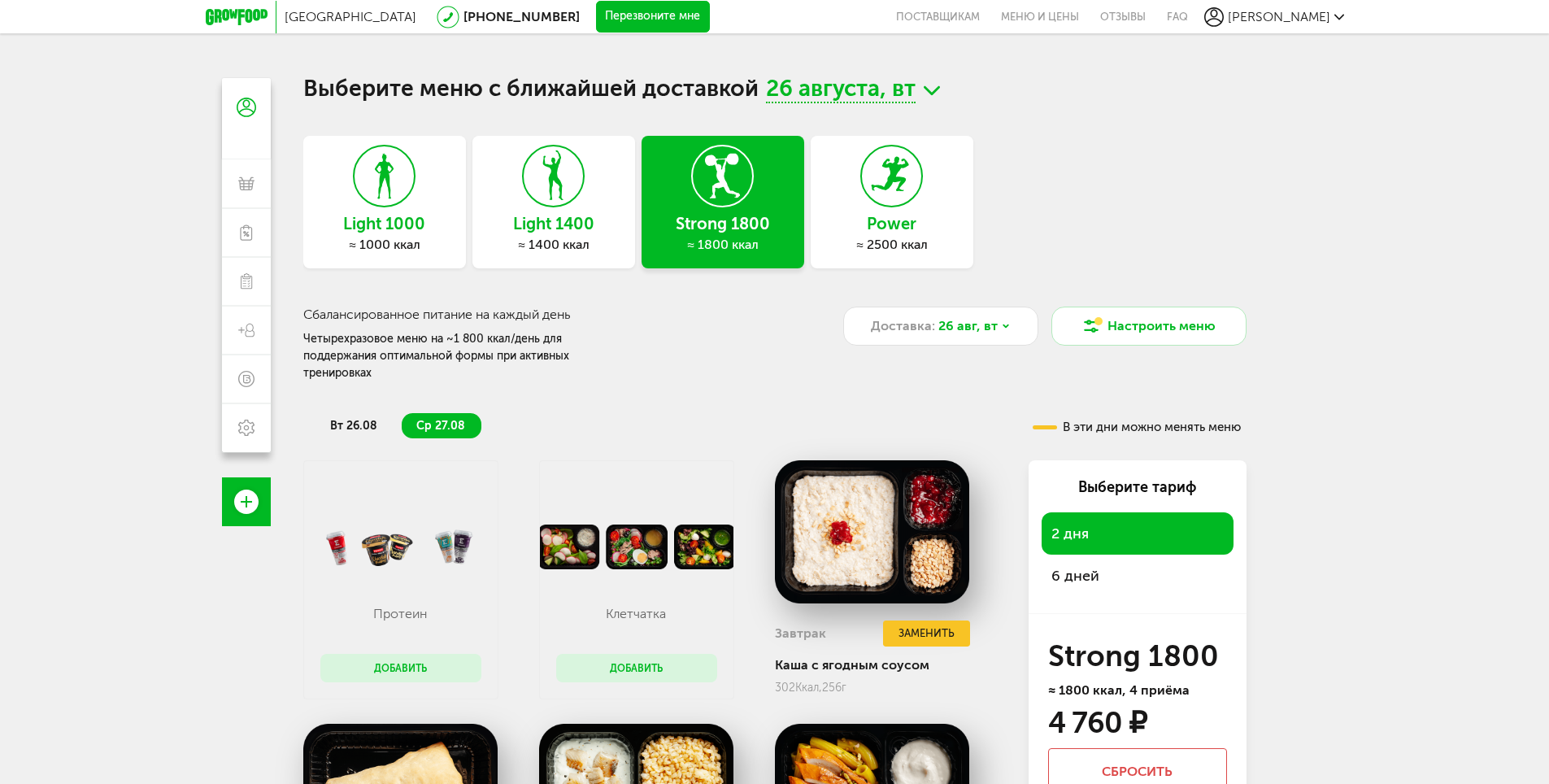
click at [346, 418] on span "вт 26.08" at bounding box center [353, 425] width 47 height 14
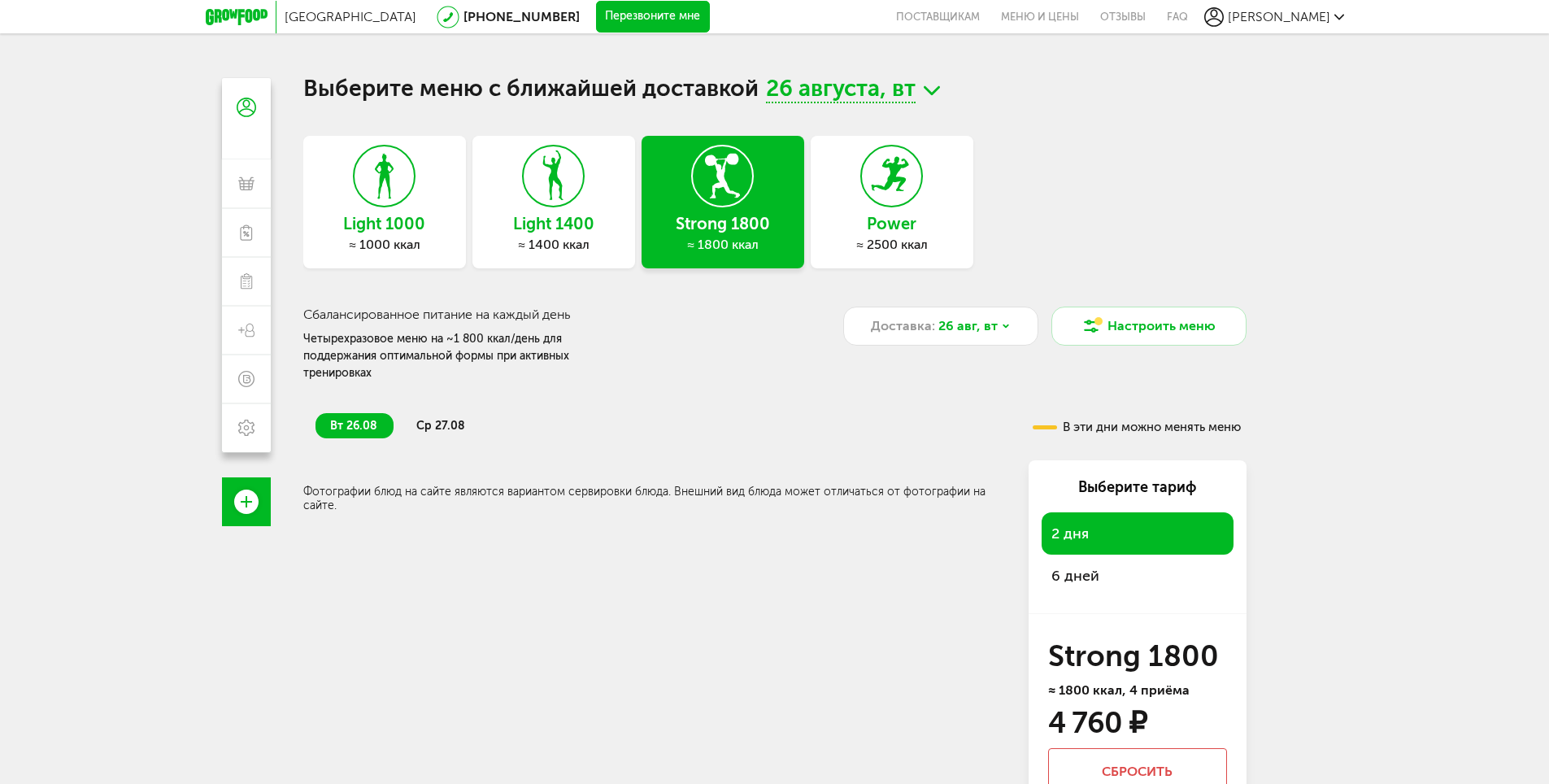
click at [425, 418] on span "ср 27.08" at bounding box center [440, 425] width 49 height 14
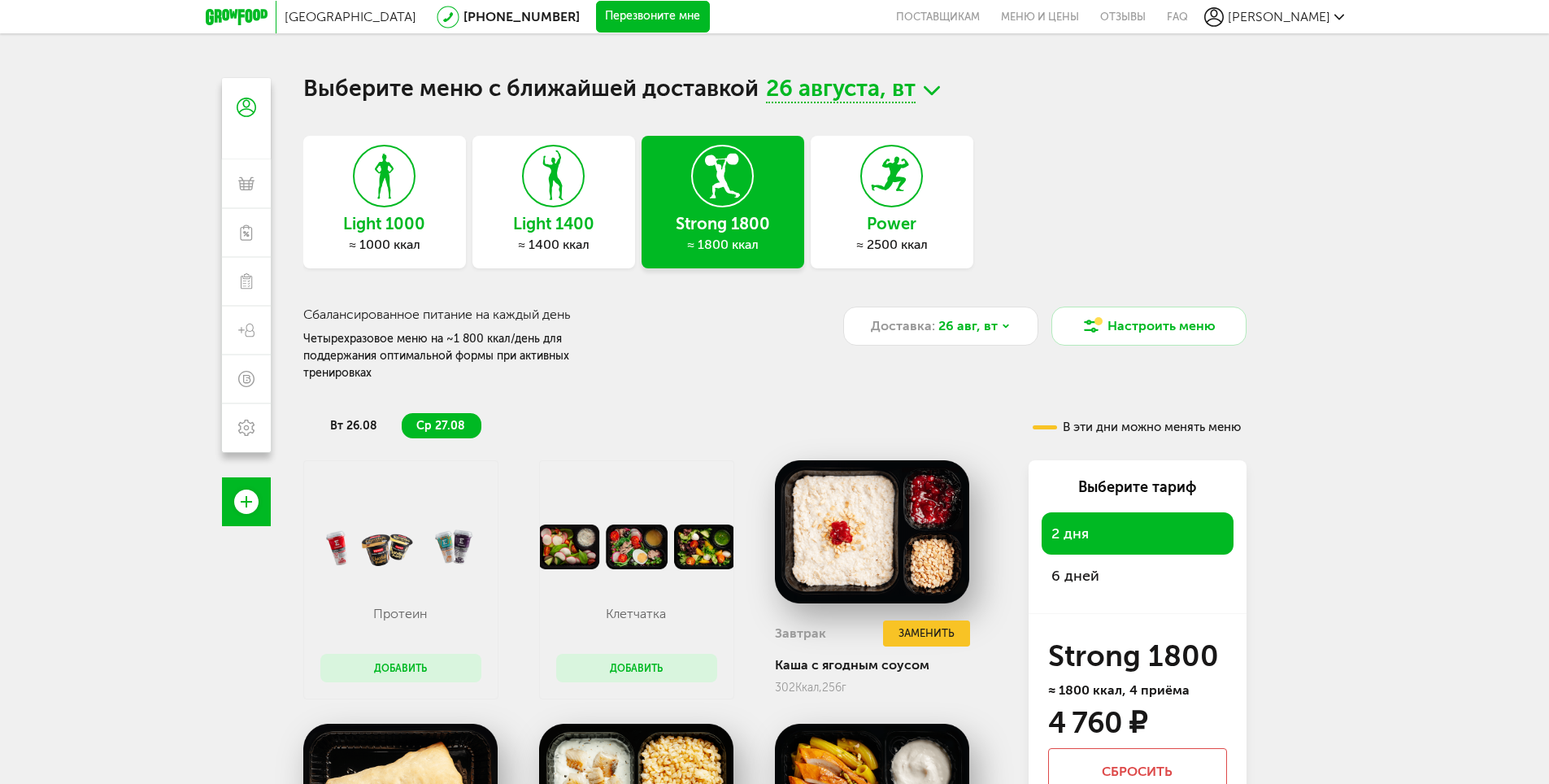
click at [330, 418] on span "вт 26.08" at bounding box center [353, 425] width 47 height 14
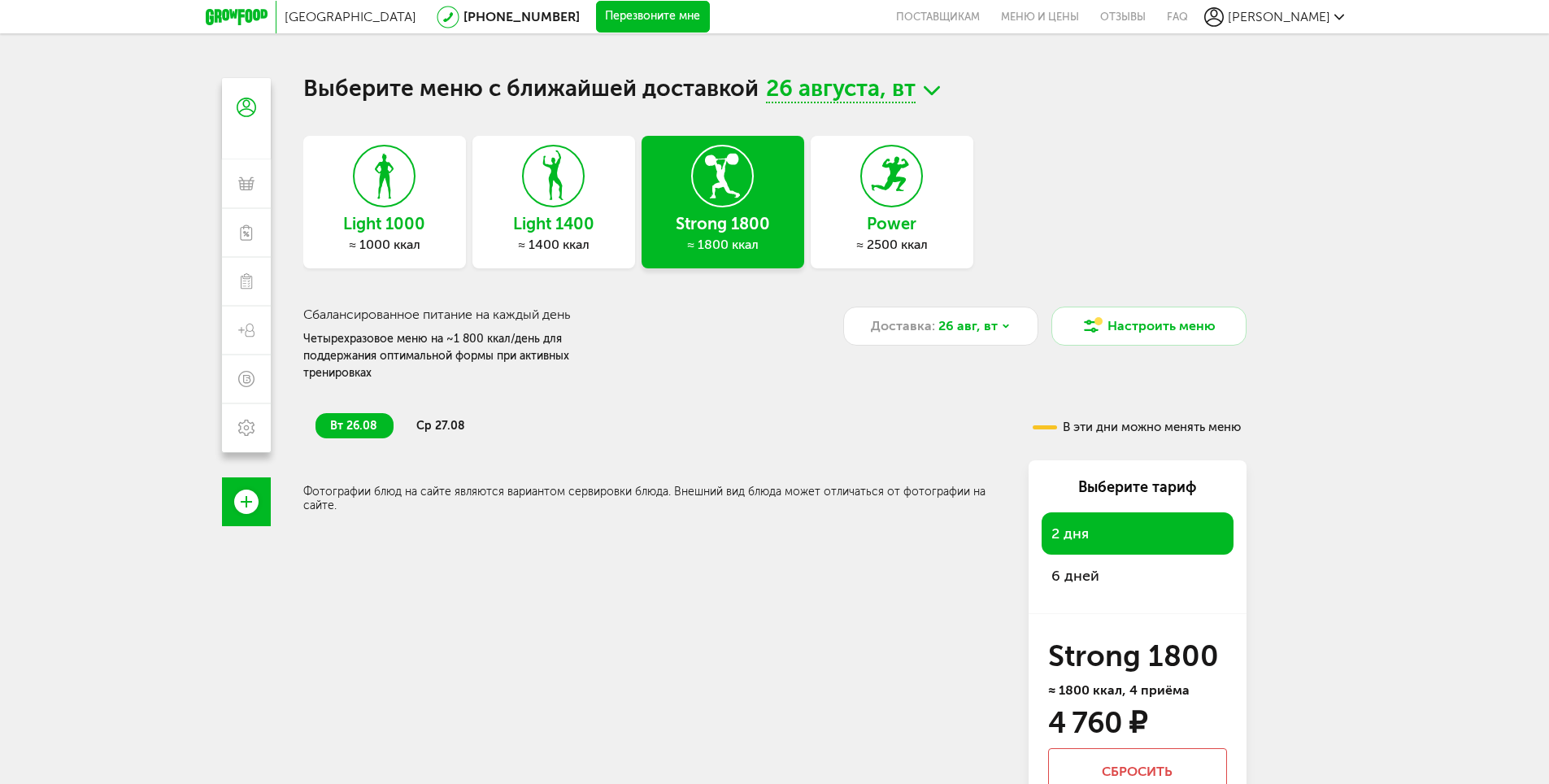
click at [427, 418] on span "ср 27.08" at bounding box center [440, 425] width 49 height 14
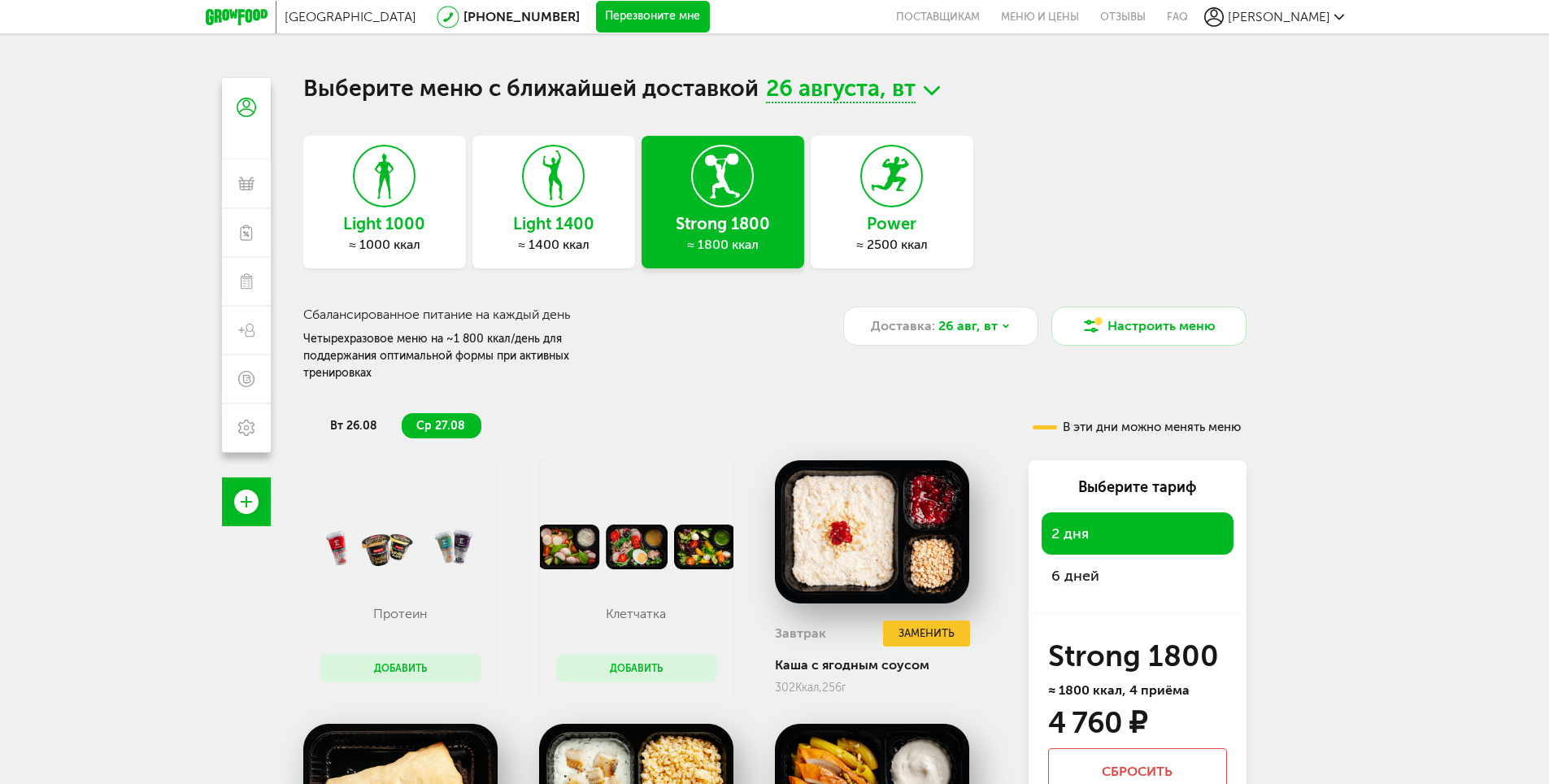
drag, startPoint x: 343, startPoint y: 408, endPoint x: 369, endPoint y: 404, distance: 26.3
click at [345, 418] on span "вт 26.08" at bounding box center [353, 425] width 47 height 14
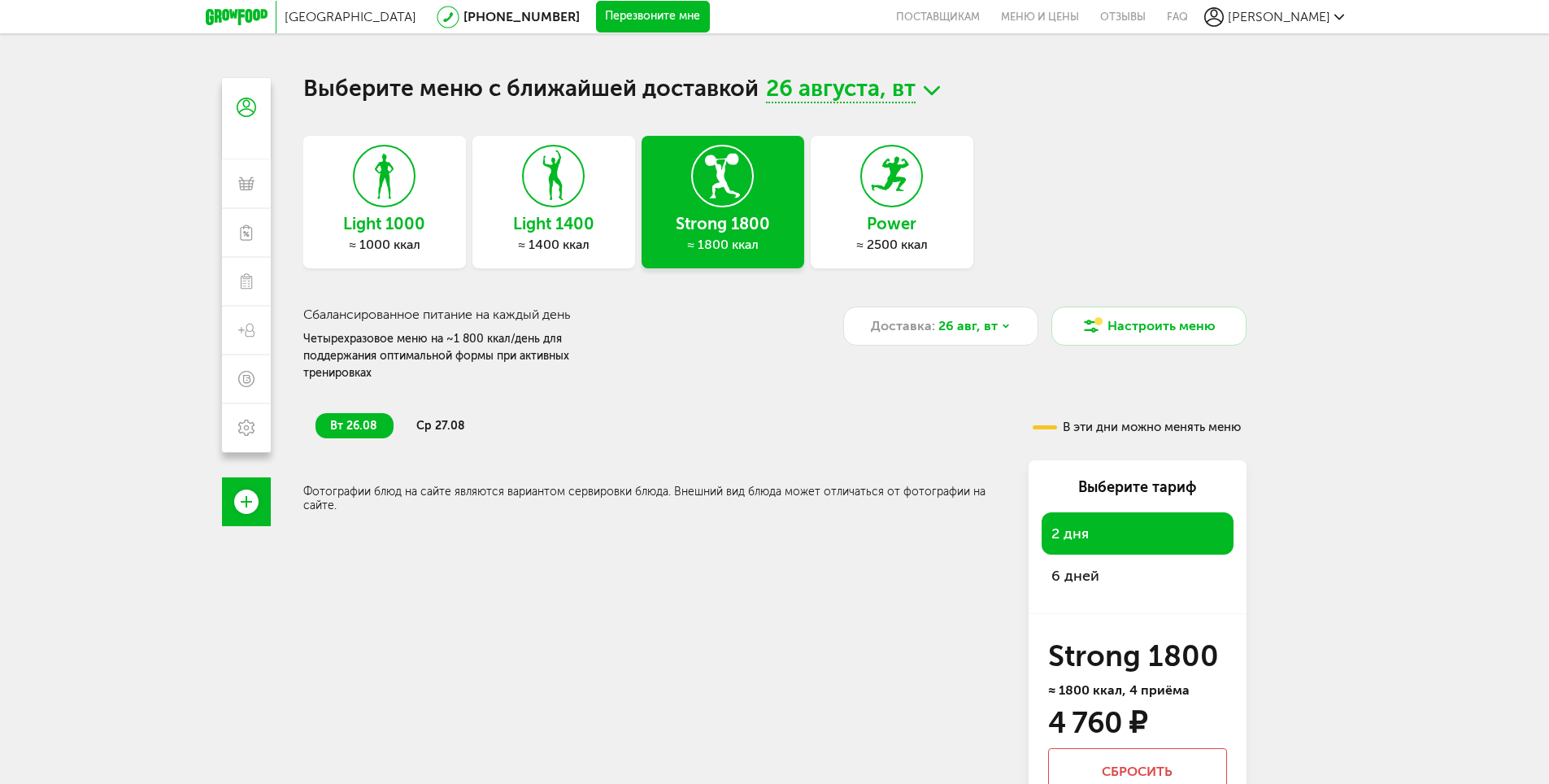
click at [425, 418] on span "ср 27.08" at bounding box center [440, 425] width 49 height 14
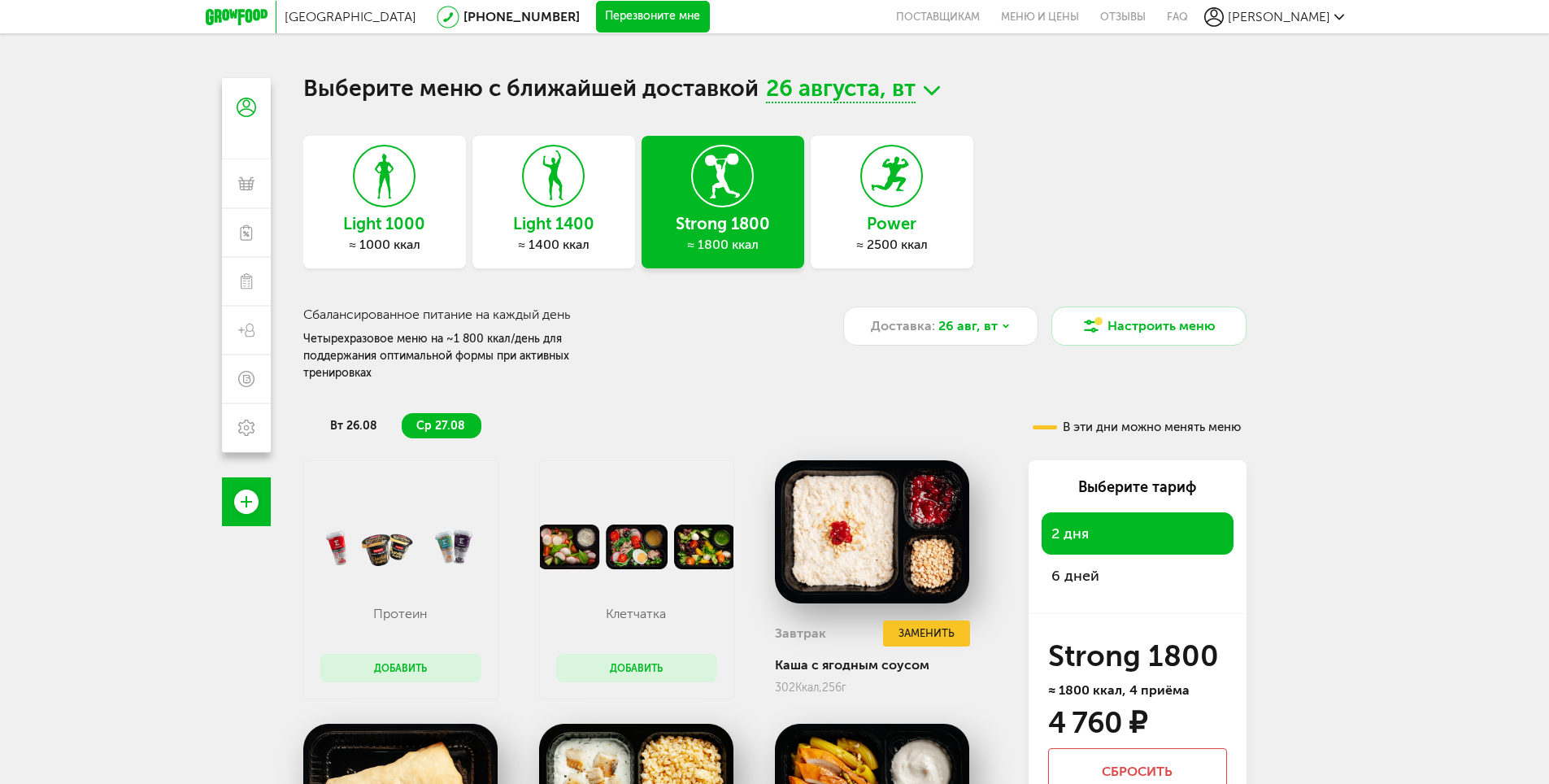
click at [358, 418] on span "вт 26.08" at bounding box center [353, 425] width 47 height 14
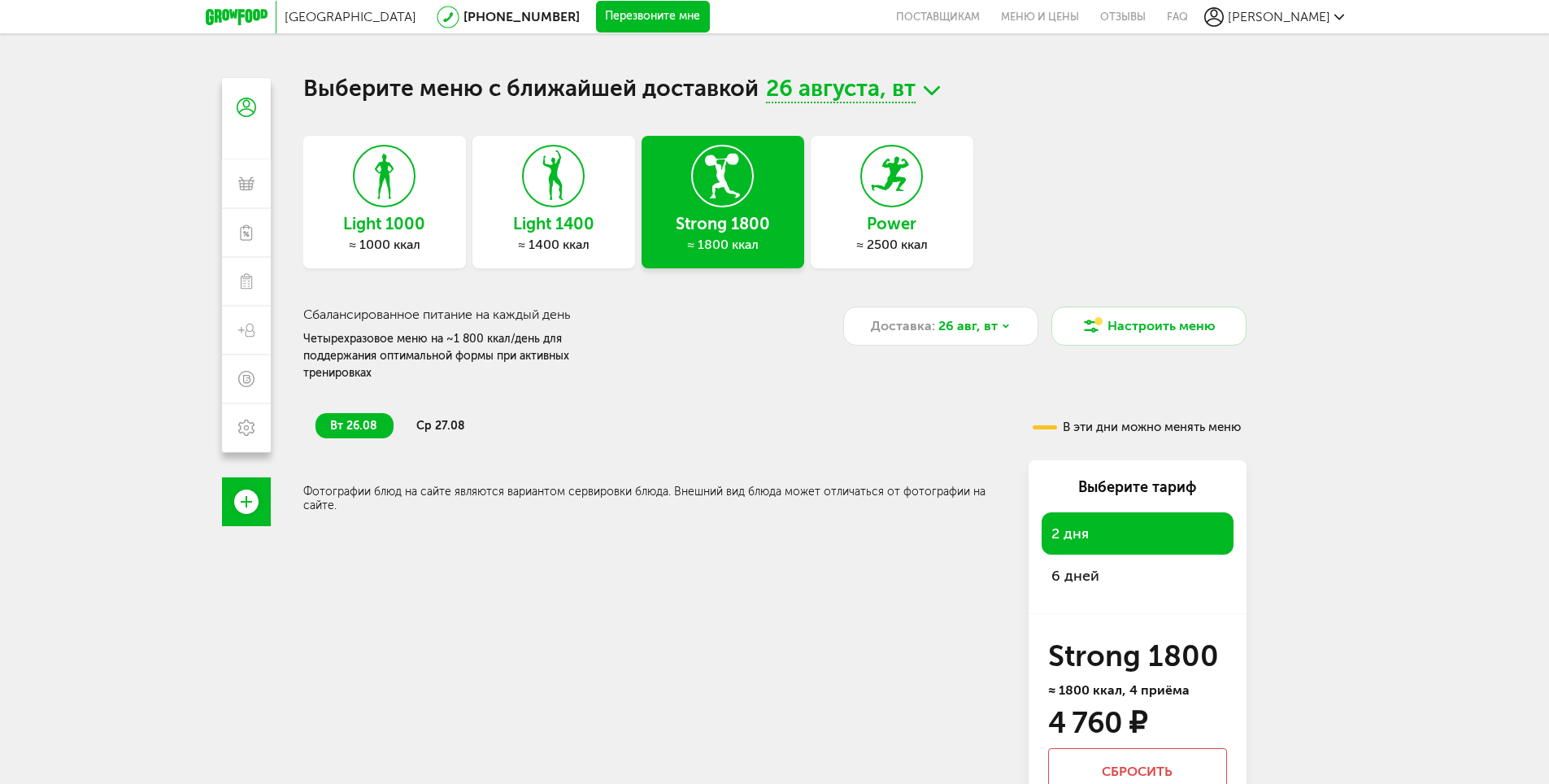
click at [426, 418] on span "ср 27.08" at bounding box center [440, 425] width 49 height 14
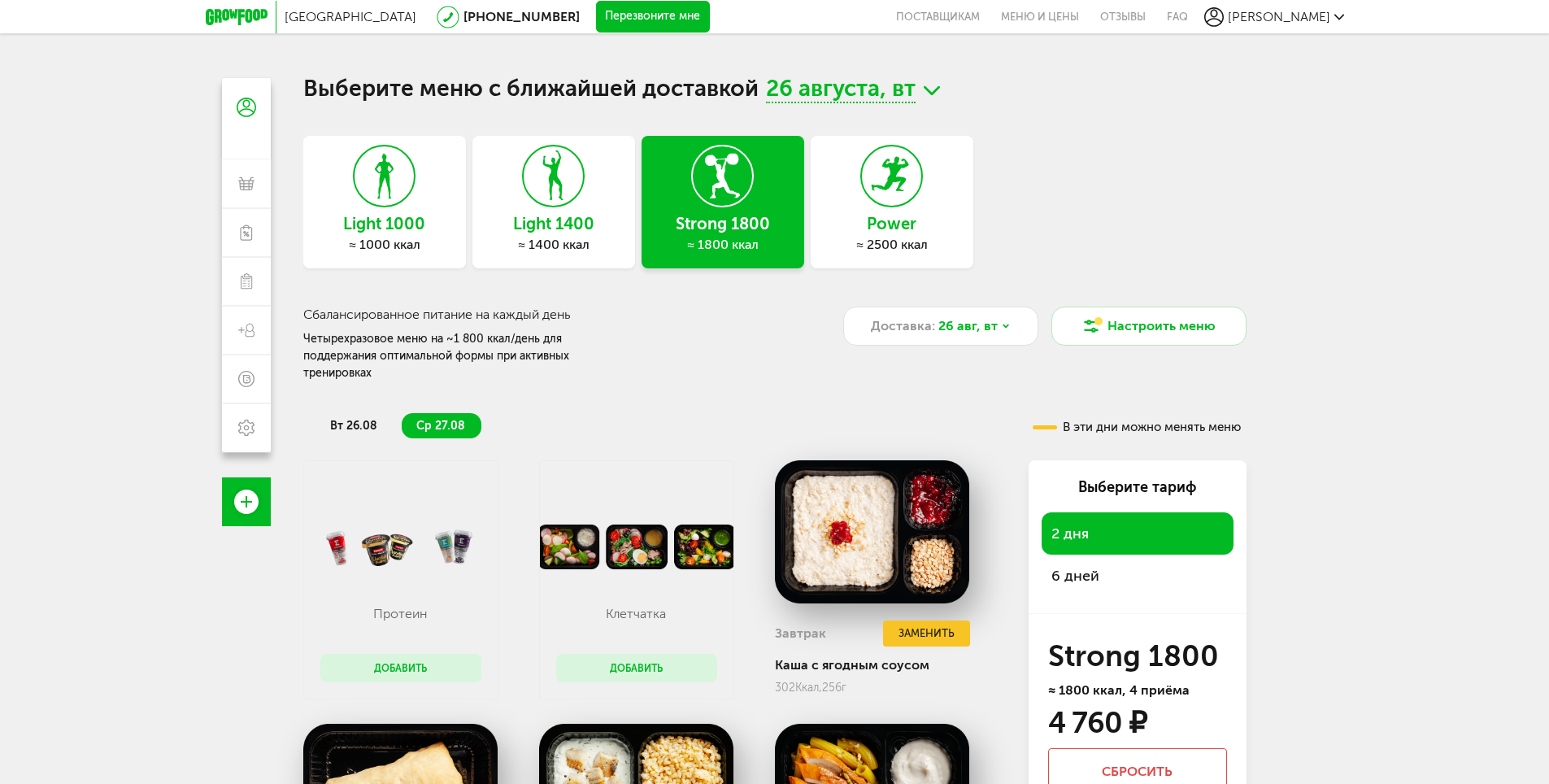
click at [1382, 297] on div "[GEOGRAPHIC_DATA] [PHONE_NUMBER] Перезвоните мне поставщикам Меню и цены Отзывы…" at bounding box center [774, 463] width 1549 height 927
click at [1097, 567] on span "6 дней" at bounding box center [1075, 575] width 48 height 18
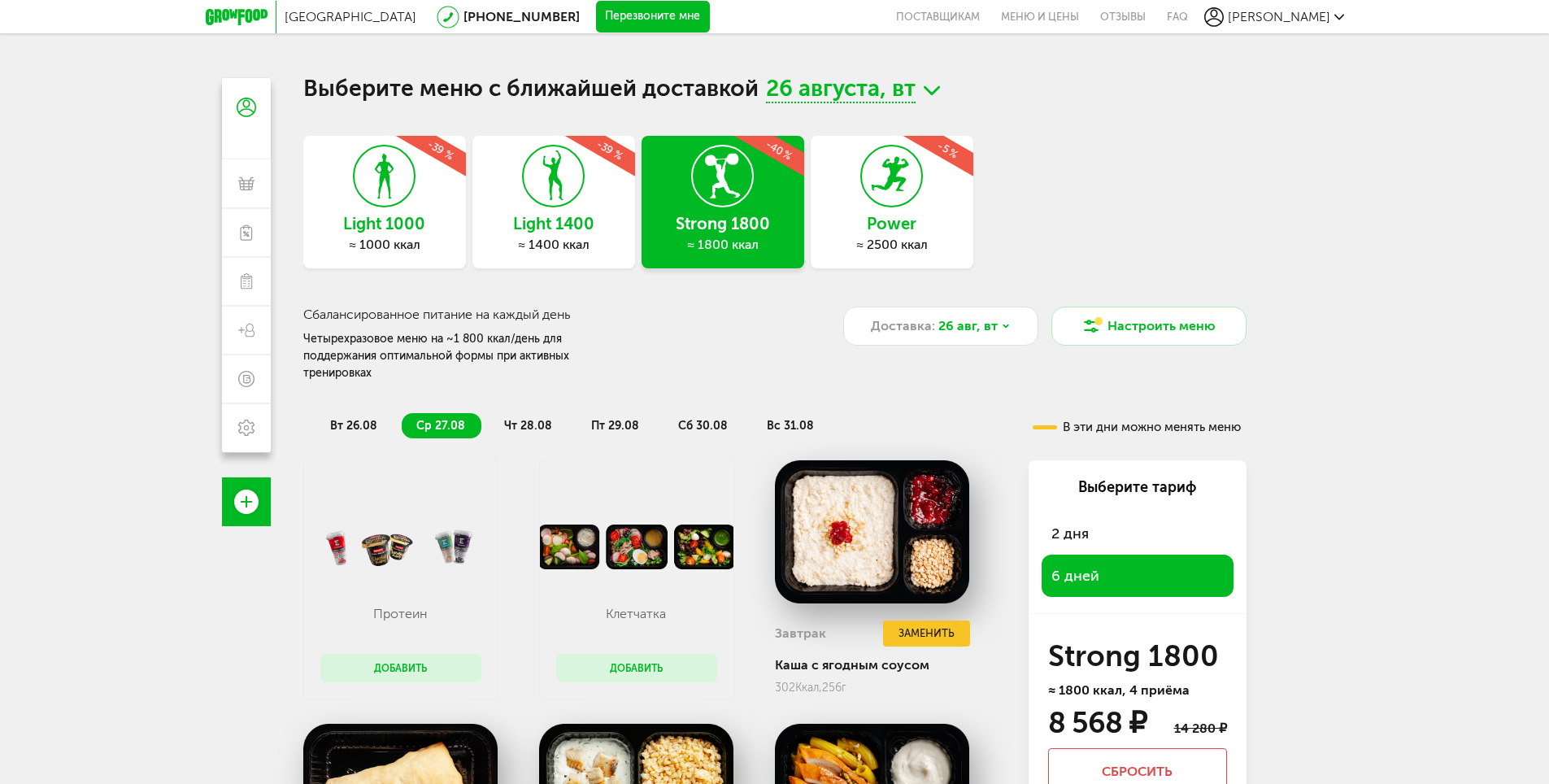
click at [1297, 261] on div "[GEOGRAPHIC_DATA] [PHONE_NUMBER] Перезвоните мне поставщикам Меню и цены Отзывы…" at bounding box center [774, 463] width 1549 height 927
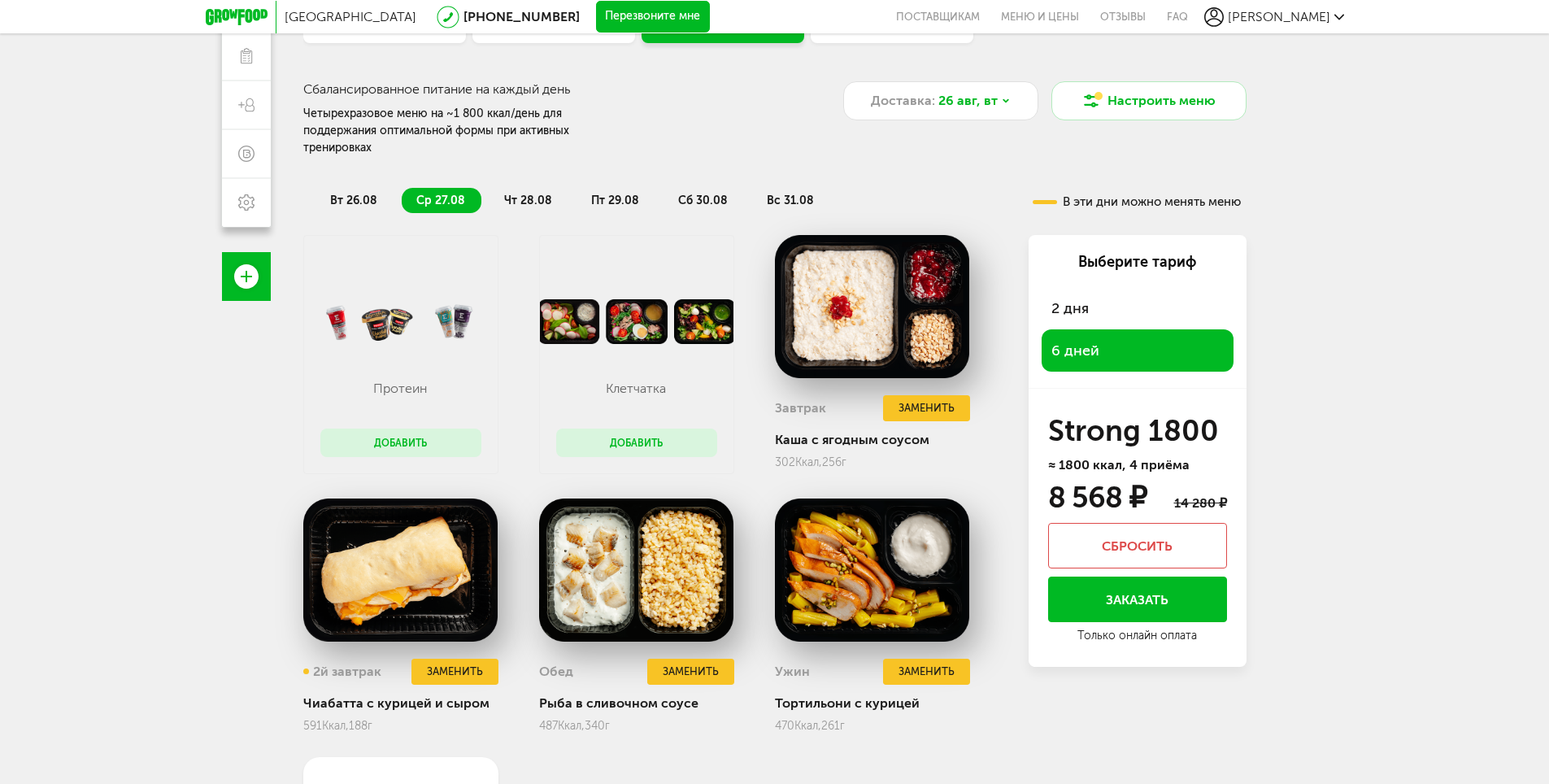
scroll to position [214, 0]
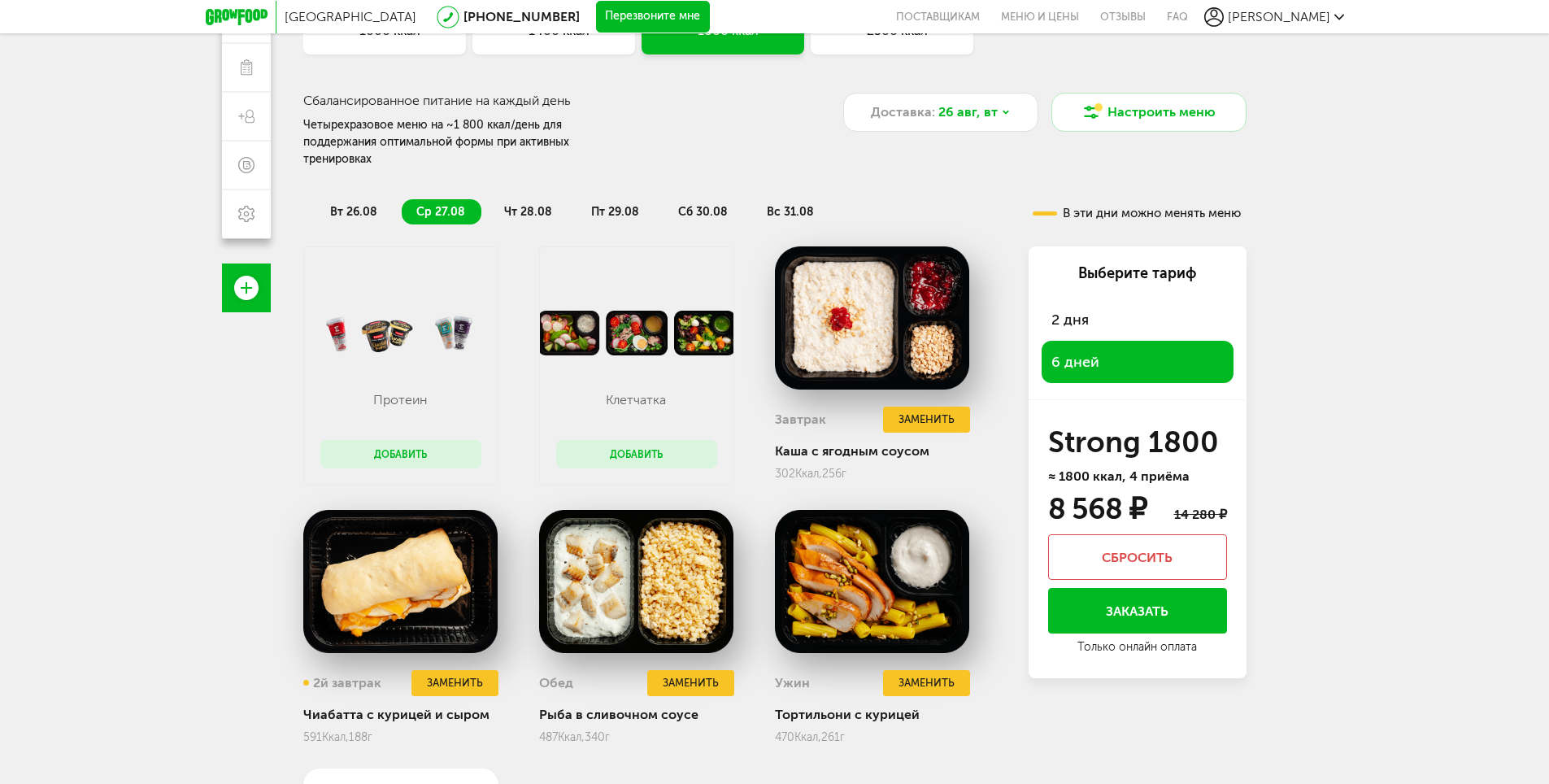
click at [1393, 416] on div "[GEOGRAPHIC_DATA] [PHONE_NUMBER] Перезвоните мне поставщикам Меню и цены Отзывы…" at bounding box center [774, 250] width 1549 height 927
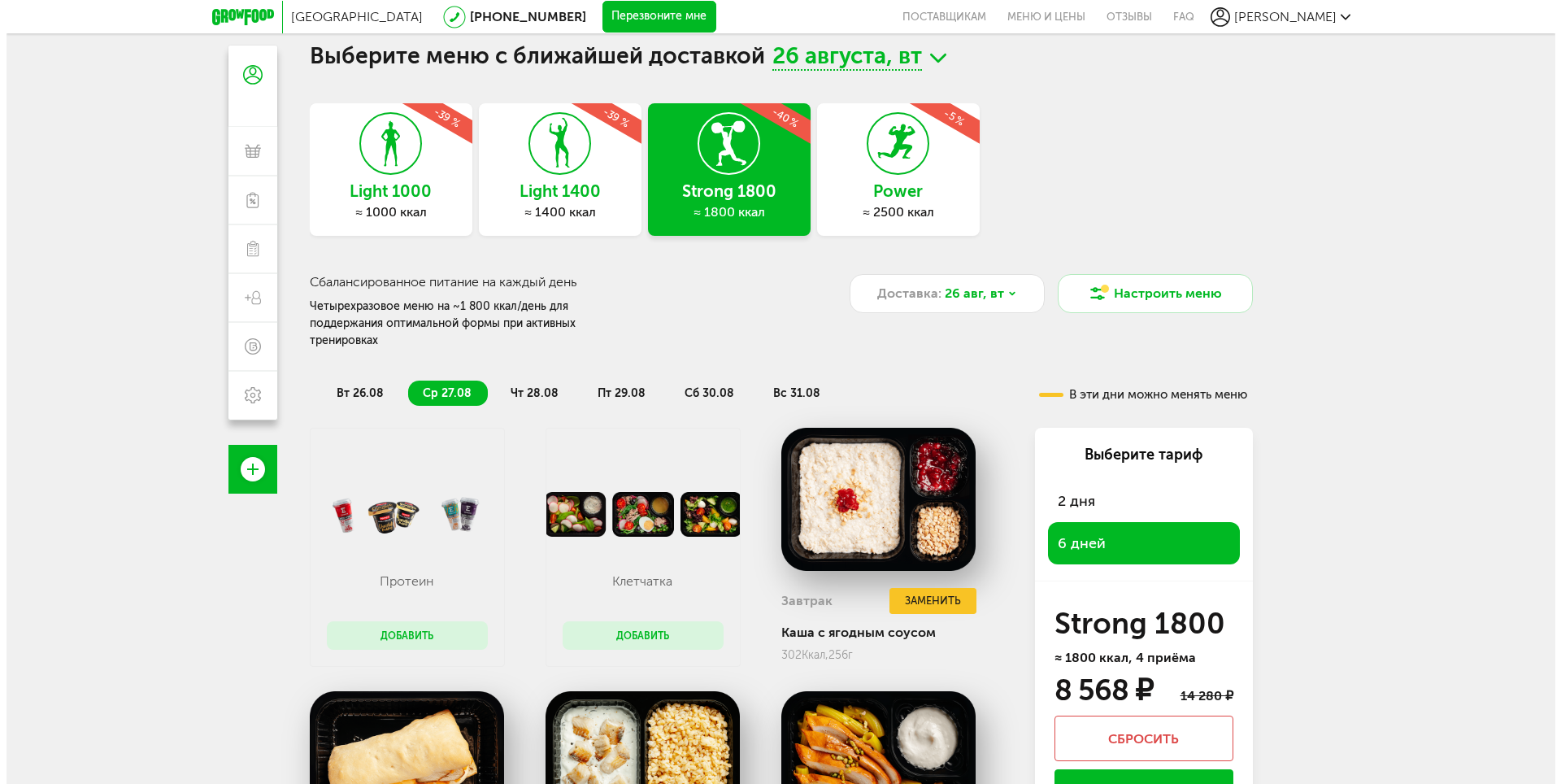
scroll to position [0, 0]
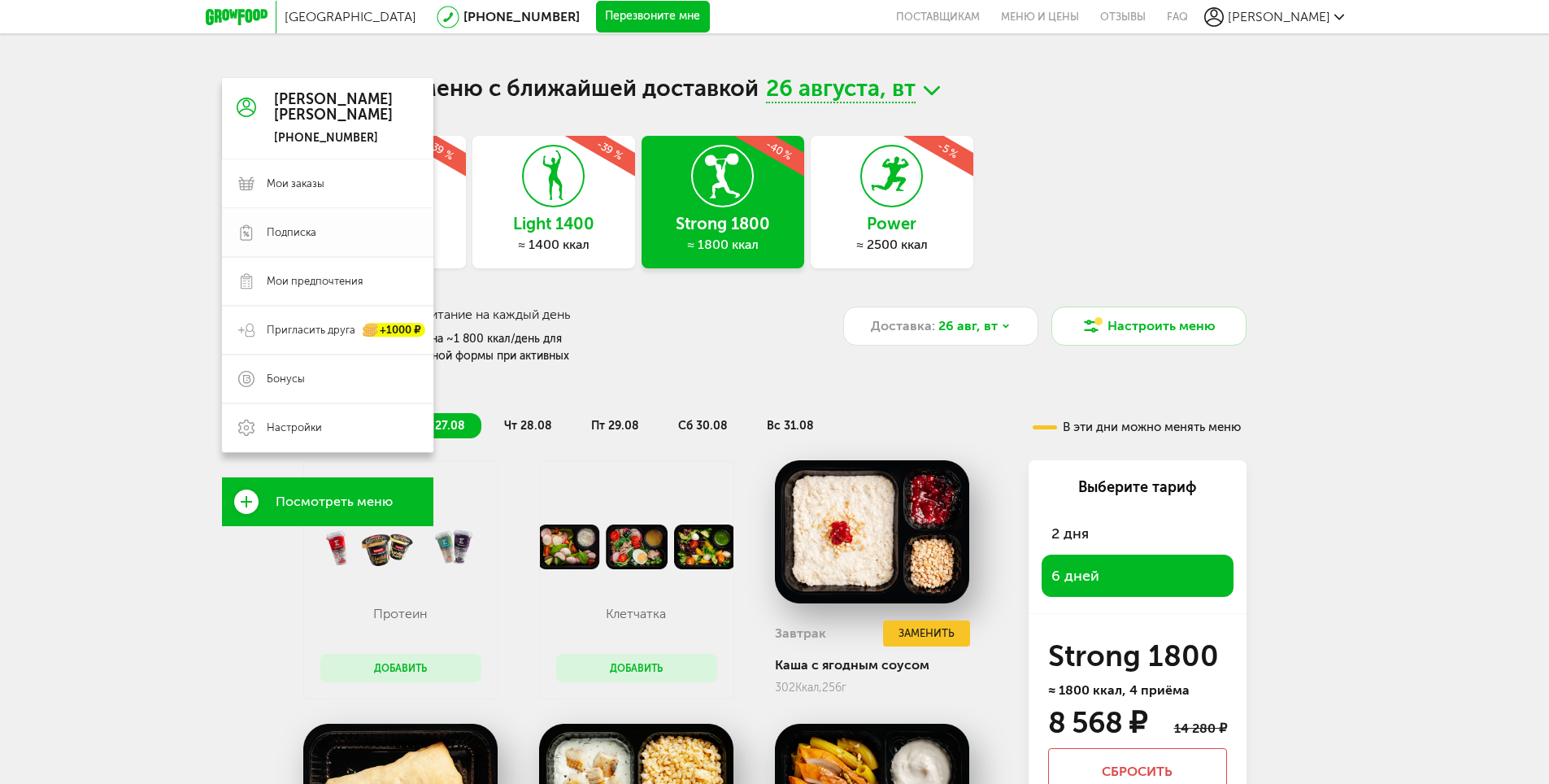
click at [298, 231] on span "Подписка" at bounding box center [291, 232] width 50 height 15
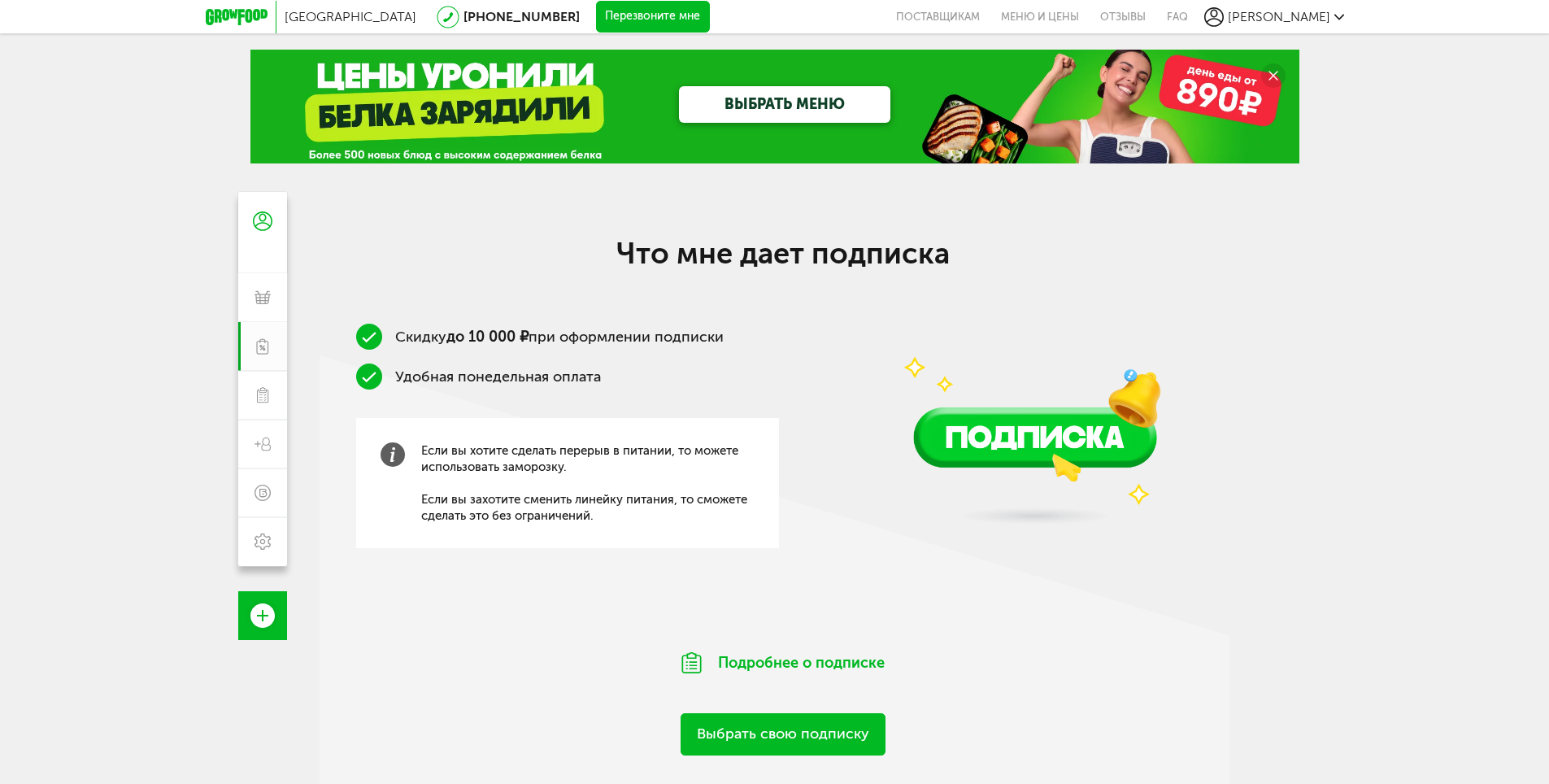
click at [816, 720] on link "Выбрать свою подписку" at bounding box center [783, 733] width 205 height 41
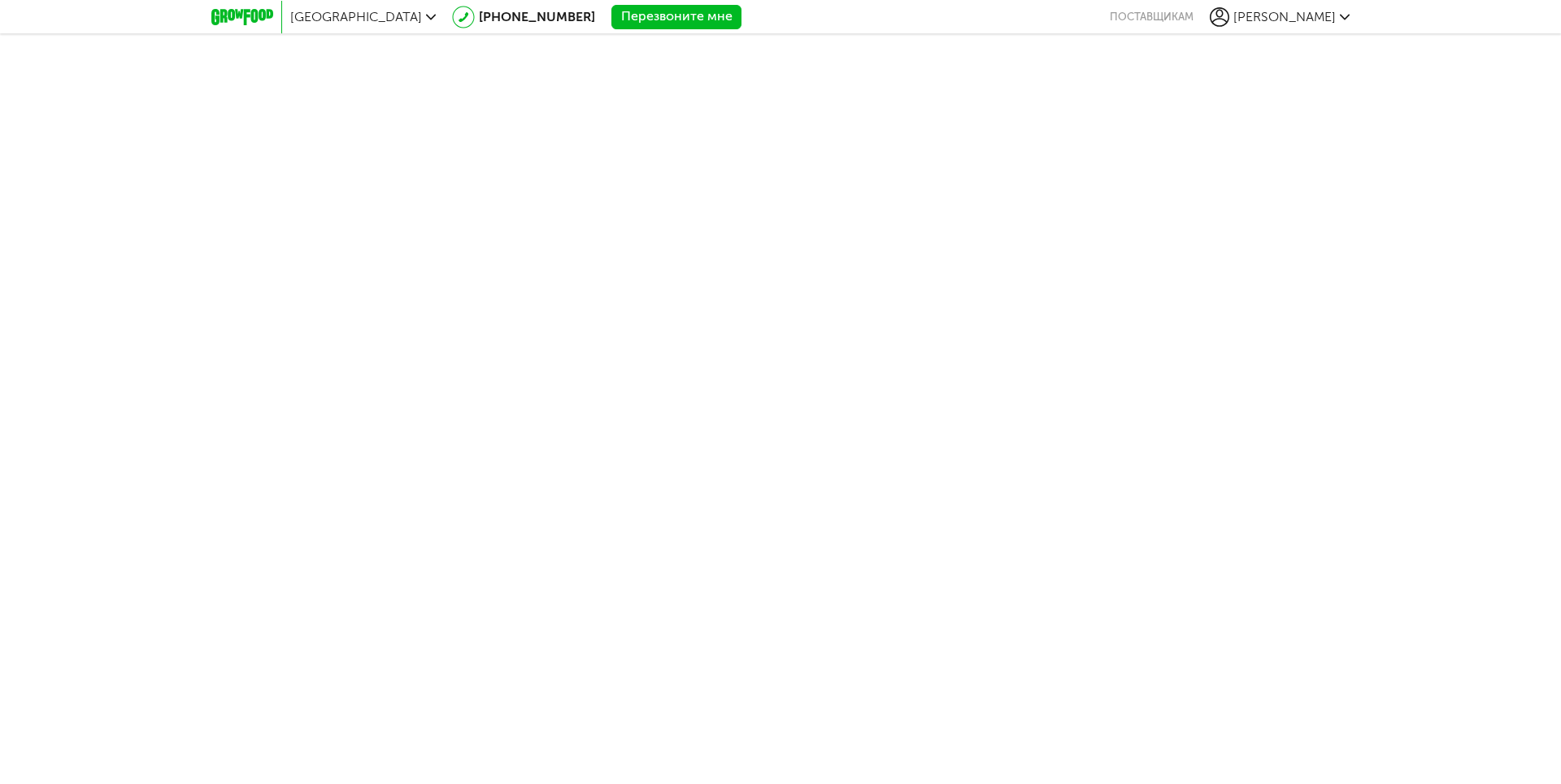
click at [1332, 18] on span "[PERSON_NAME]" at bounding box center [1285, 17] width 102 height 16
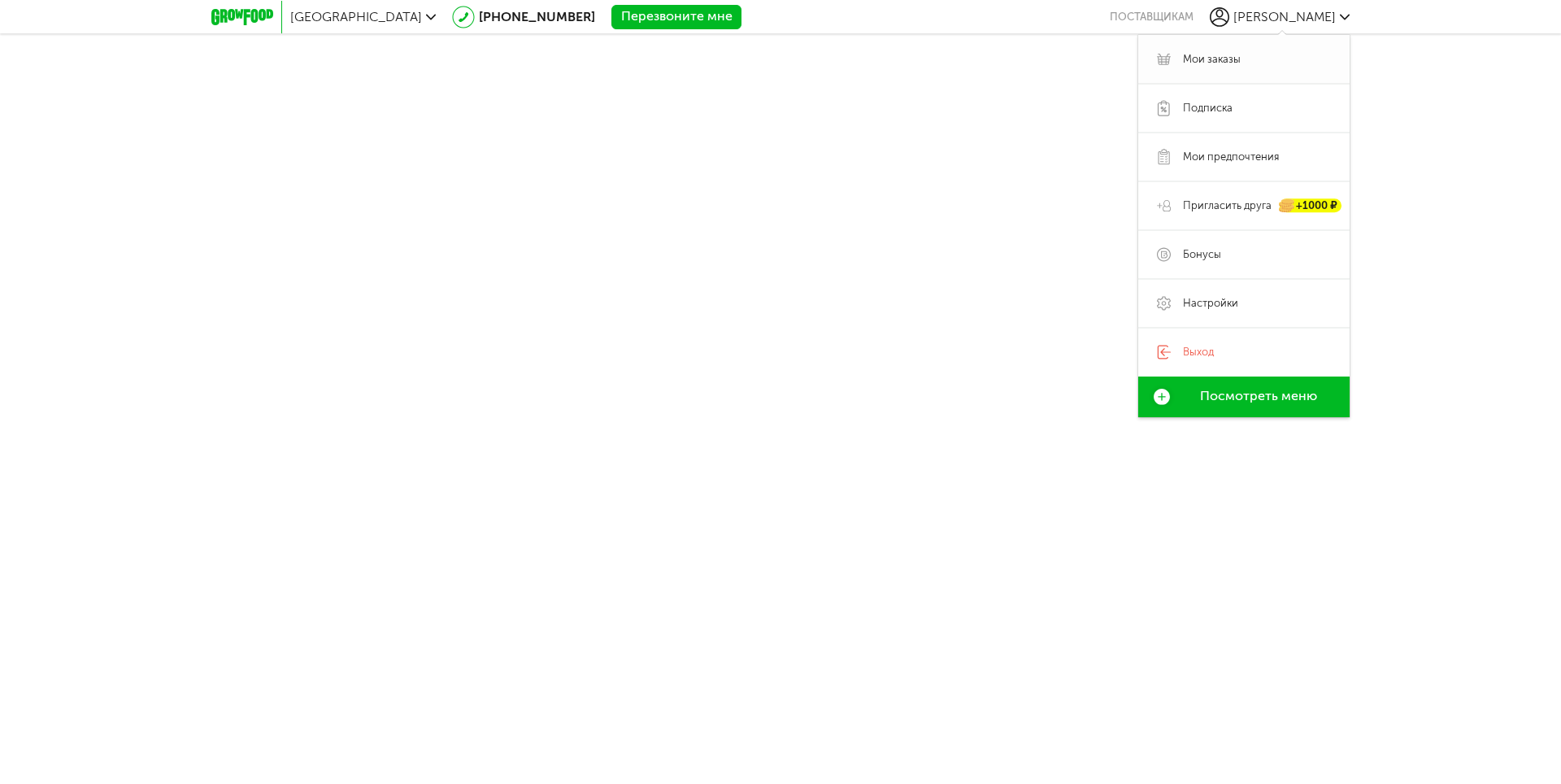
click at [1212, 55] on span "Мои заказы" at bounding box center [1212, 59] width 58 height 15
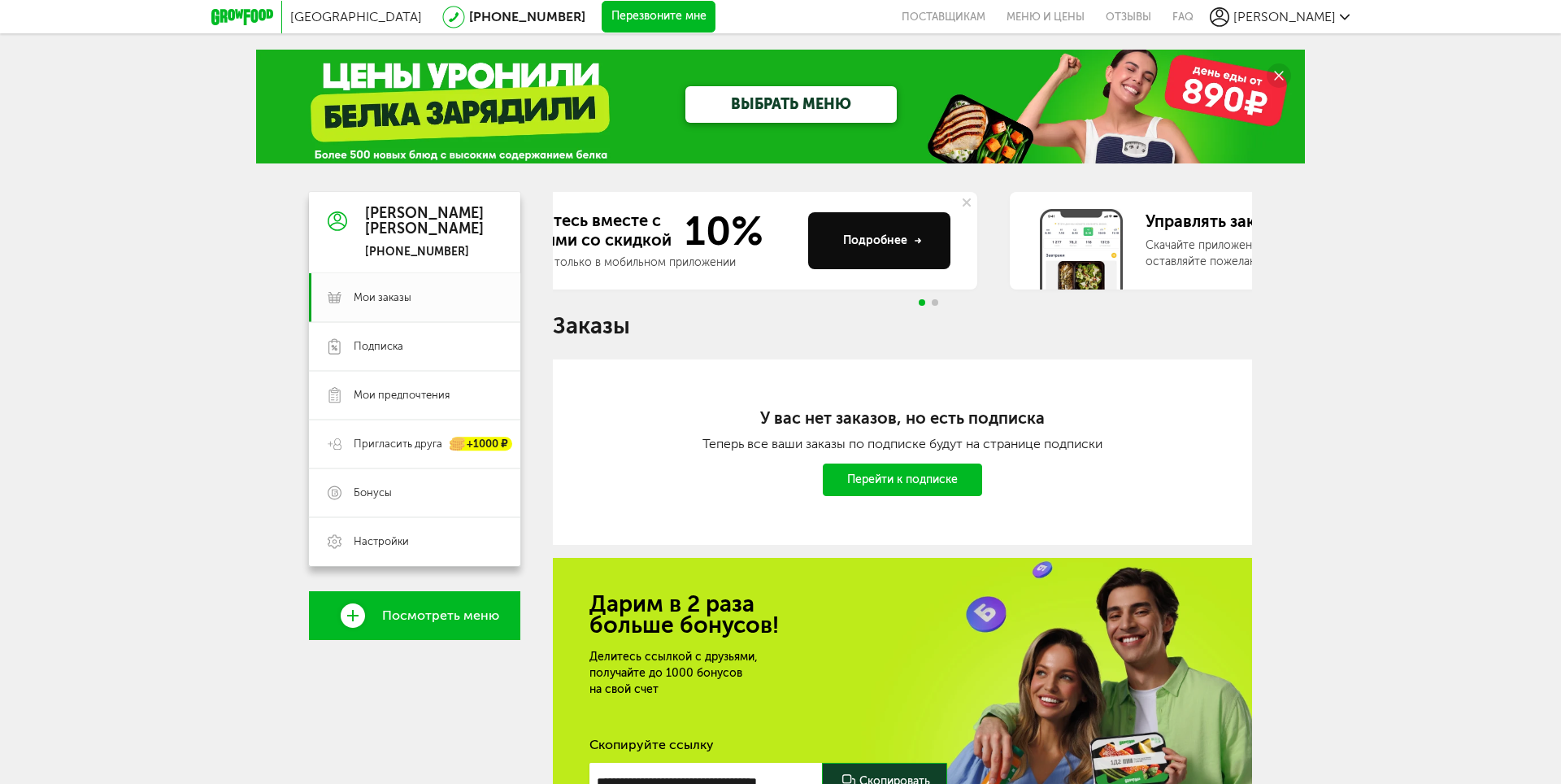
click at [733, 241] on span "10%" at bounding box center [719, 231] width 88 height 41
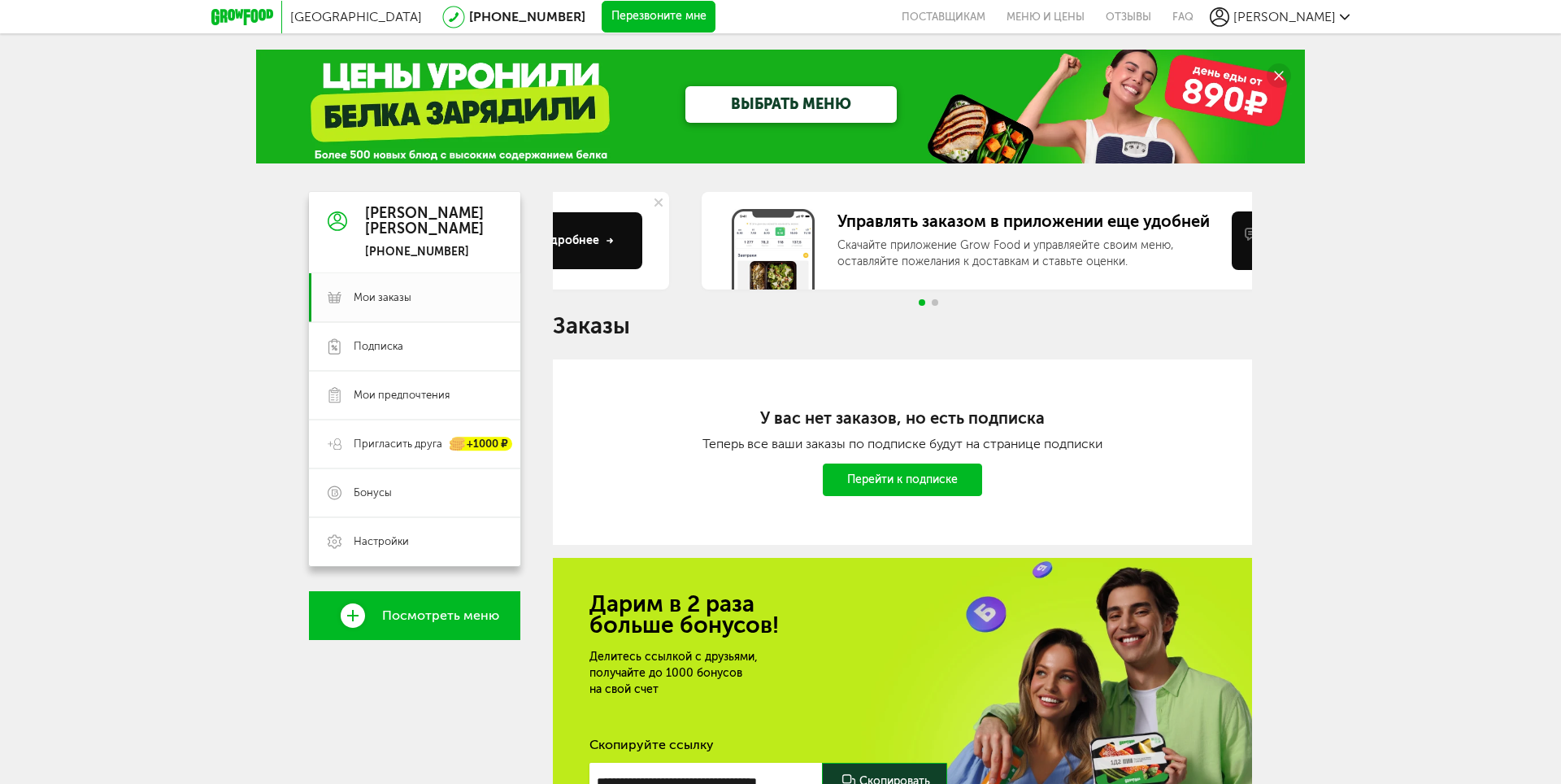
click at [450, 223] on div "[PERSON_NAME] [PHONE_NUMBER] Мои заказы Подписка Мои предпочтения Пригласить др…" at bounding box center [780, 554] width 944 height 725
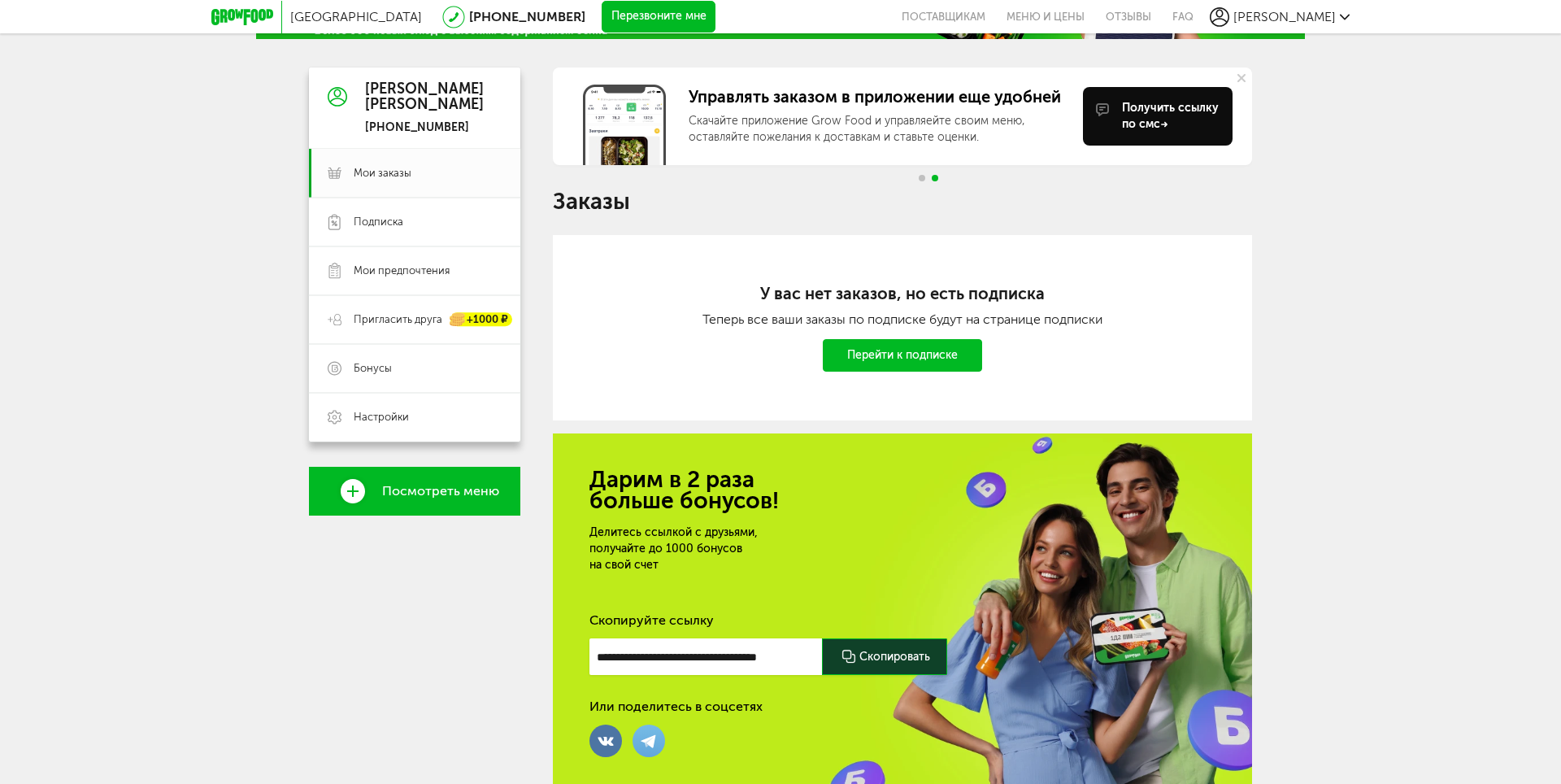
scroll to position [198, 0]
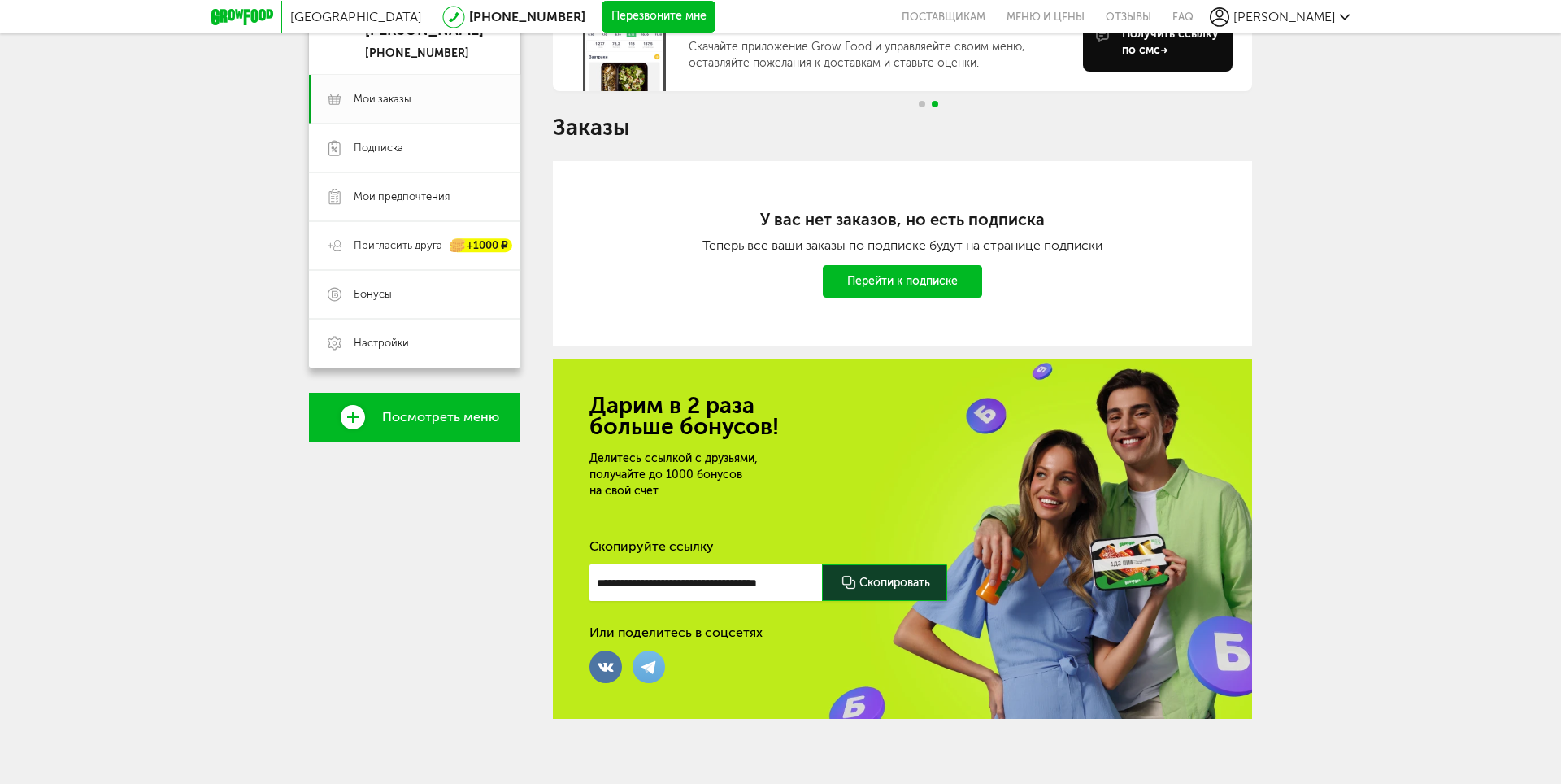
click at [898, 286] on link "Перейти к подписке" at bounding box center [902, 281] width 159 height 32
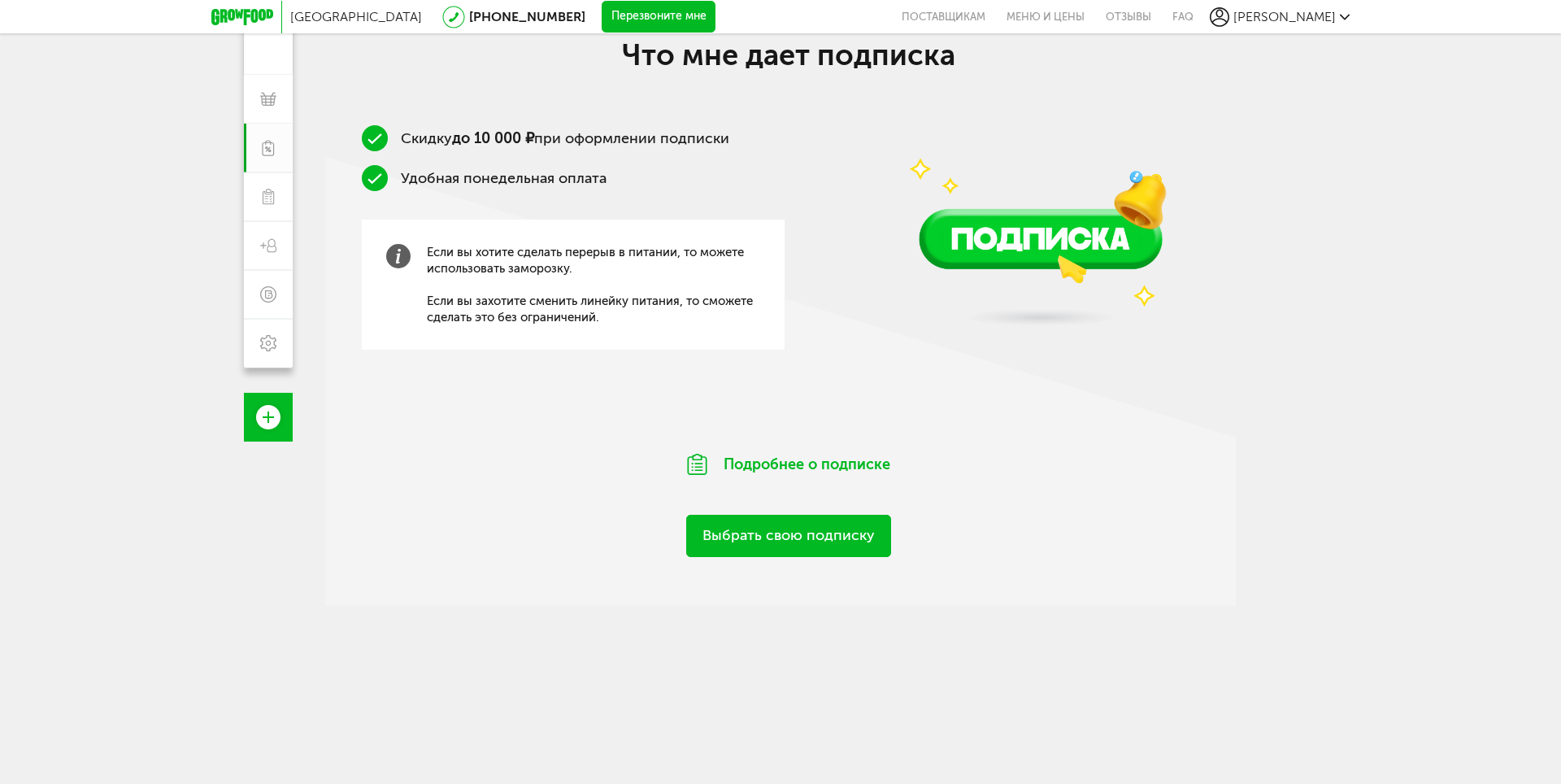
scroll to position [162, 0]
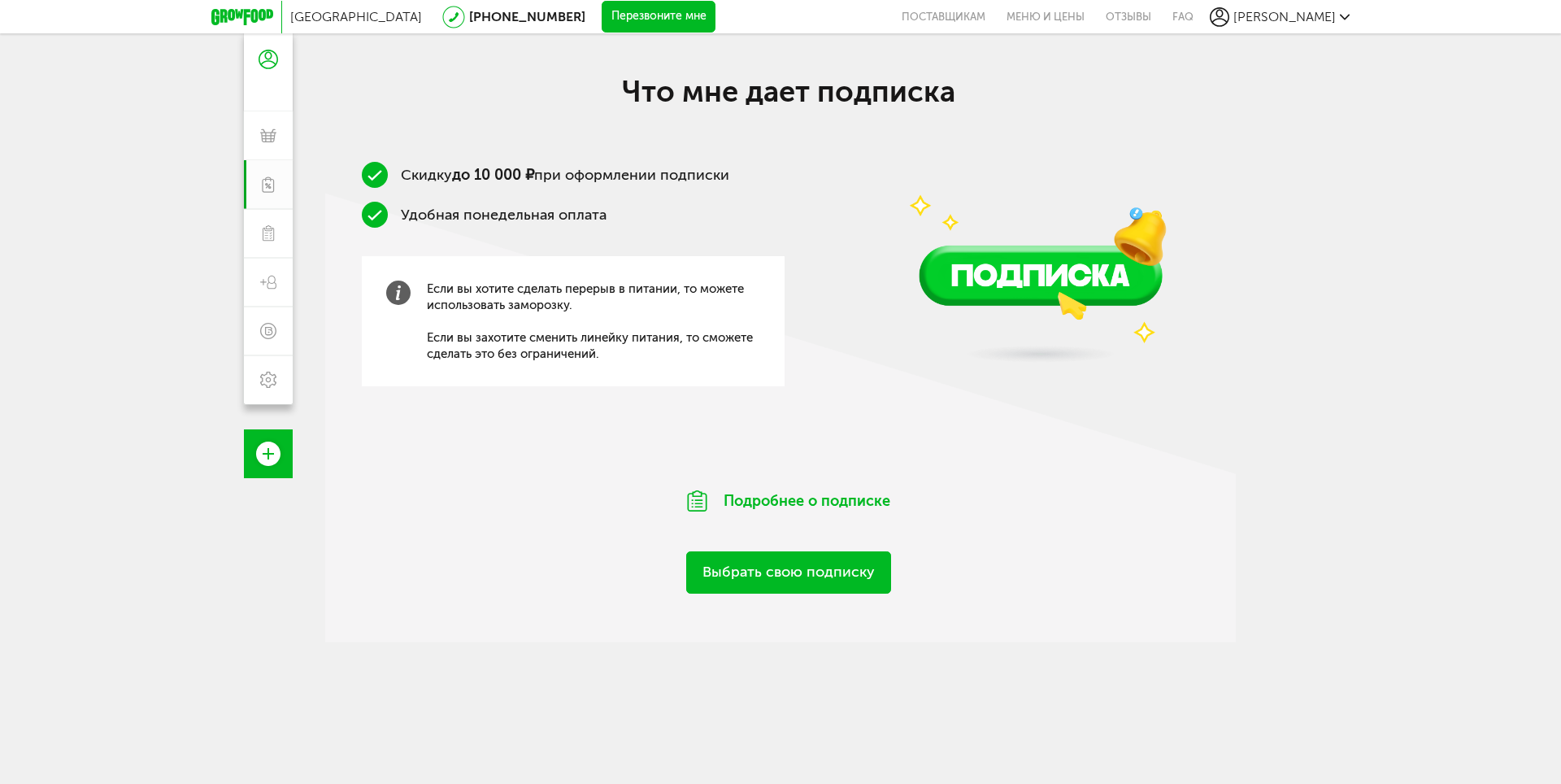
click at [846, 579] on link "Выбрать свою подписку" at bounding box center [789, 571] width 205 height 41
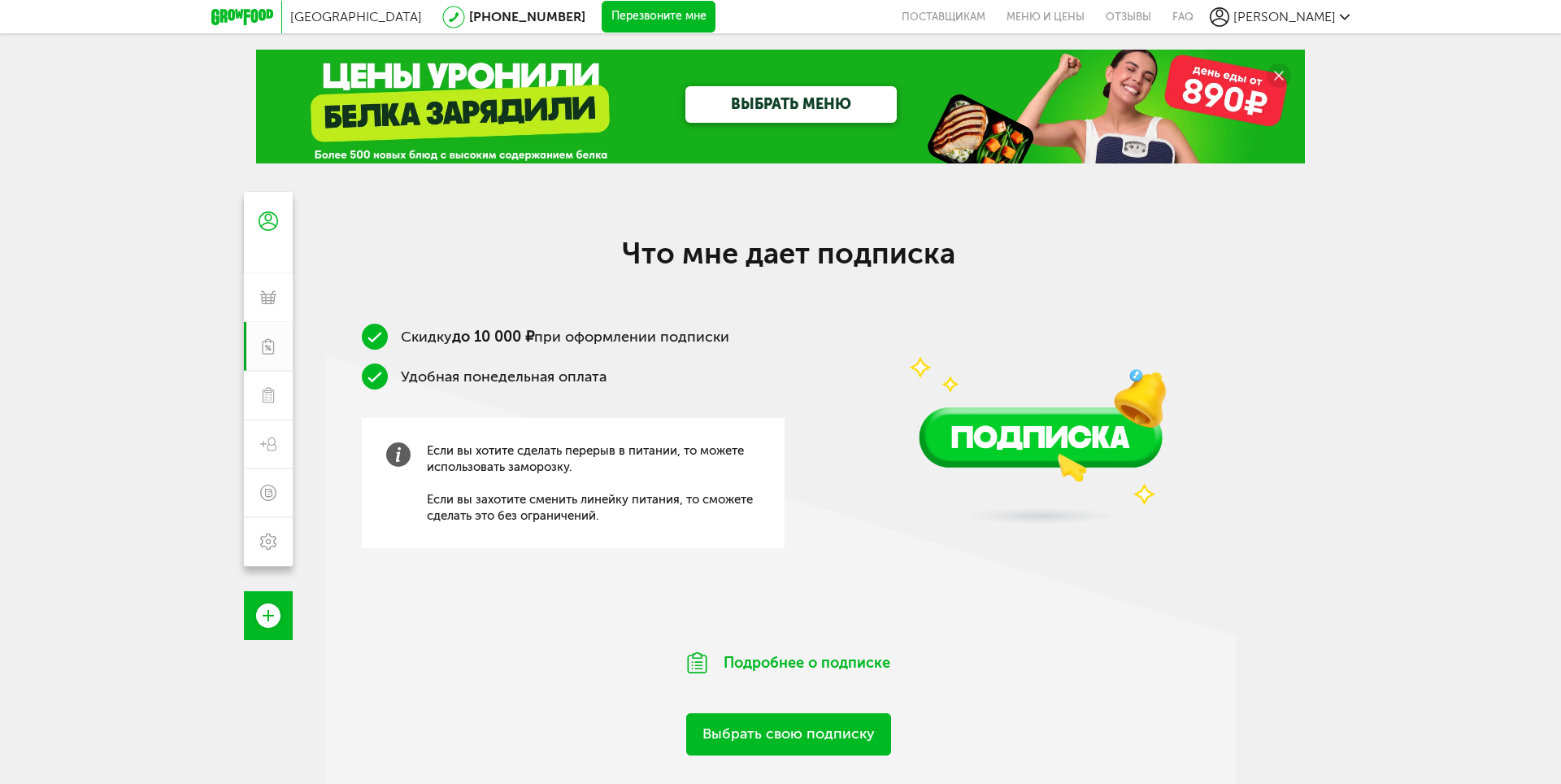
scroll to position [162, 0]
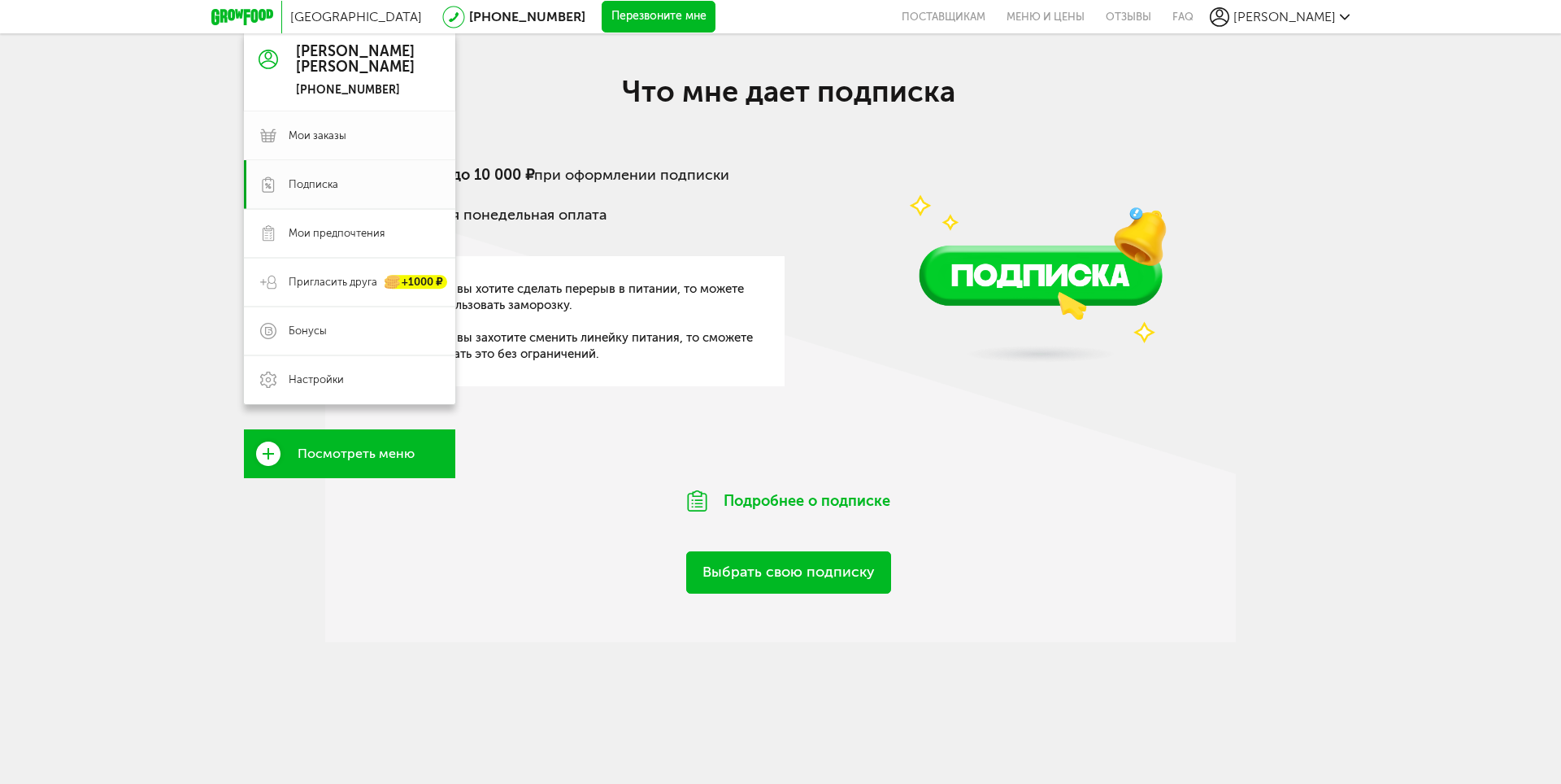
click at [269, 135] on icon at bounding box center [268, 136] width 17 height 17
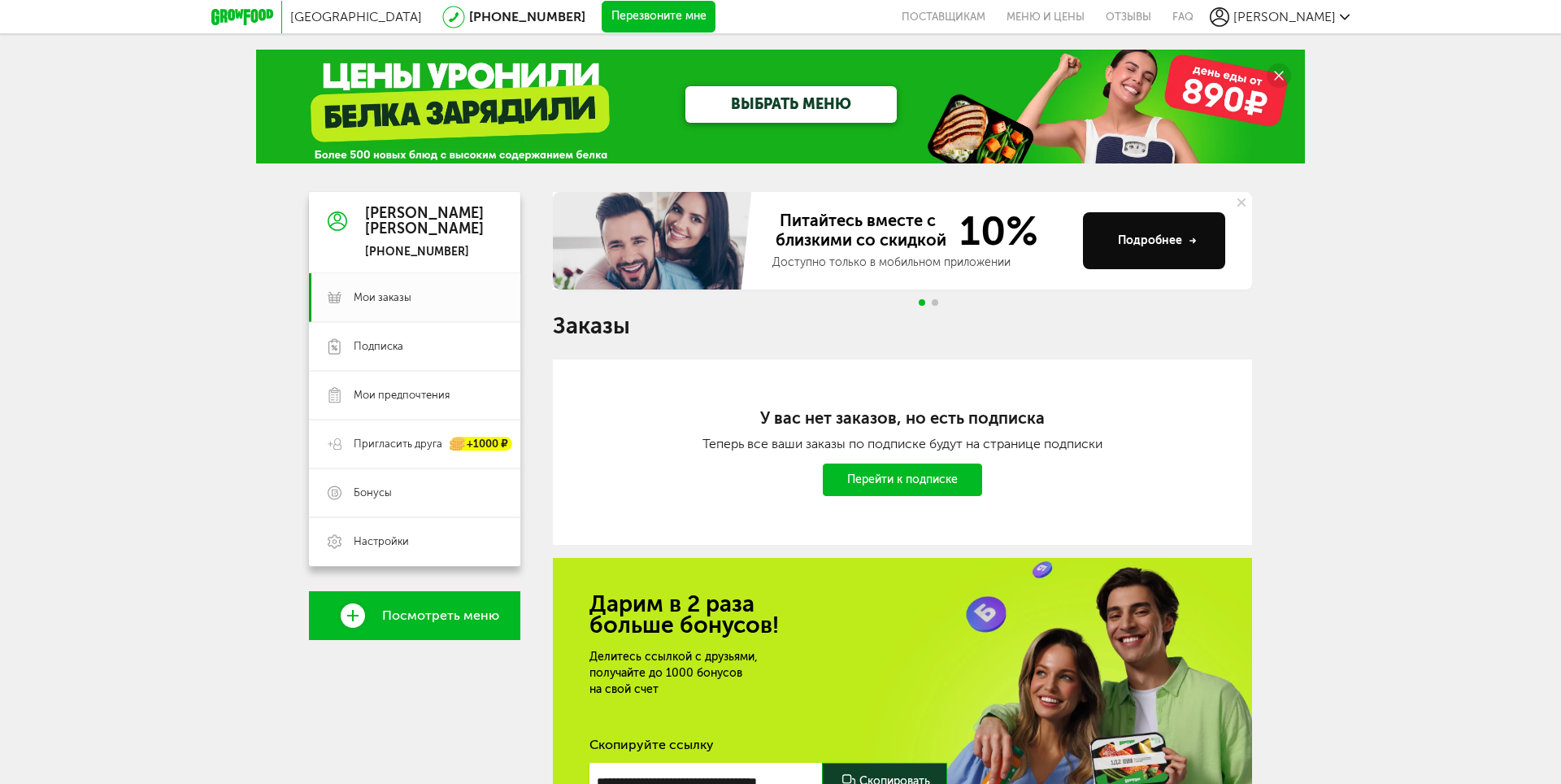
click at [1160, 242] on div "Подробнее" at bounding box center [1157, 240] width 79 height 17
drag, startPoint x: 1476, startPoint y: 323, endPoint x: 1352, endPoint y: 129, distance: 230.2
click at [1464, 311] on div "[GEOGRAPHIC_DATA] [PHONE_NUMBER] Перезвоните мне поставщикам Меню и цены Отзывы…" at bounding box center [780, 491] width 1561 height 982
click at [1333, 18] on span "[PERSON_NAME]" at bounding box center [1285, 17] width 102 height 16
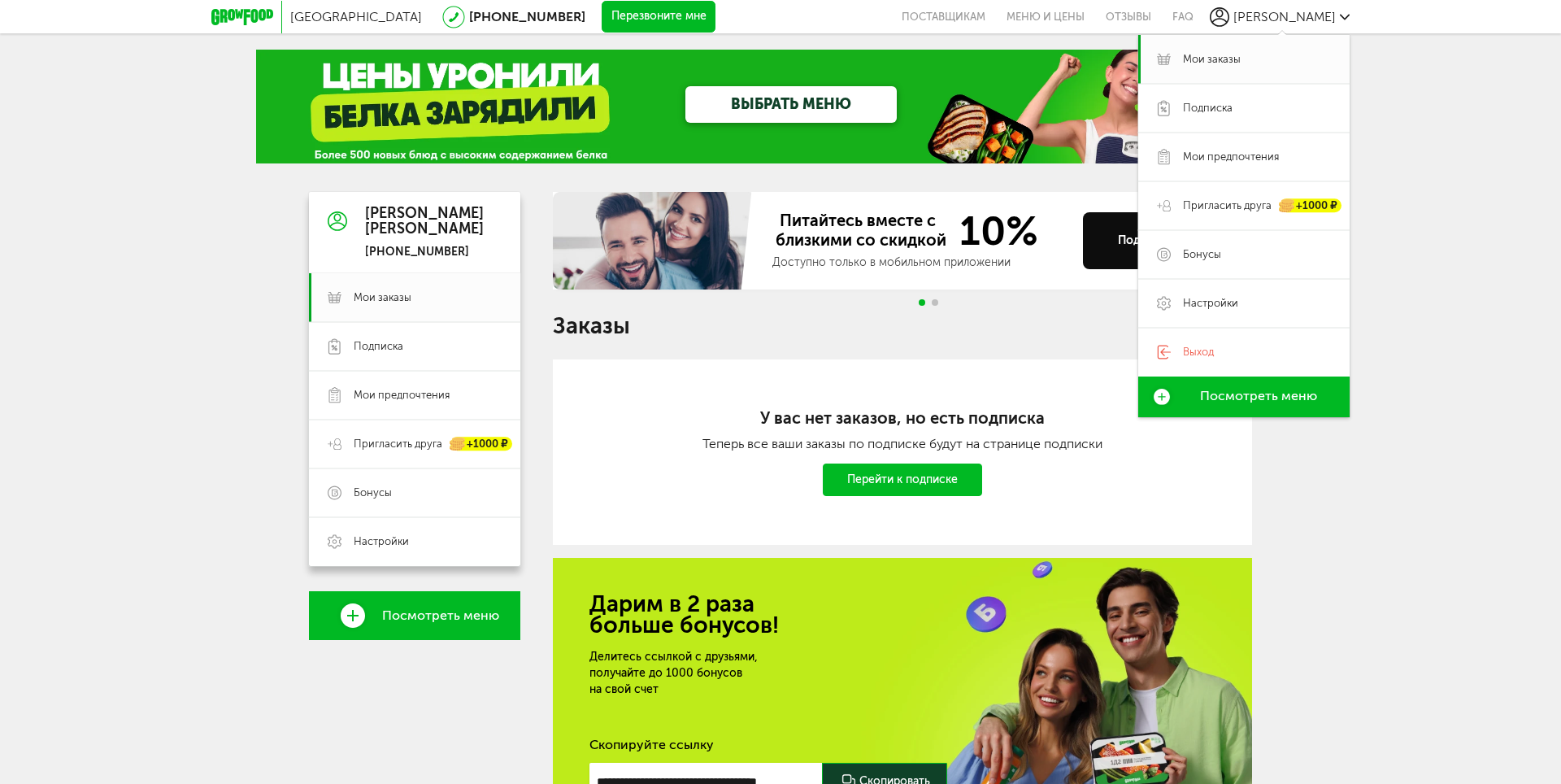
click at [1450, 187] on div "[GEOGRAPHIC_DATA] [PHONE_NUMBER] Перезвоните мне поставщикам Меню и цены Отзывы…" at bounding box center [780, 491] width 1561 height 982
